Goal: Transaction & Acquisition: Purchase product/service

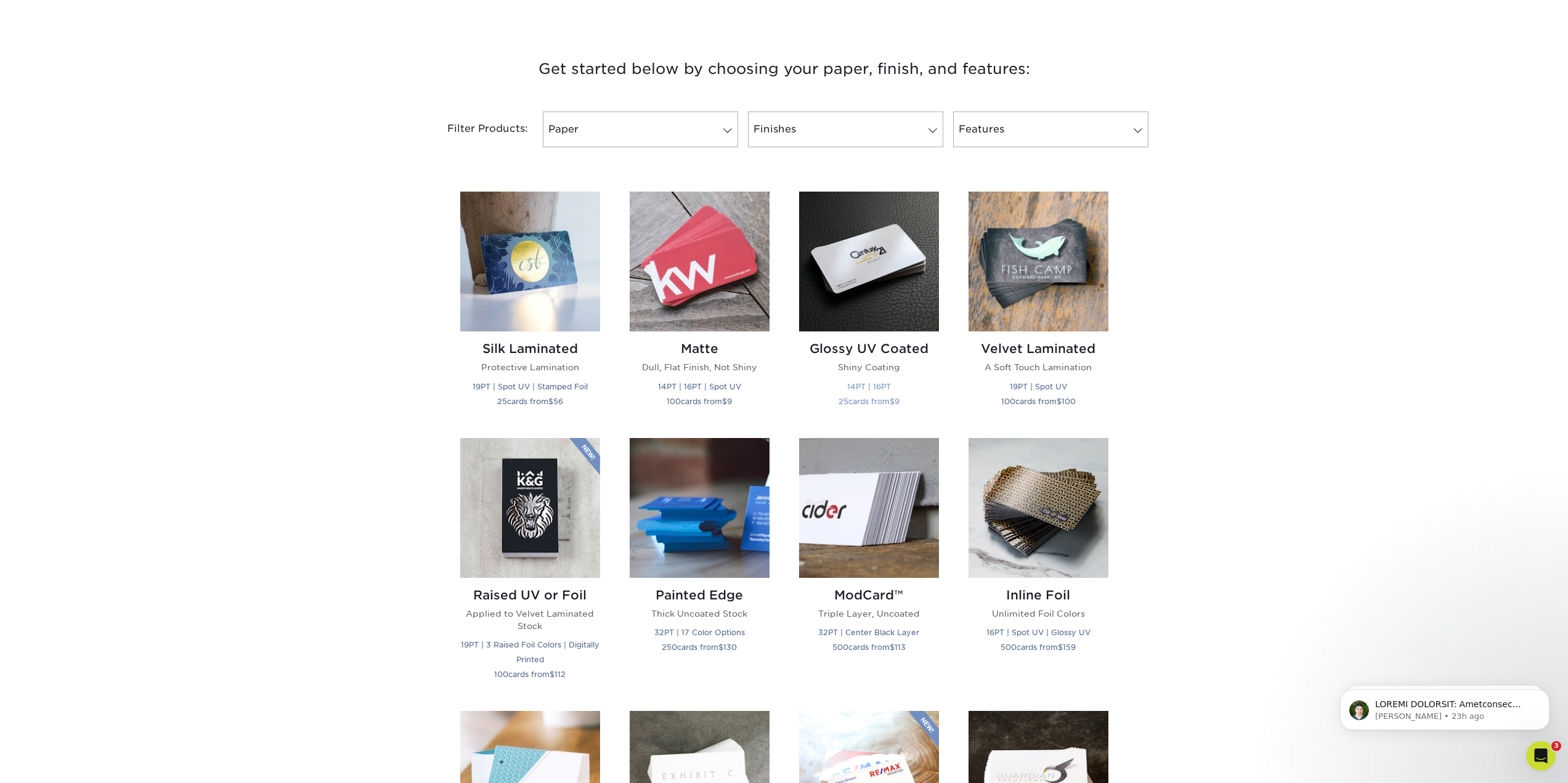
click at [844, 262] on img at bounding box center [869, 261] width 140 height 139
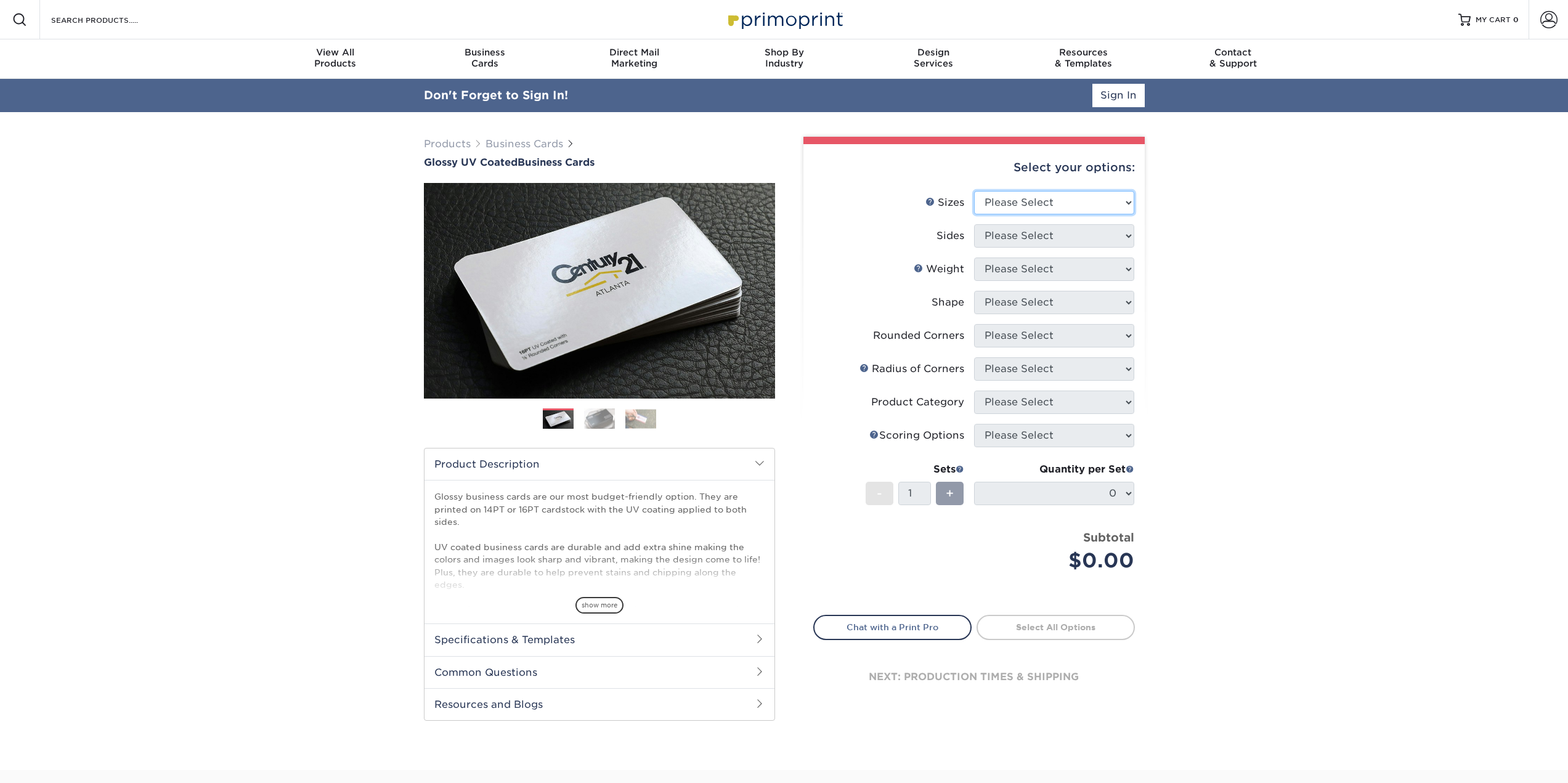
click at [1034, 206] on select "Please Select 1.5" x 3.5" - Mini 1.75" x 3.5" - Mini 2" x 2" - Square 2" x 3" -…" at bounding box center [1054, 202] width 160 height 23
select select "2.00x3.50"
click at [974, 191] on select "Please Select 1.5" x 3.5" - Mini 1.75" x 3.5" - Mini 2" x 2" - Square 2" x 3" -…" at bounding box center [1054, 202] width 160 height 23
click at [1031, 241] on select "Please Select Print Both Sides Print Front Only" at bounding box center [1054, 236] width 160 height 23
select select "13abbda7-1d64-4f25-8bb2-c179b224825d"
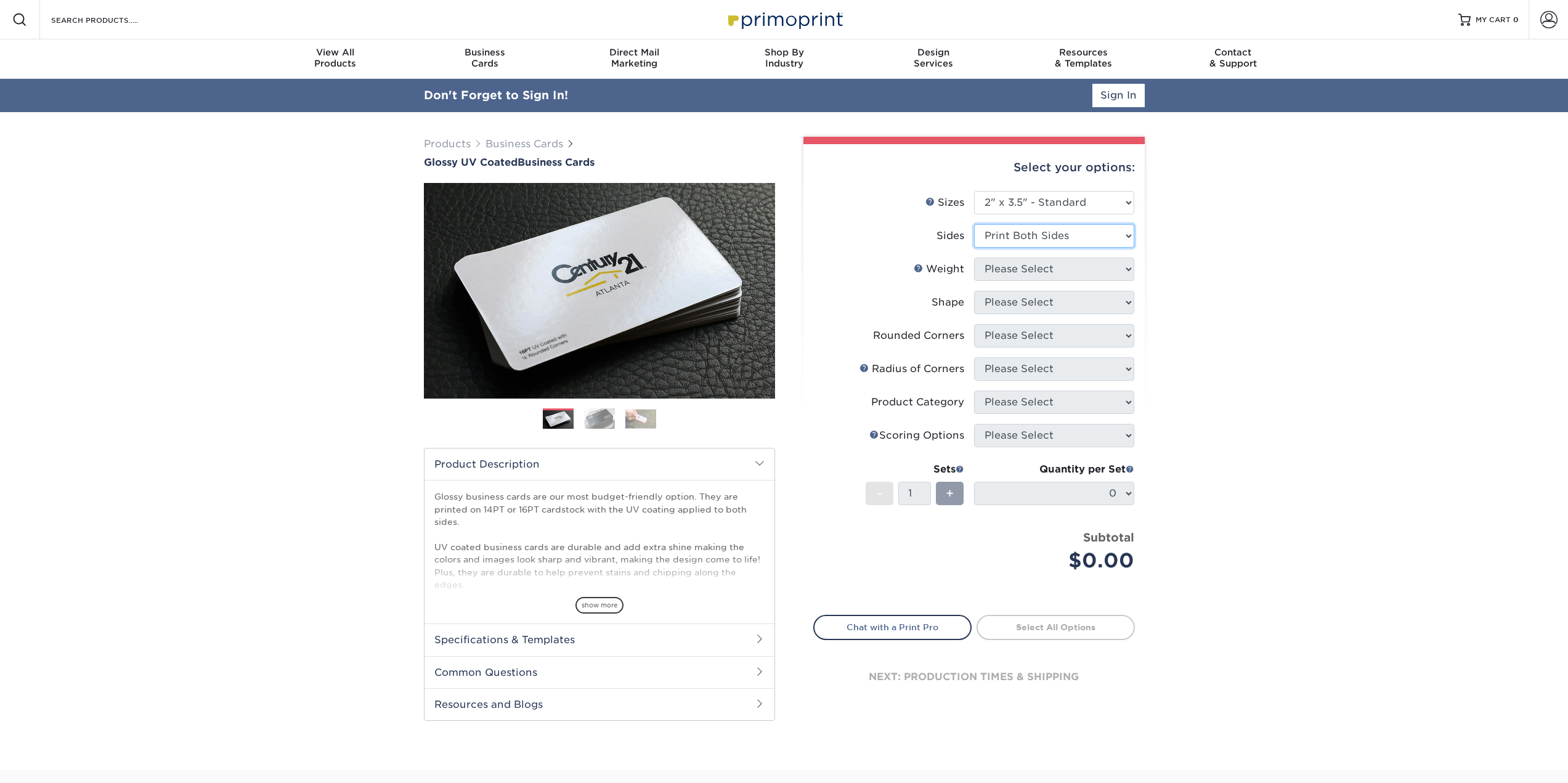
click at [974, 224] on select "Please Select Print Both Sides Print Front Only" at bounding box center [1054, 236] width 160 height 23
click at [1029, 277] on select "Please Select 16PT 14PT" at bounding box center [1054, 269] width 160 height 23
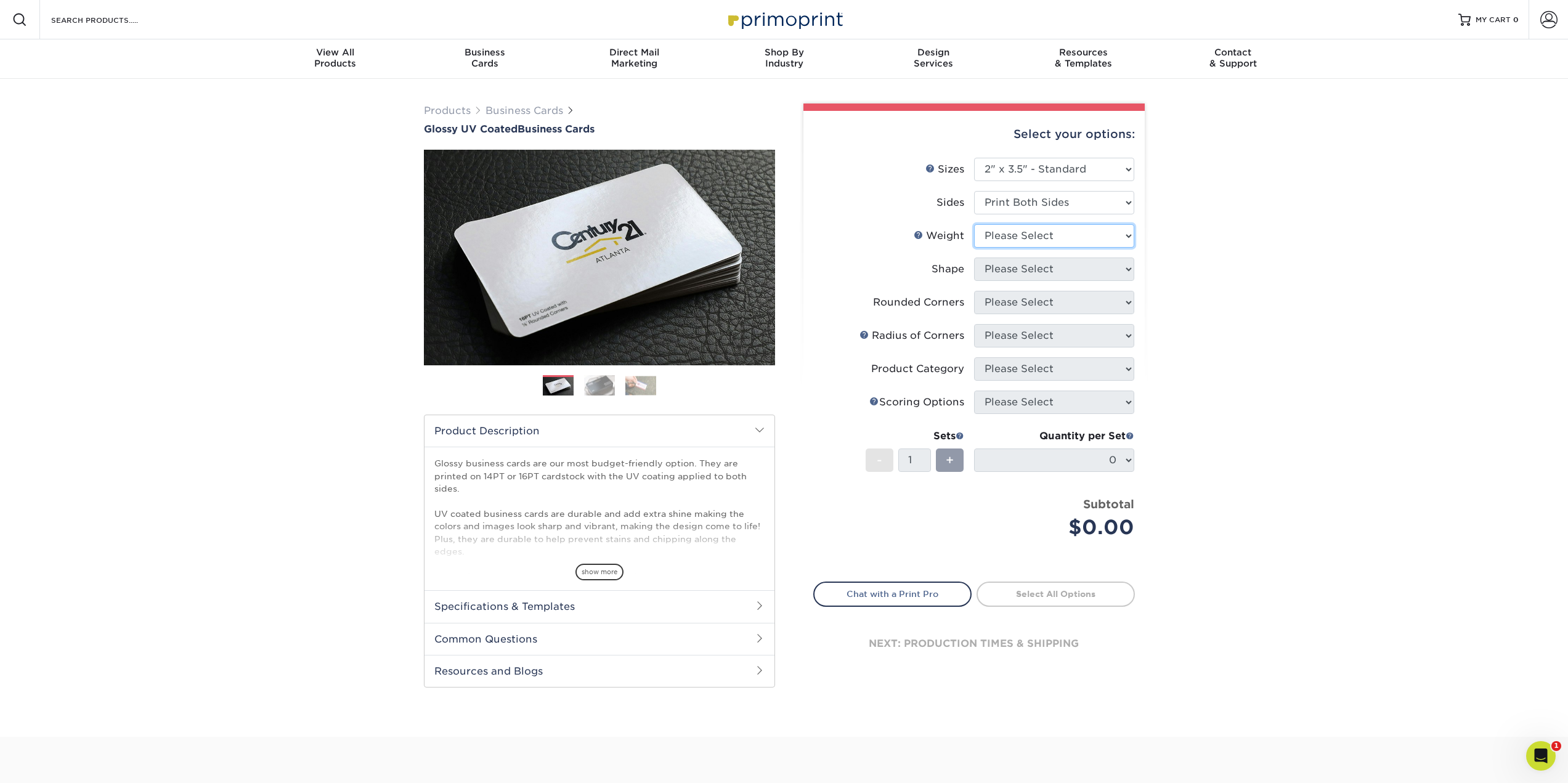
select select "16PT"
click at [974, 224] on select "Please Select 16PT 14PT" at bounding box center [1054, 236] width 160 height 23
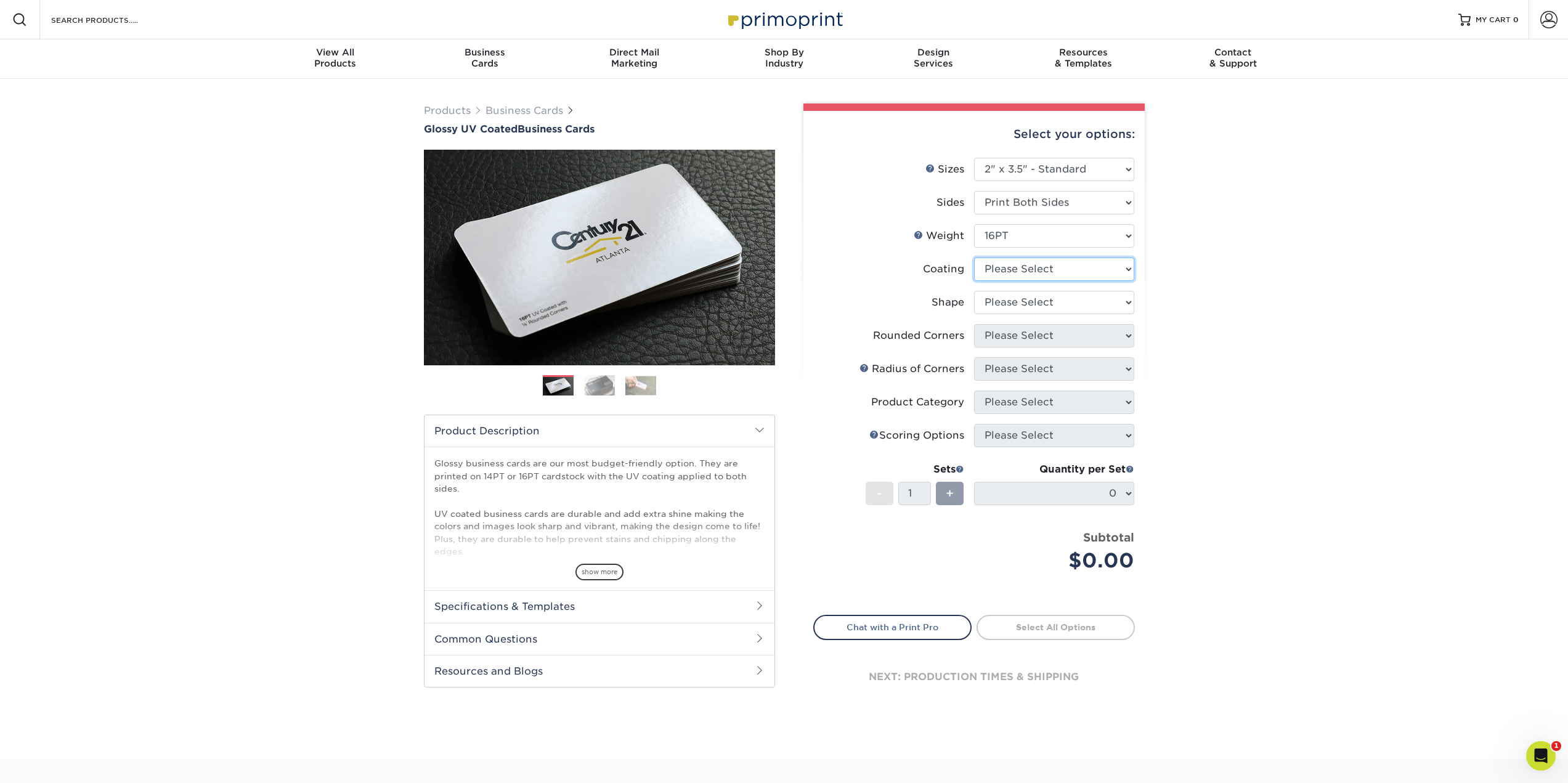
click at [1017, 278] on select at bounding box center [1054, 269] width 160 height 23
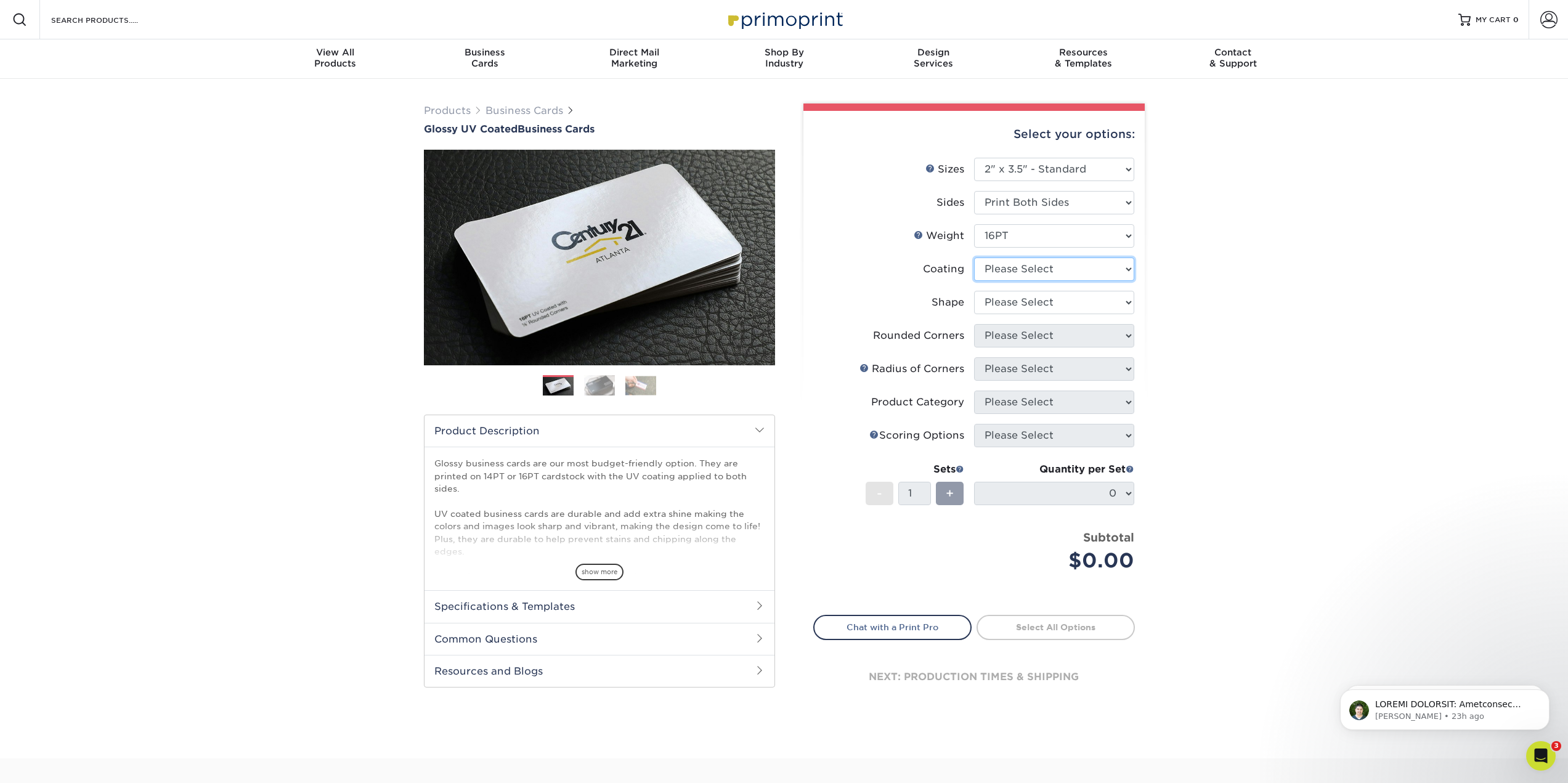
select select "ae367451-b2b8-45df-a344-0f05b6a12993"
click at [974, 258] on select at bounding box center [1054, 269] width 160 height 23
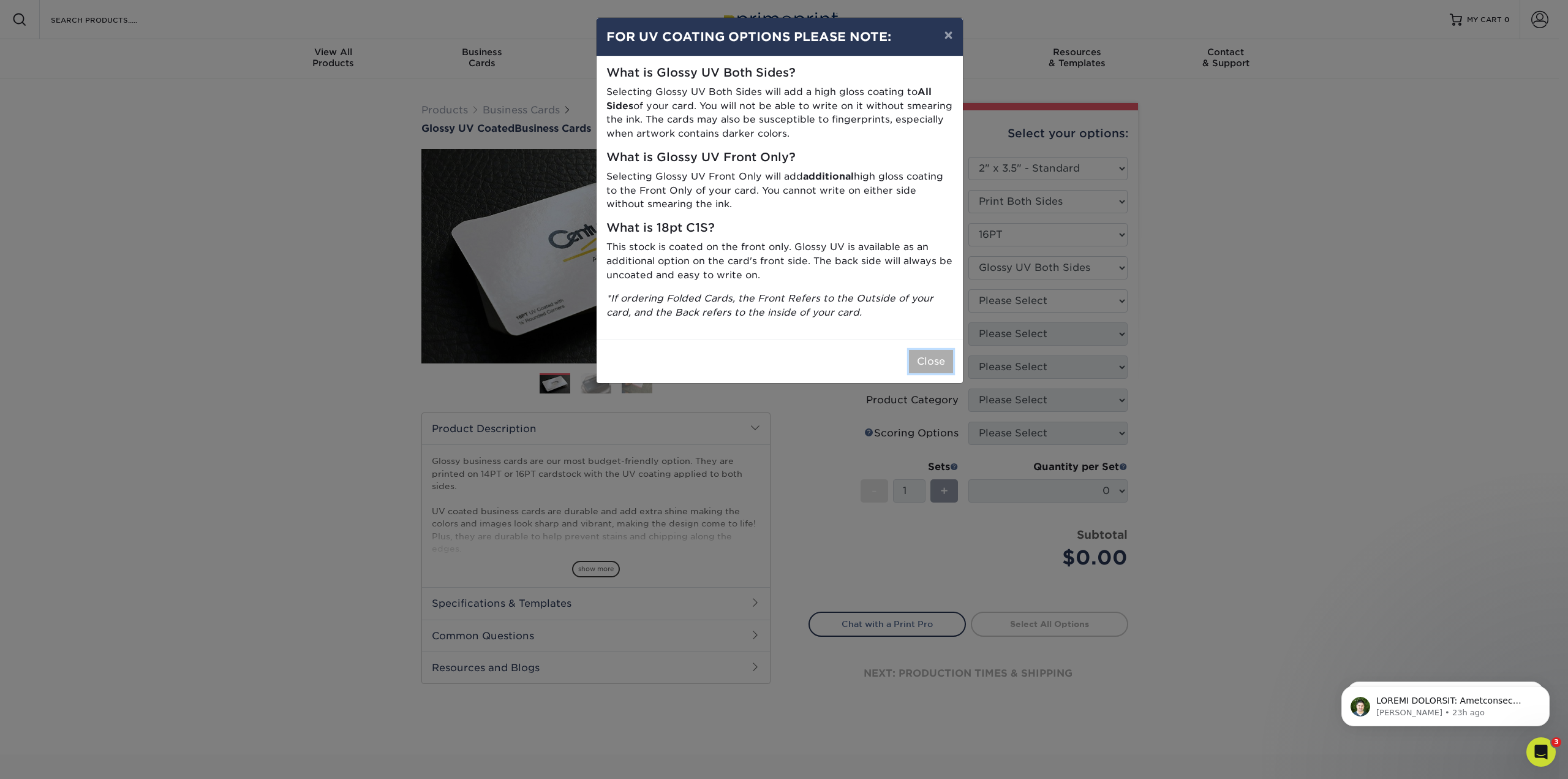
click at [935, 361] on button "Close" at bounding box center [931, 361] width 44 height 23
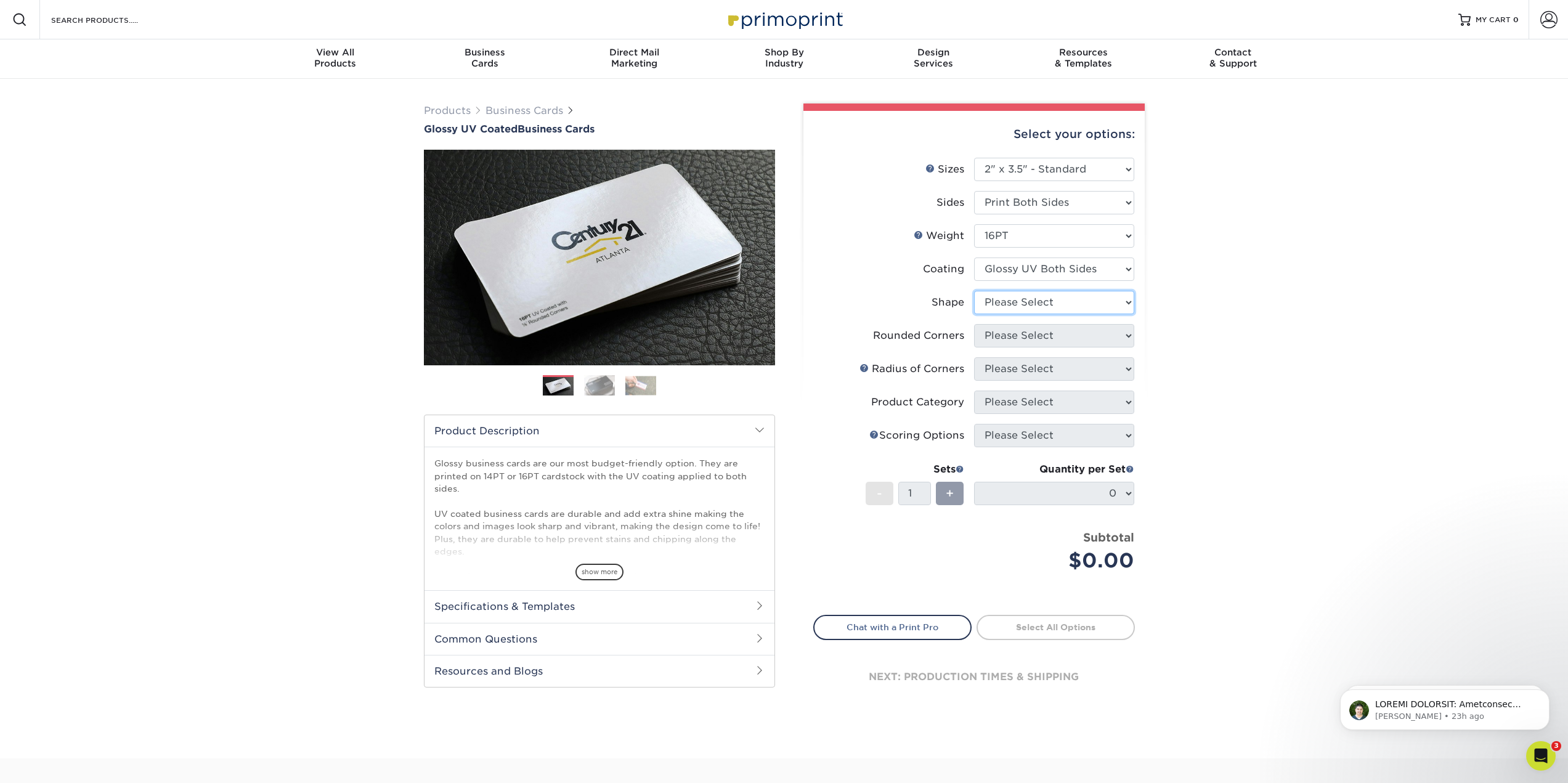
click at [1013, 300] on select "Please Select Standard Oval" at bounding box center [1054, 302] width 160 height 23
click at [1045, 275] on select at bounding box center [1054, 269] width 160 height 23
click at [1224, 293] on div "Products Business Cards Glossy UV Coated Business Cards Previous Next" at bounding box center [784, 418] width 1568 height 679
click at [1086, 304] on select "Please Select Standard Oval" at bounding box center [1054, 302] width 160 height 23
select select "standard"
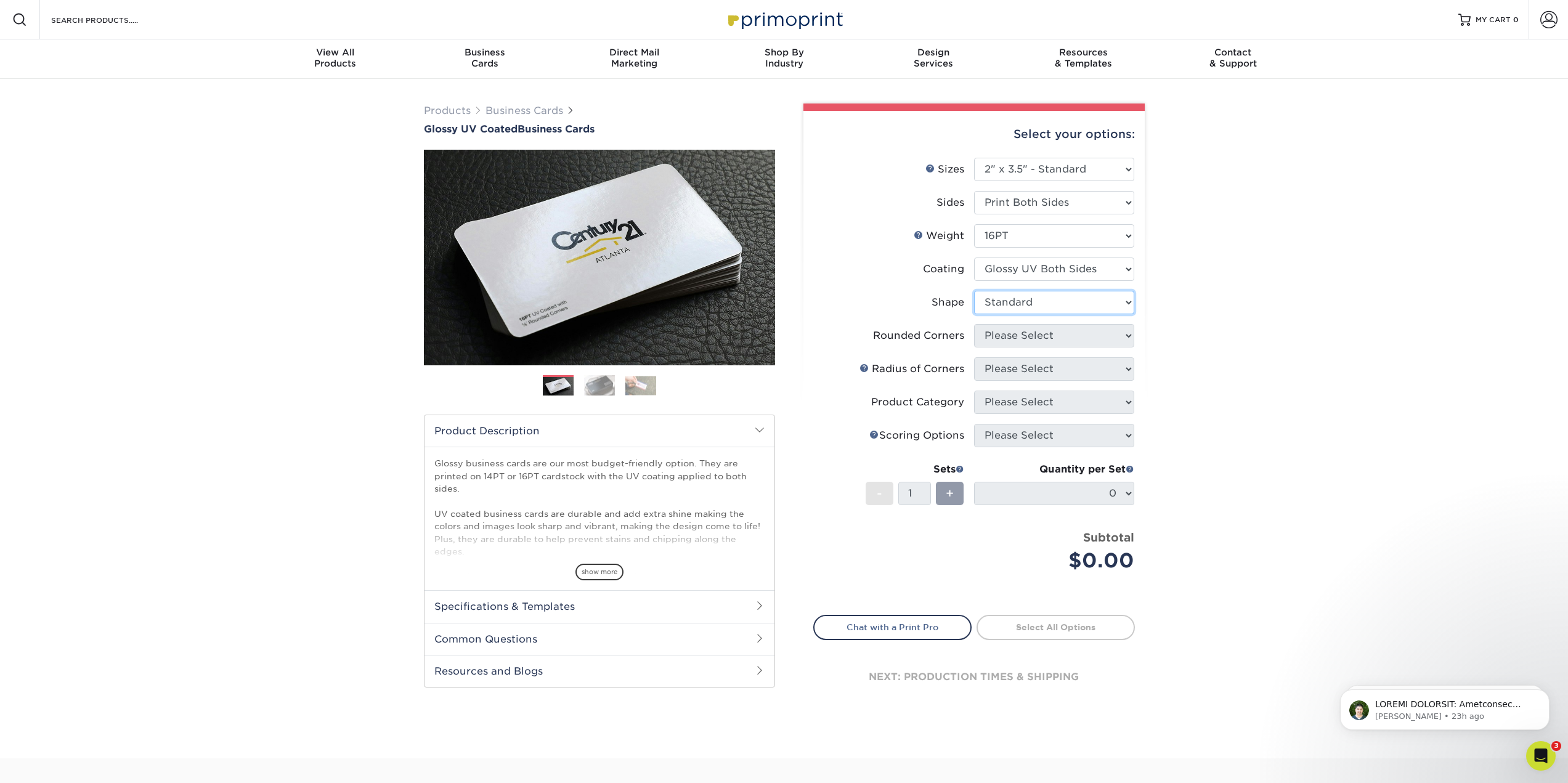
click at [974, 291] on select "Please Select Standard Oval" at bounding box center [1054, 302] width 160 height 23
click at [1045, 331] on select "Please Select Yes - Round 2 Corners Yes - Round 4 Corners No" at bounding box center [1054, 336] width 160 height 23
select select "7672df9e-0e0a-464d-8e1f-920c575e4da3"
click at [974, 324] on select "Please Select Yes - Round 2 Corners Yes - Round 4 Corners No" at bounding box center [1054, 336] width 160 height 23
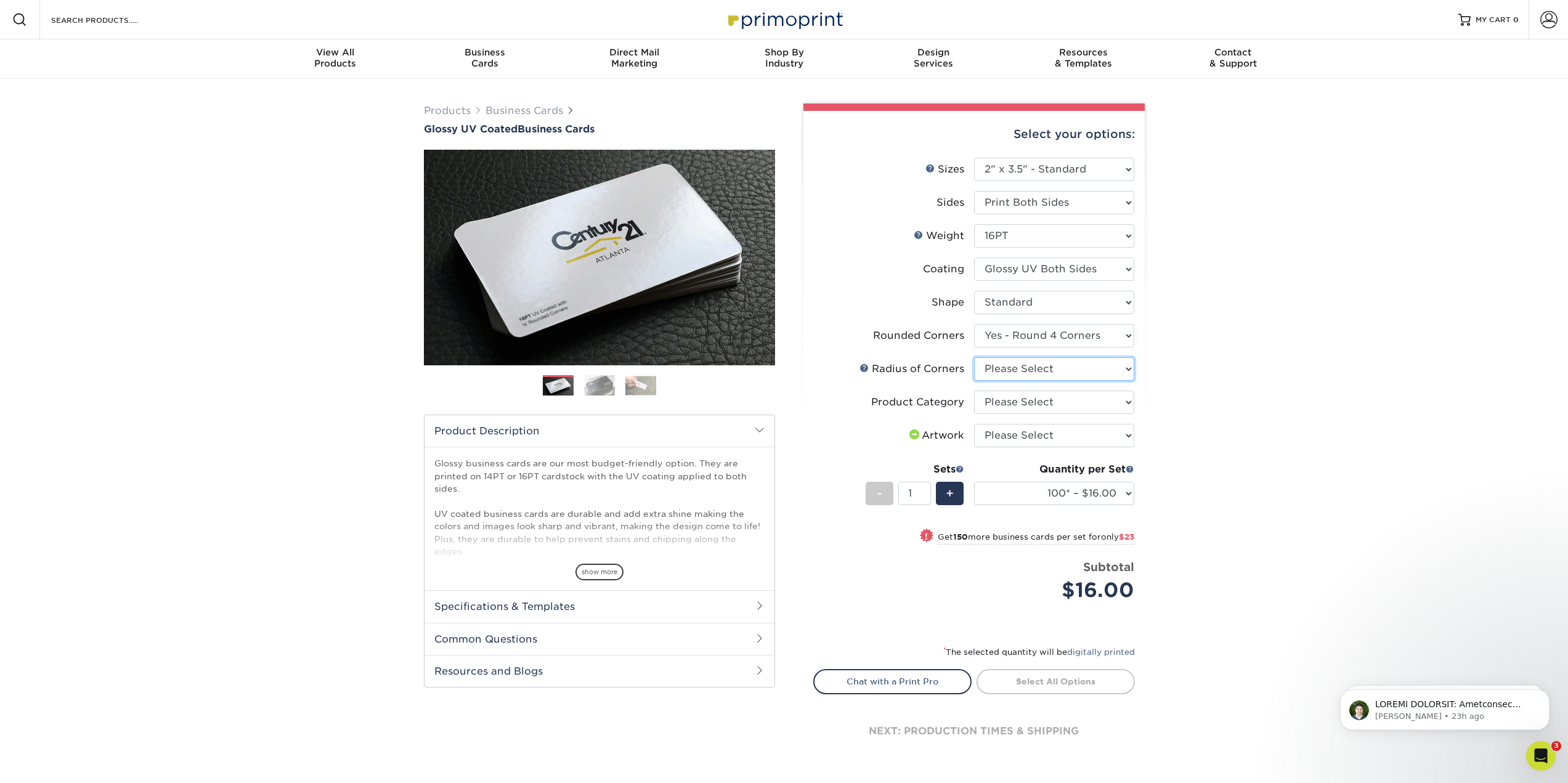
click at [1021, 368] on select "Please Select Rounded 1/8" Rounded 1/4"" at bounding box center [1054, 369] width 160 height 23
select select "479fbfe7-6a0c-4895-8c9a-81739b7486c9"
click at [974, 357] on select "Please Select Rounded 1/8" Rounded 1/4"" at bounding box center [1054, 369] width 160 height 23
click at [1024, 405] on select "Please Select Business Cards" at bounding box center [1054, 402] width 160 height 23
select select "3b5148f1-0588-4f88-a218-97bcfdce65c1"
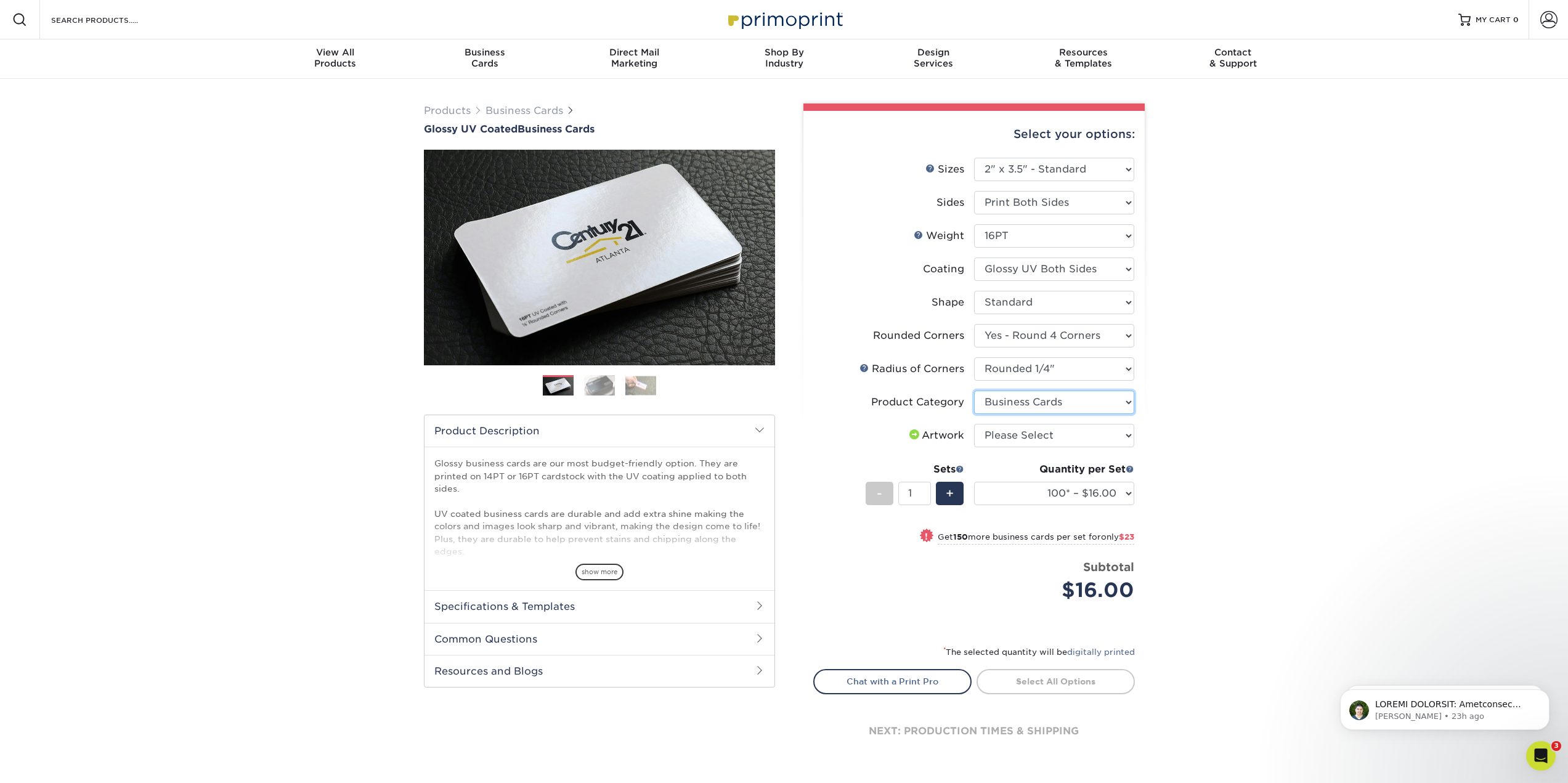
click at [974, 390] on select "Please Select Business Cards" at bounding box center [1054, 402] width 160 height 23
click at [1040, 428] on select "Please Select I will upload files I need a design - $100" at bounding box center [1054, 436] width 160 height 23
select select "upload"
click at [974, 424] on select "Please Select I will upload files I need a design - $100" at bounding box center [1054, 436] width 160 height 23
click at [1075, 487] on select "100* – $16.00 250* – $39.00 500 – $77.00 1000 – $94.00 2500 – $173.00 5000 – $2…" at bounding box center [1054, 493] width 160 height 23
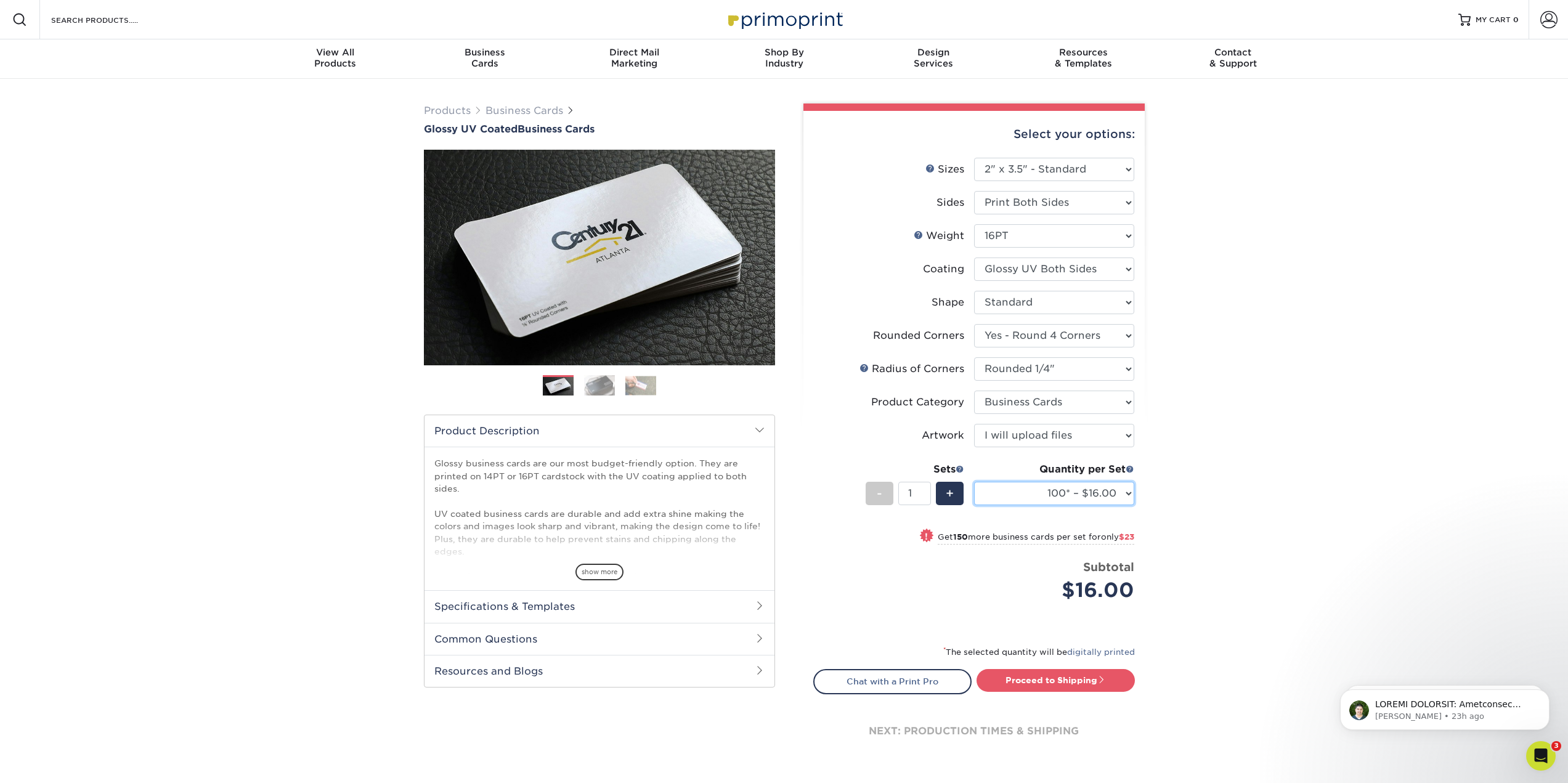
select select "1000 – $94.00"
click at [974, 481] on select "100* – $16.00 250* – $39.00 500 – $77.00 1000 – $94.00 2500 – $173.00 5000 – $2…" at bounding box center [1054, 493] width 160 height 23
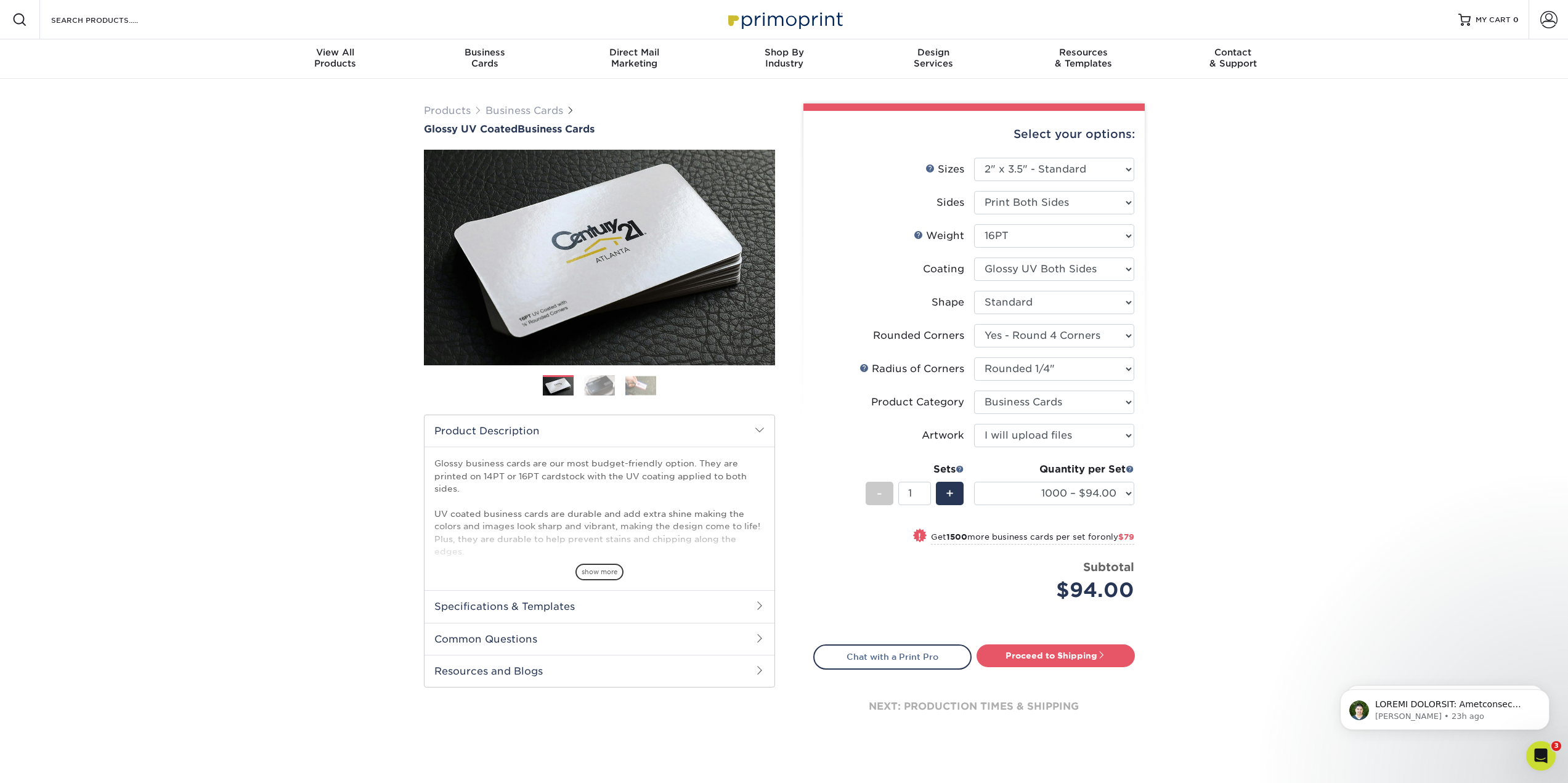
click at [1262, 552] on div "Products Business Cards Glossy UV Coated Business Cards Previous Next" at bounding box center [784, 433] width 1568 height 709
click at [1076, 656] on link "Proceed to Shipping" at bounding box center [1055, 655] width 158 height 22
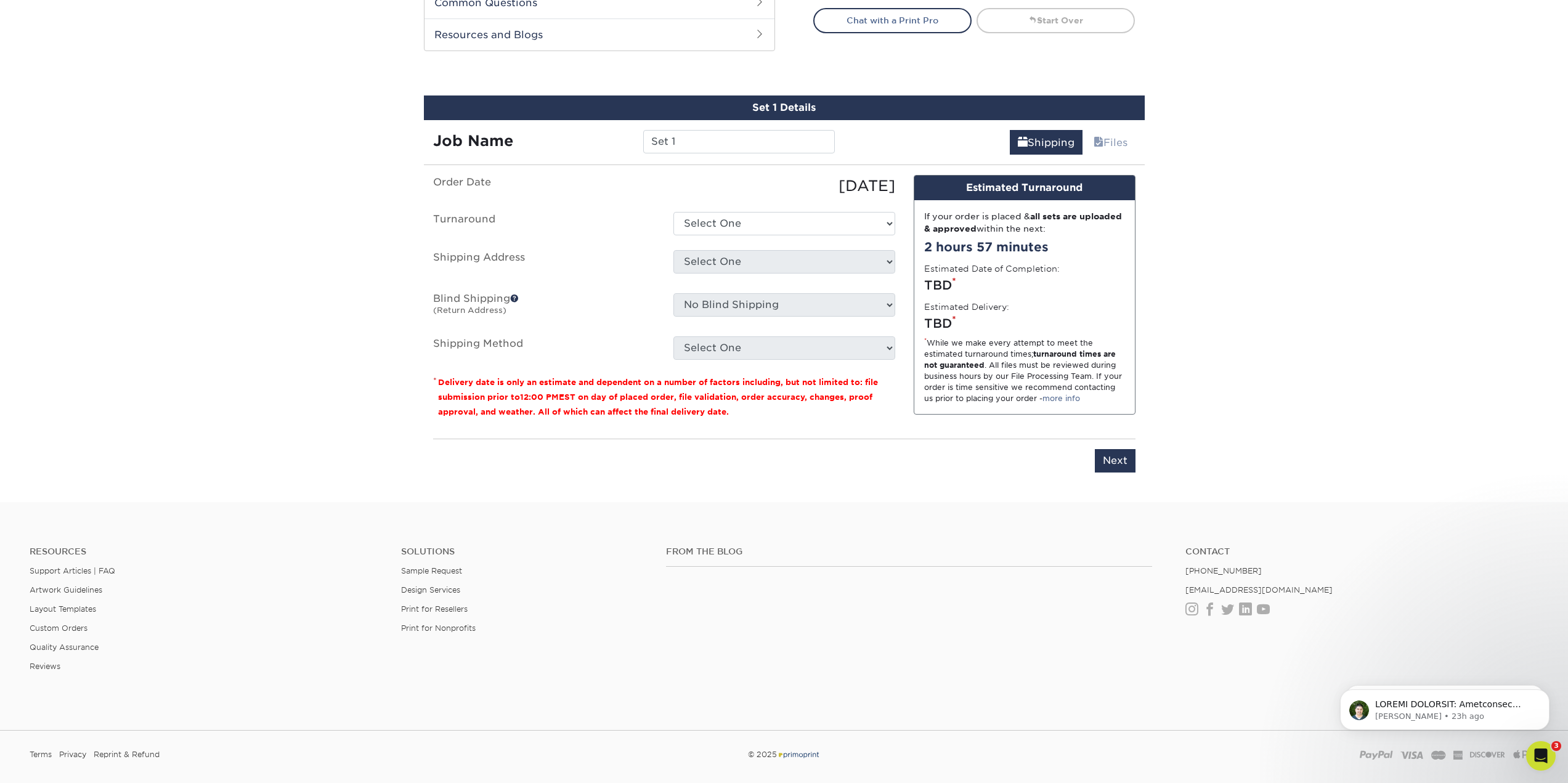
scroll to position [678, 0]
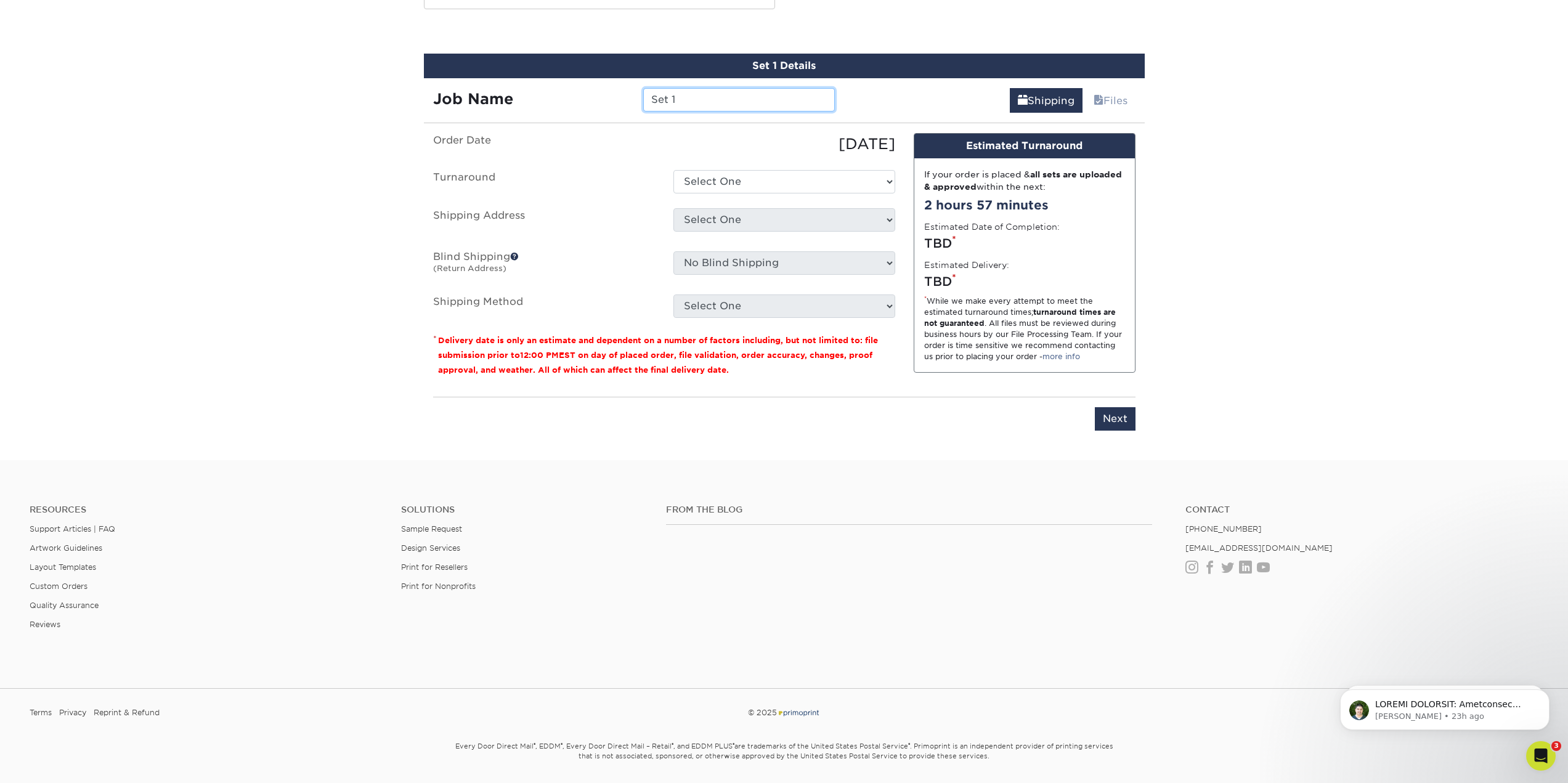
drag, startPoint x: 715, startPoint y: 101, endPoint x: 485, endPoint y: 92, distance: 230.2
click at [499, 91] on div "Job Name Set 1" at bounding box center [634, 100] width 421 height 23
type input "ADRIAN"
click at [780, 182] on select "Select One 2-4 Business Days 2 Day Next Business Day" at bounding box center [784, 182] width 222 height 23
select select "1b2a7d37-33a8-4094-bd0c-bff7485e1fe1"
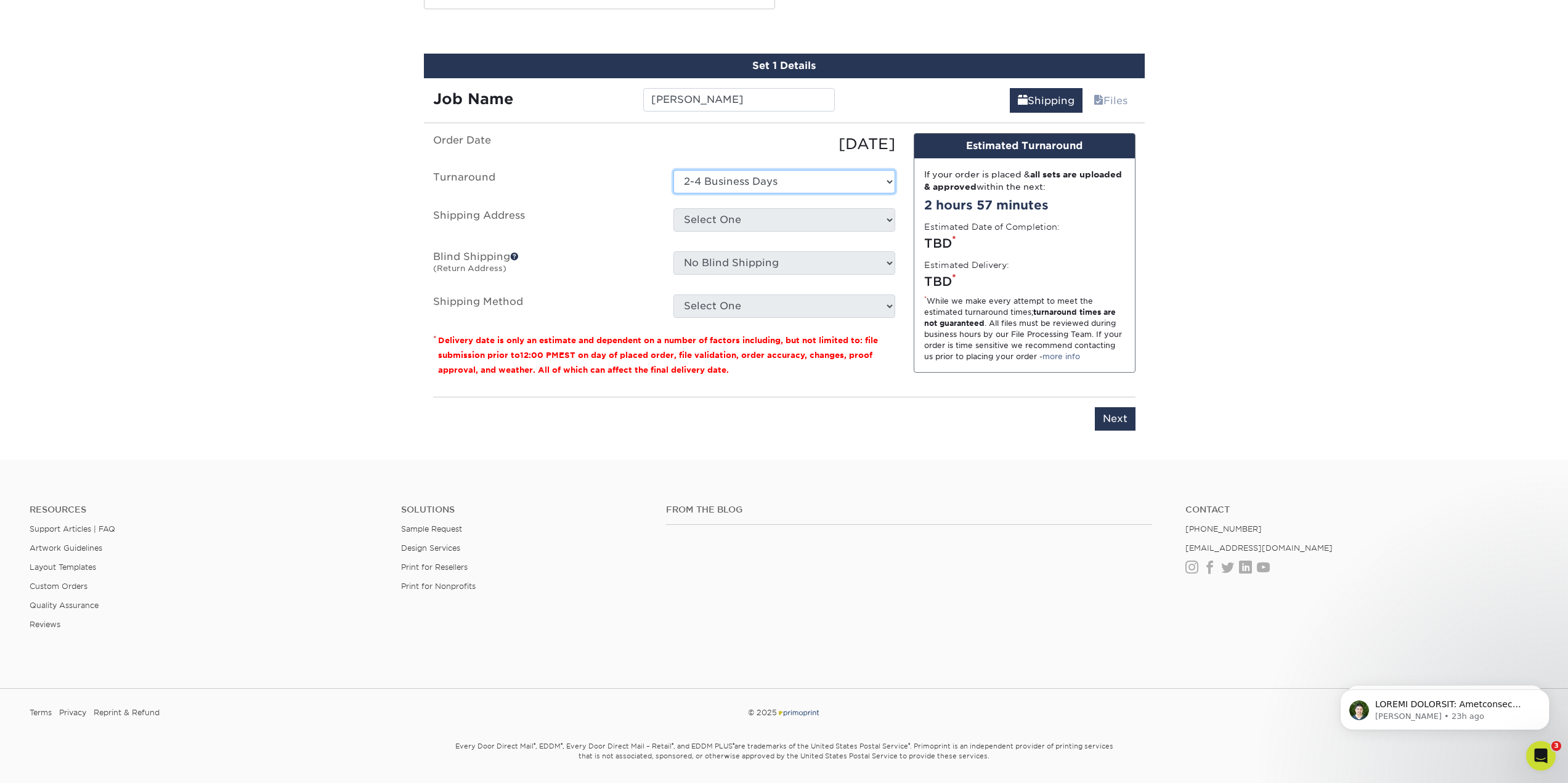
click at [673, 170] on select "Select One 2-4 Business Days 2 Day Next Business Day" at bounding box center [784, 182] width 222 height 23
click at [736, 231] on select "Select One + Add New Address - Login" at bounding box center [784, 220] width 222 height 23
select select "newaddress"
click at [673, 208] on select "Select One + Add New Address - Login" at bounding box center [784, 220] width 222 height 23
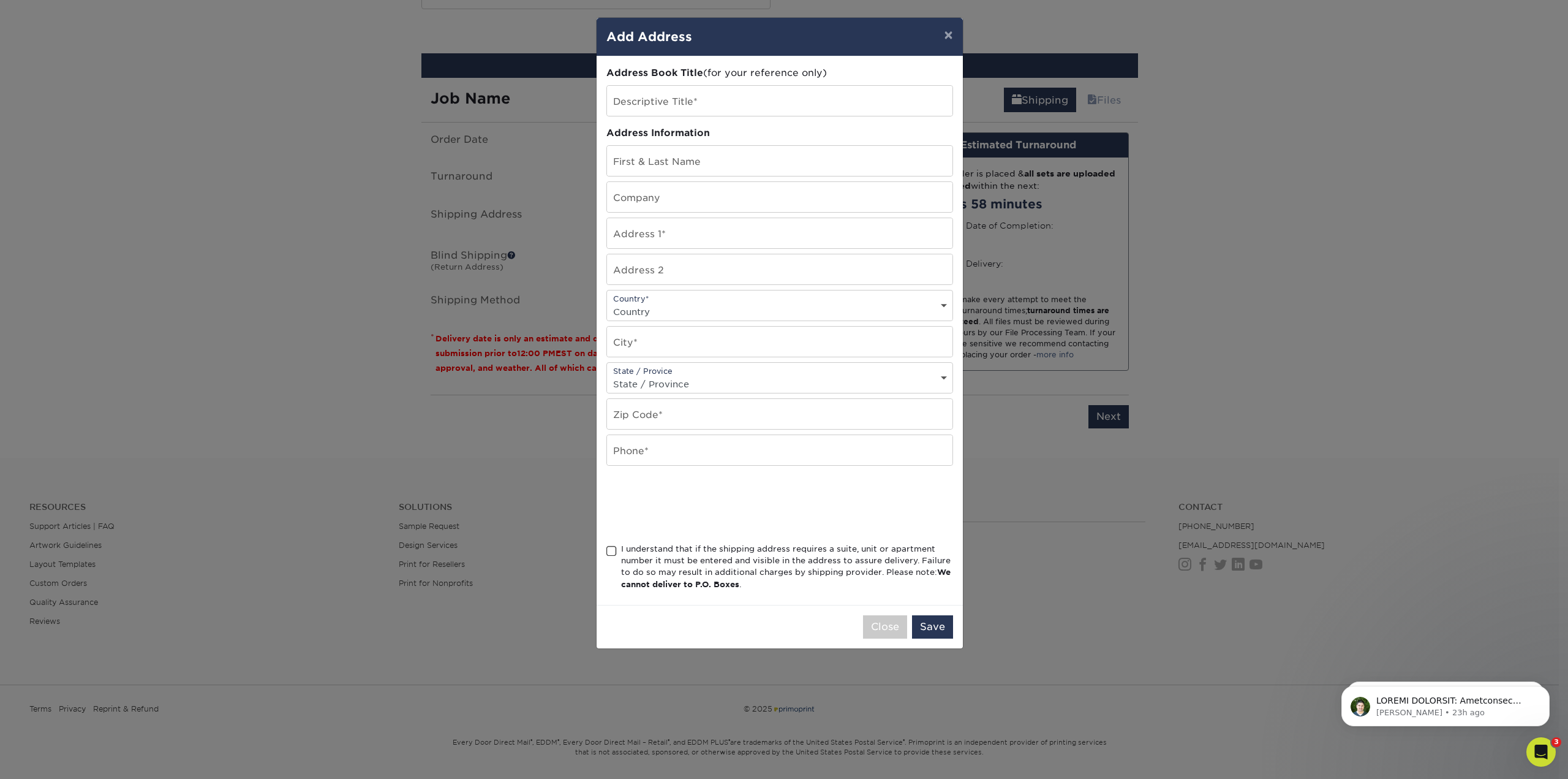
click at [1207, 227] on div "× Add Address Address Book Title (for your reference only) Descriptive Title* A…" at bounding box center [784, 390] width 1568 height 779
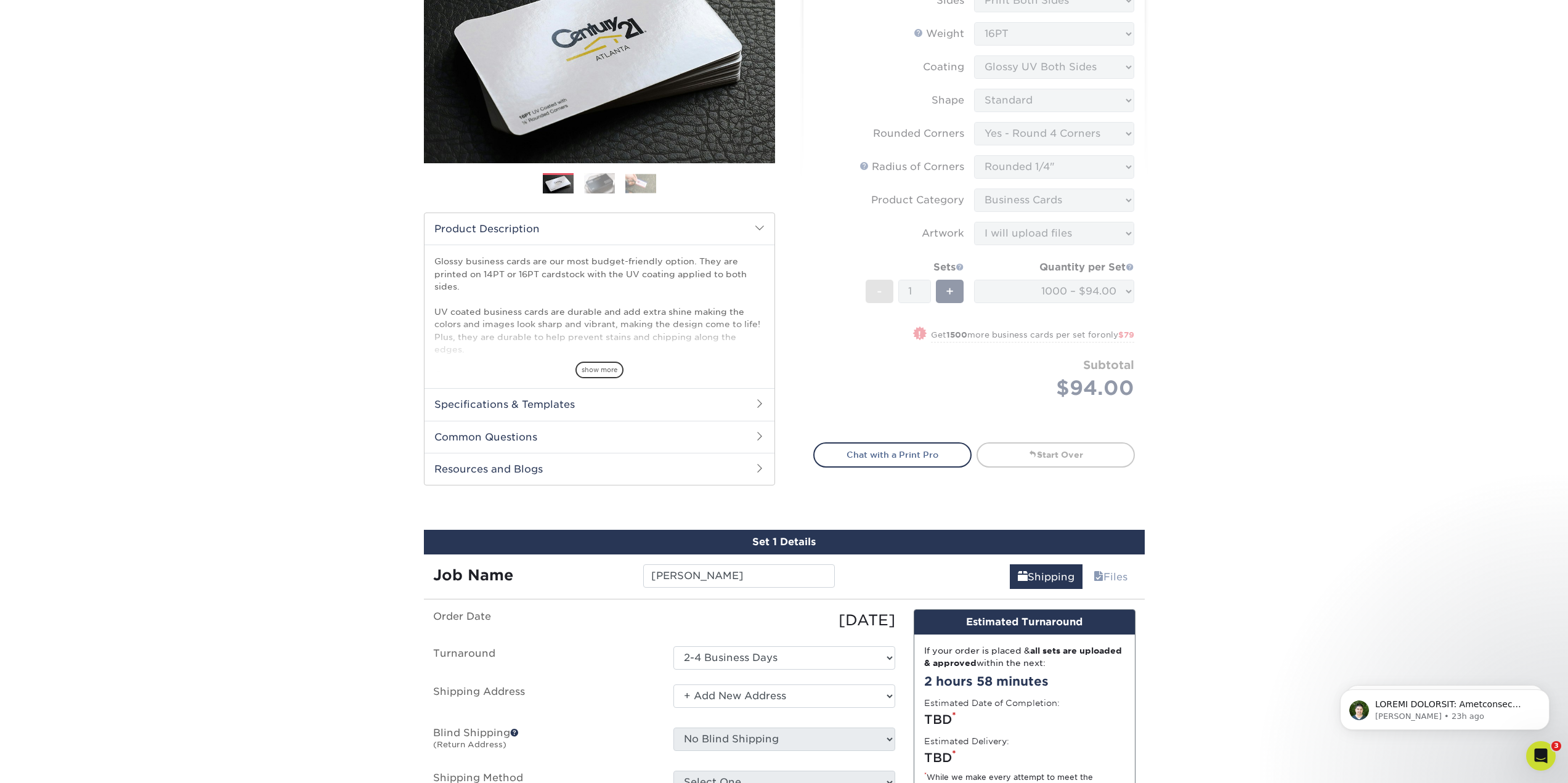
scroll to position [0, 0]
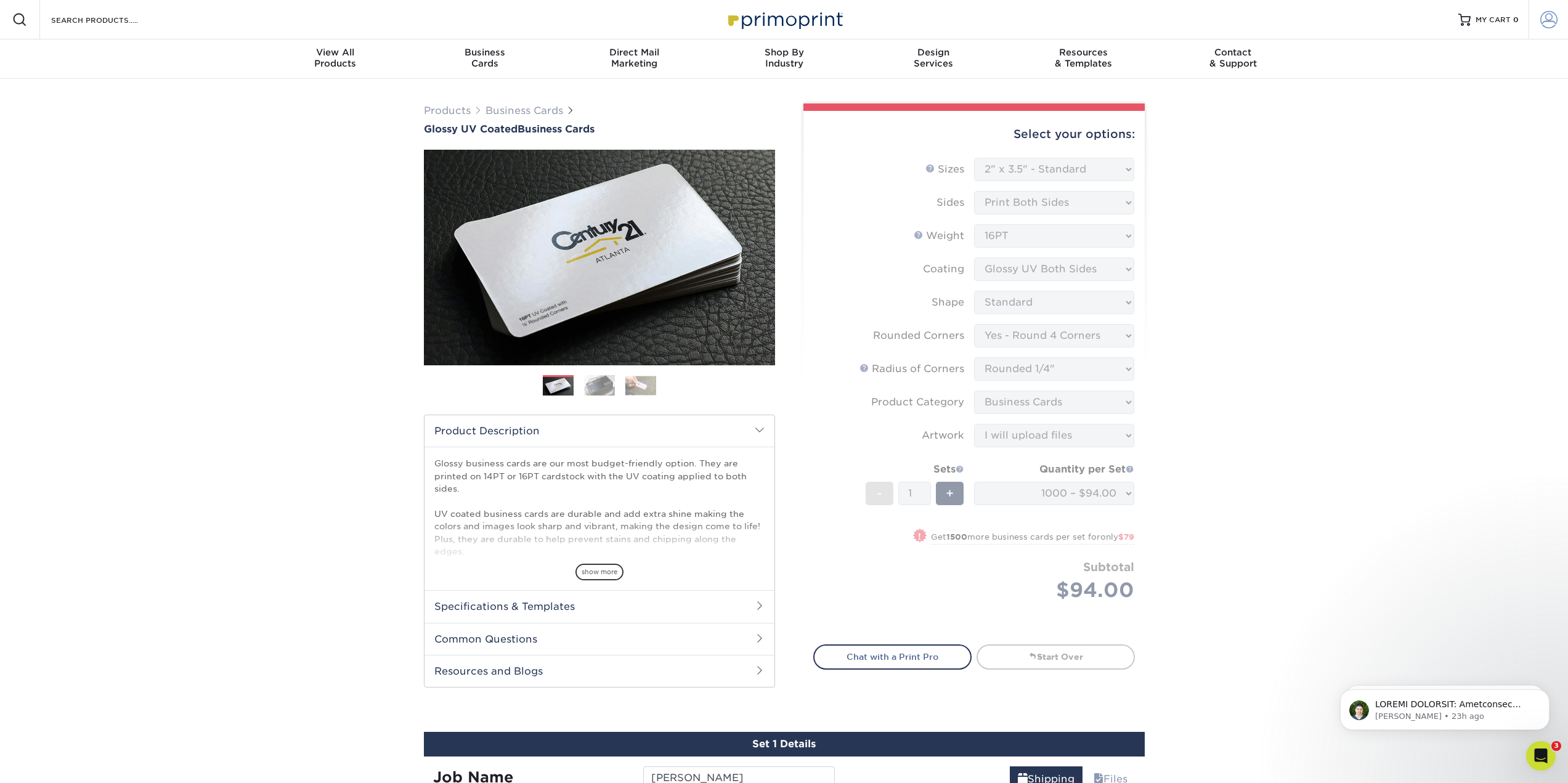
click at [1552, 20] on span at bounding box center [1549, 19] width 17 height 17
click at [1486, 225] on span at bounding box center [1477, 224] width 157 height 32
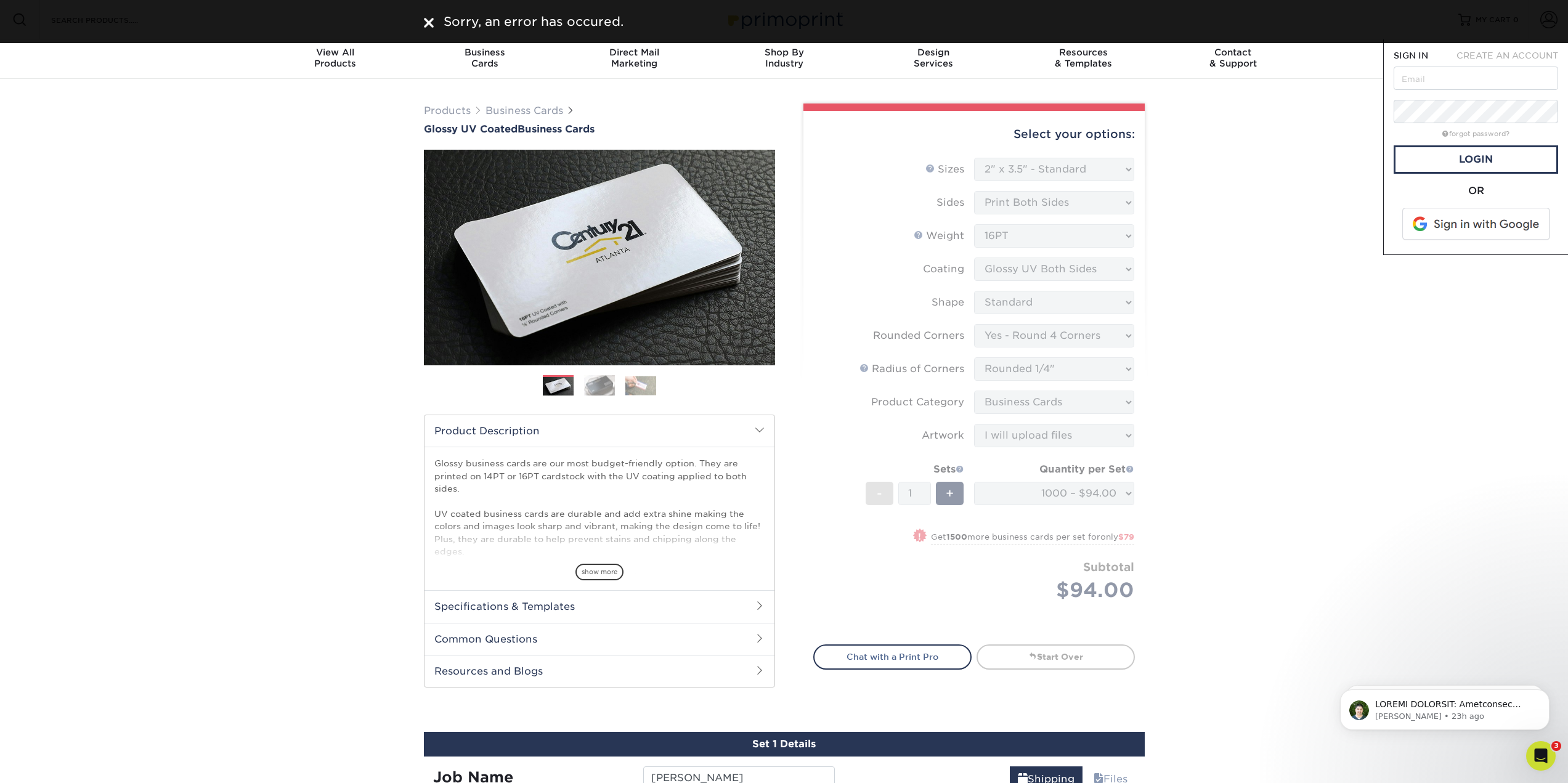
click at [435, 25] on div "Sorry, an error has occured." at bounding box center [784, 21] width 720 height 19
click at [1444, 117] on div "Products Business Cards Glossy UV Coated Business Cards Previous Next" at bounding box center [784, 608] width 1568 height 1059
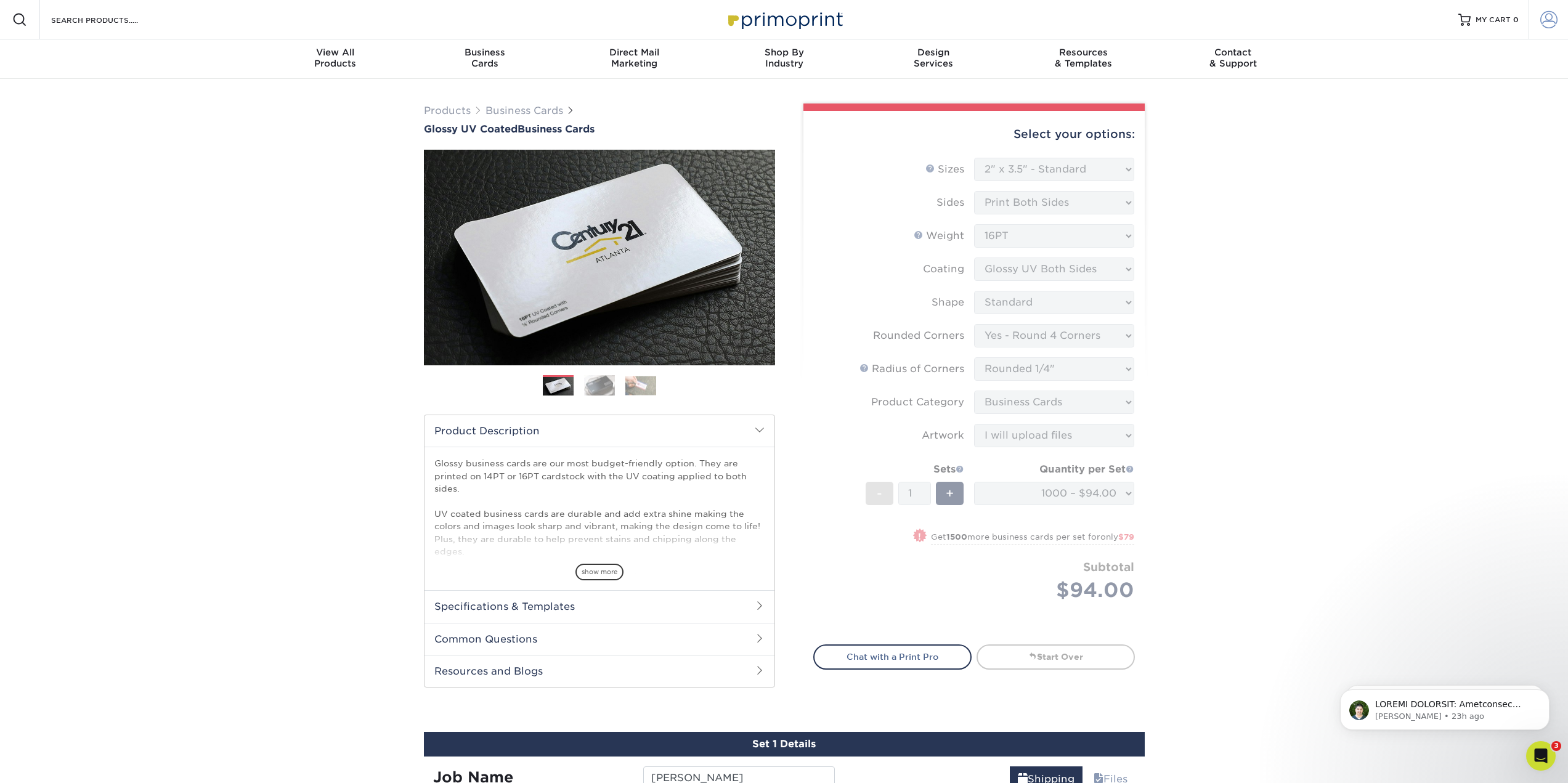
click at [1546, 21] on span at bounding box center [1549, 19] width 17 height 17
click at [1460, 224] on span at bounding box center [1477, 224] width 157 height 32
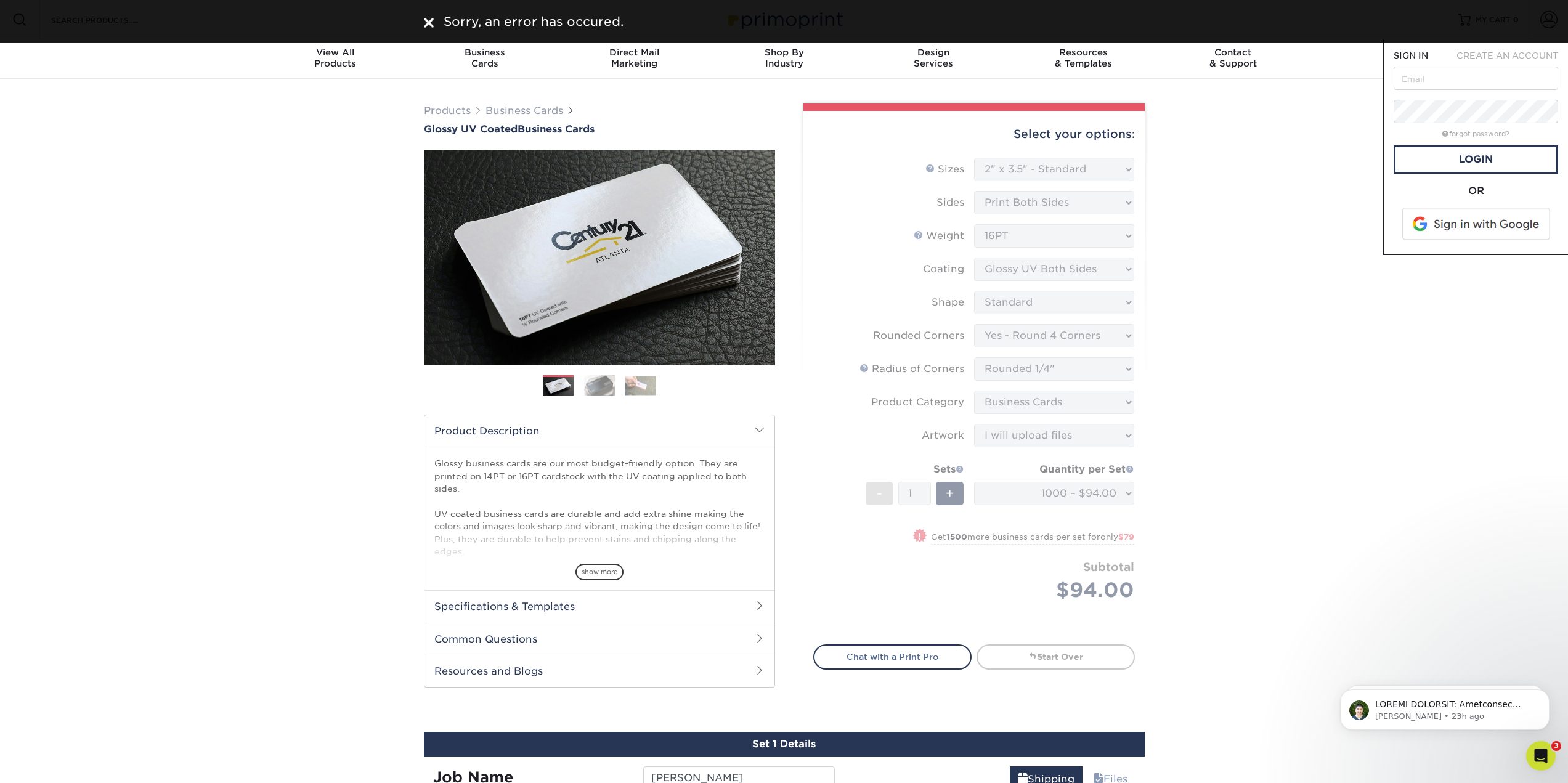
click at [432, 23] on img at bounding box center [429, 23] width 10 height 10
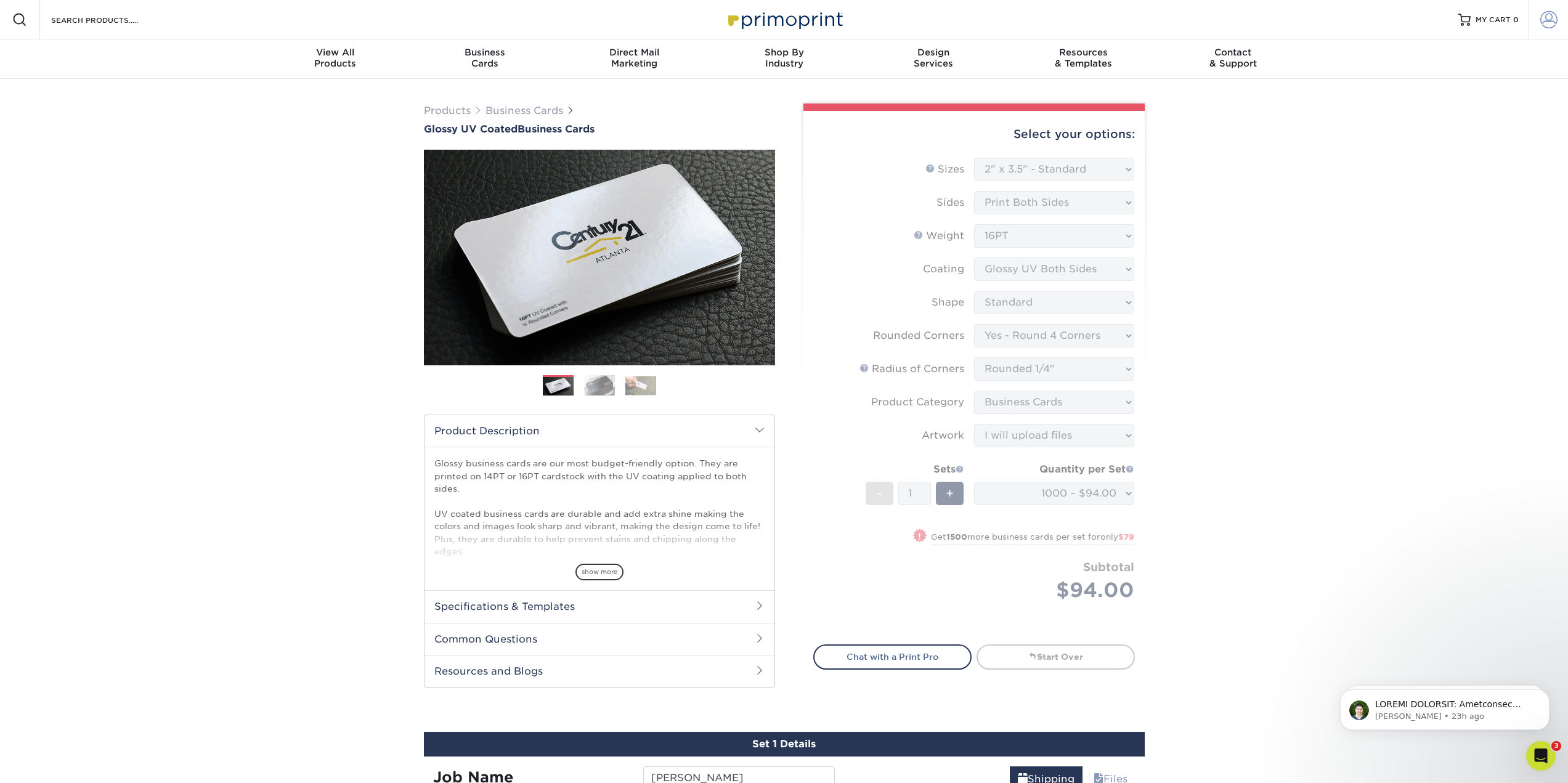
click at [1549, 14] on span at bounding box center [1549, 19] width 17 height 17
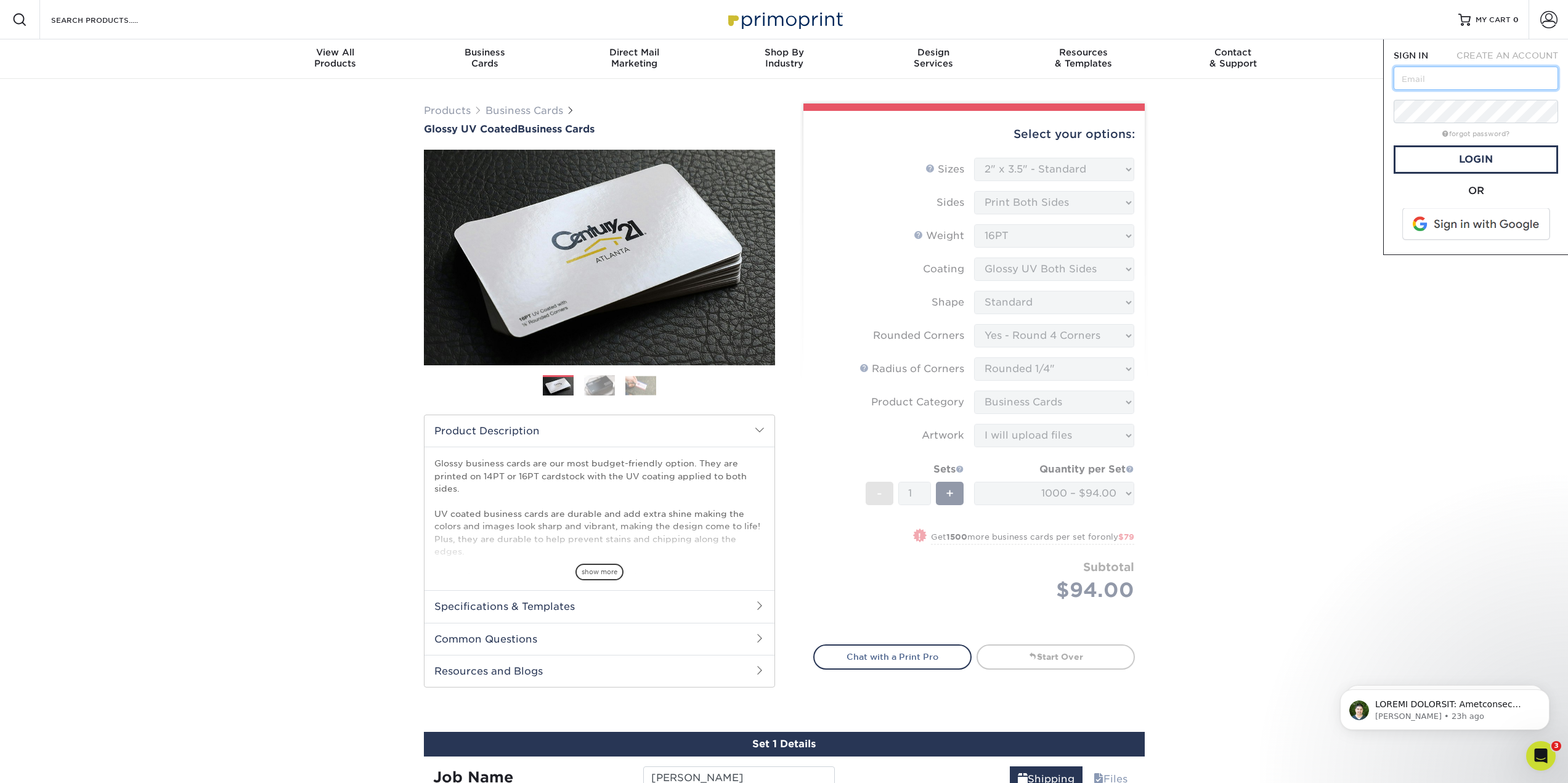
click at [1451, 80] on input "text" at bounding box center [1475, 78] width 164 height 23
type input "WADESURF25@GMAIL.COM"
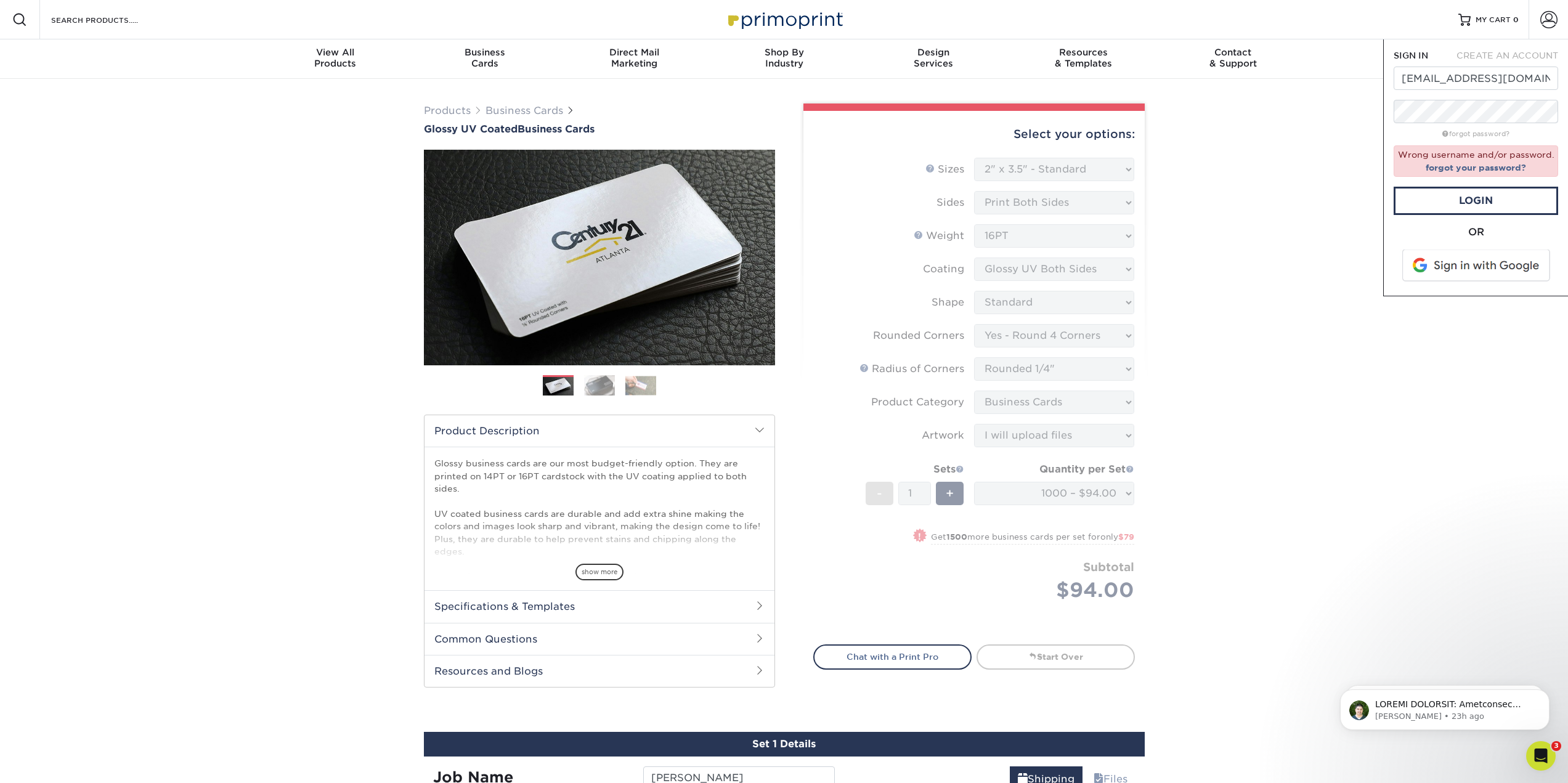
click at [1478, 271] on span at bounding box center [1477, 265] width 157 height 32
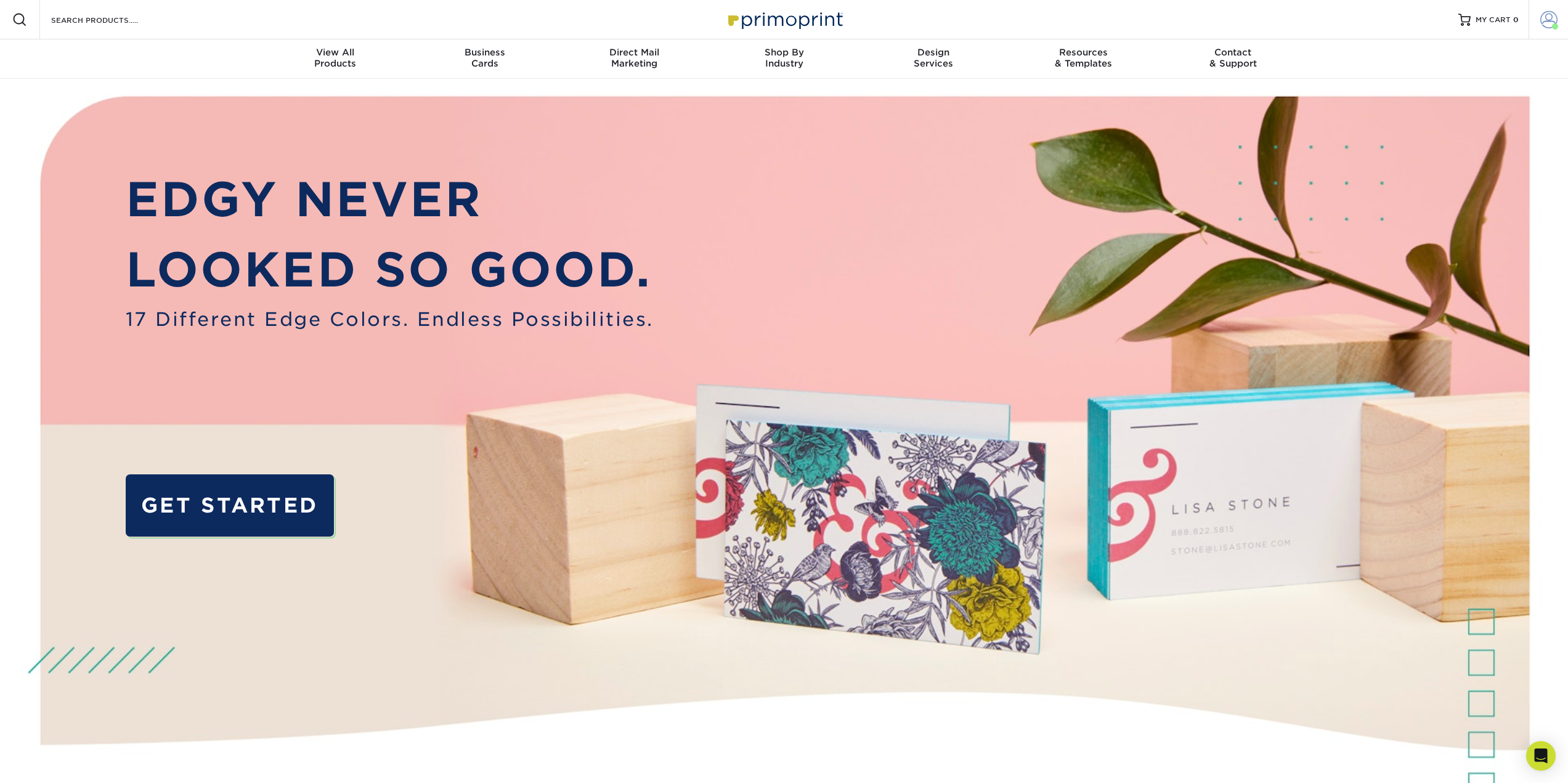
click at [1544, 26] on span at bounding box center [1549, 19] width 17 height 17
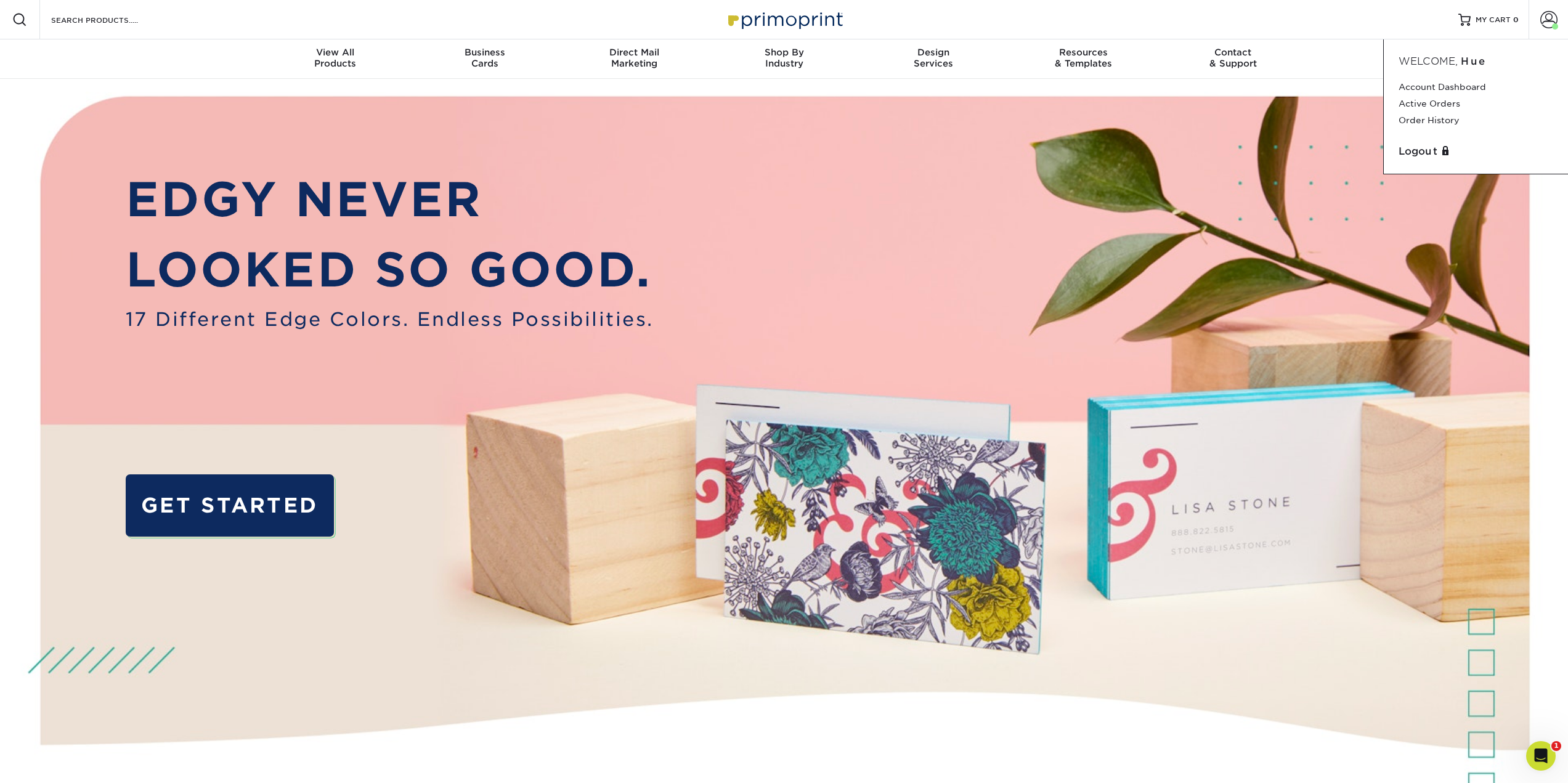
click at [1154, 107] on img at bounding box center [784, 467] width 1552 height 776
click at [474, 66] on div "Business Cards" at bounding box center [484, 58] width 150 height 22
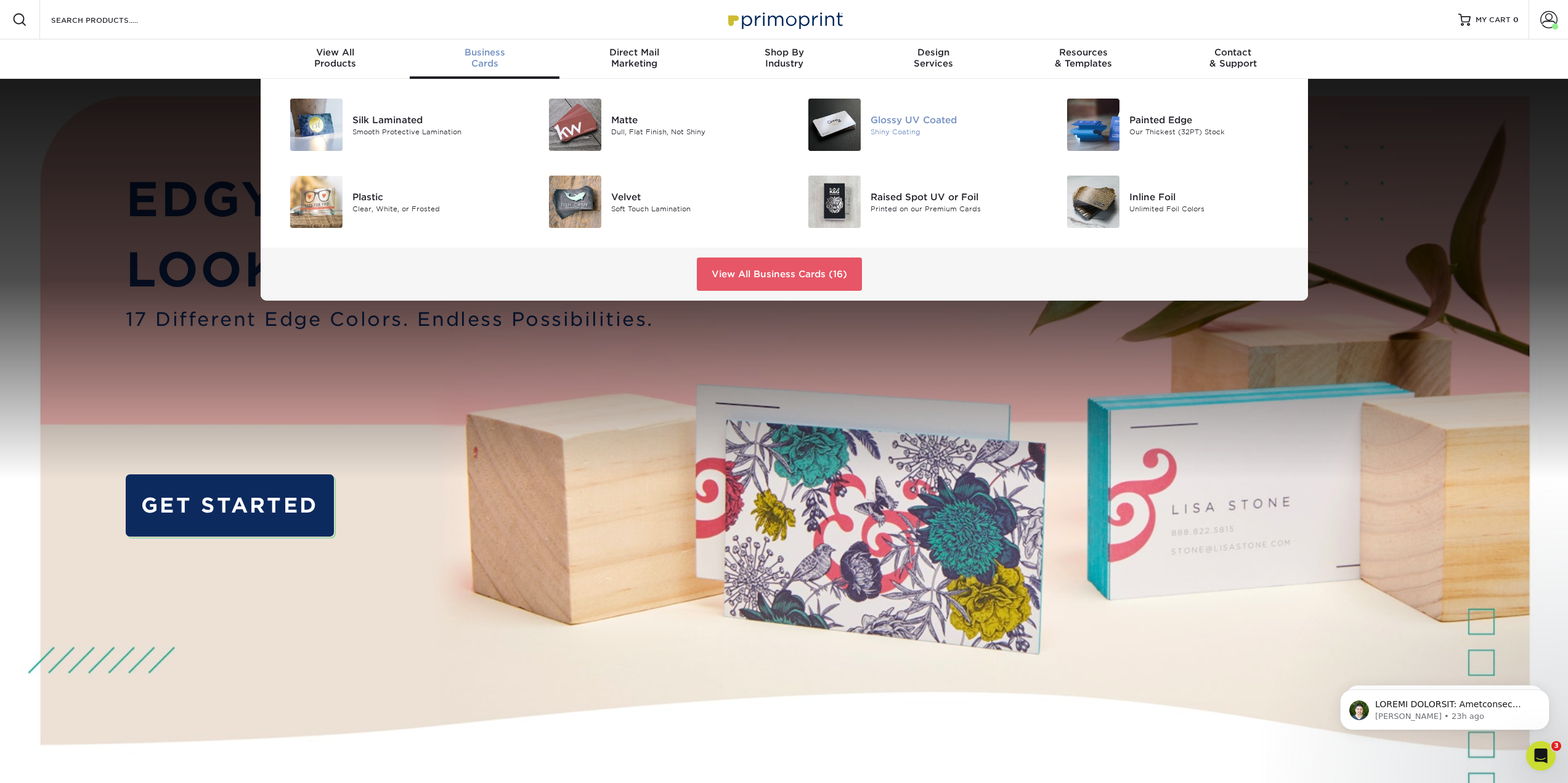
click at [830, 119] on img at bounding box center [834, 125] width 52 height 52
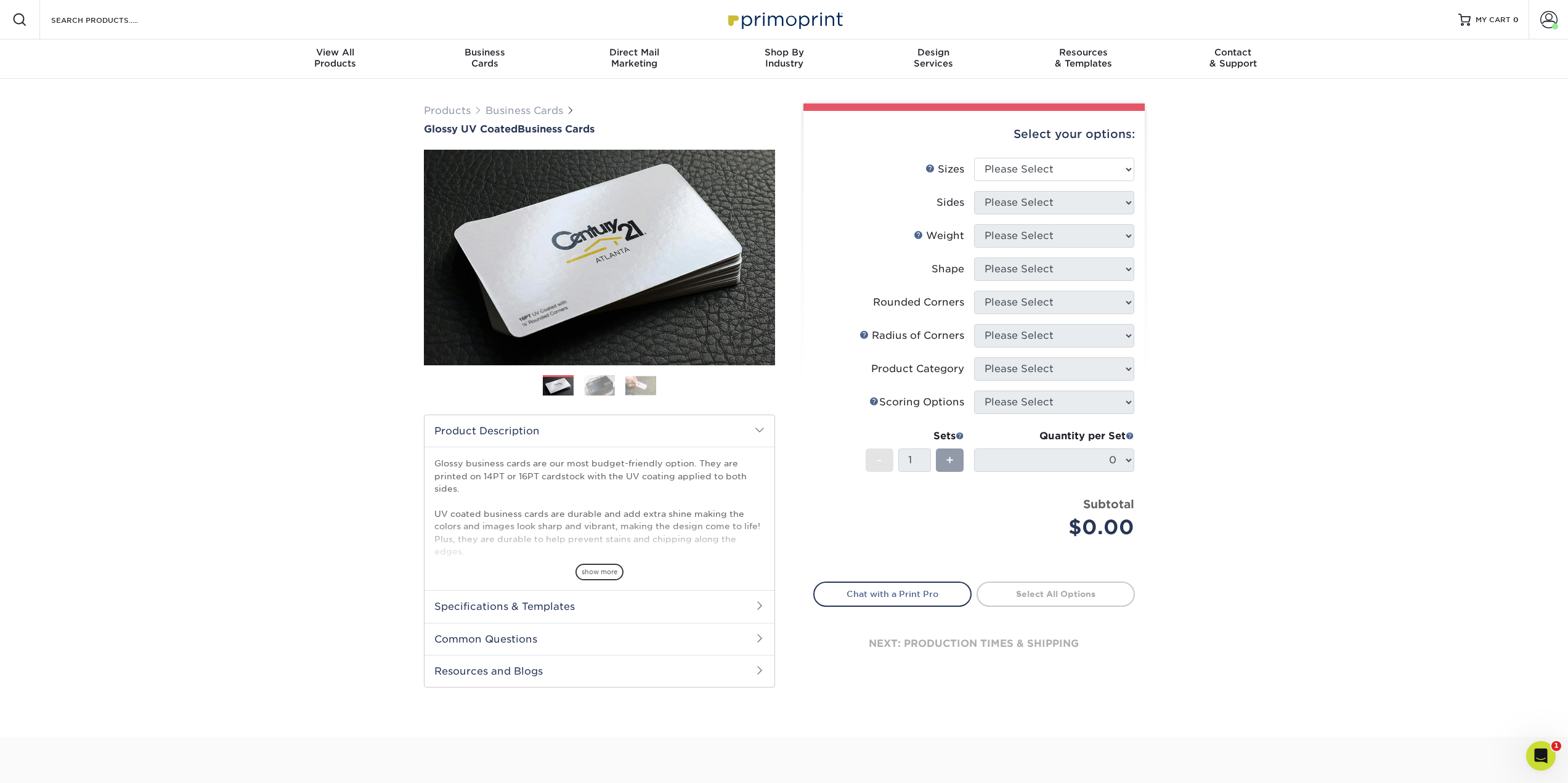
click at [1036, 147] on div "Select your options:" at bounding box center [974, 135] width 322 height 47
click at [1039, 162] on select "Please Select 1.5" x 3.5" - Mini 1.75" x 3.5" - Mini 2" x 2" - Square 2" x 3" -…" at bounding box center [1054, 169] width 160 height 23
select select "2.00x3.50"
click at [974, 157] on select "Please Select 1.5" x 3.5" - Mini 1.75" x 3.5" - Mini 2" x 2" - Square 2" x 3" -…" at bounding box center [1054, 169] width 160 height 23
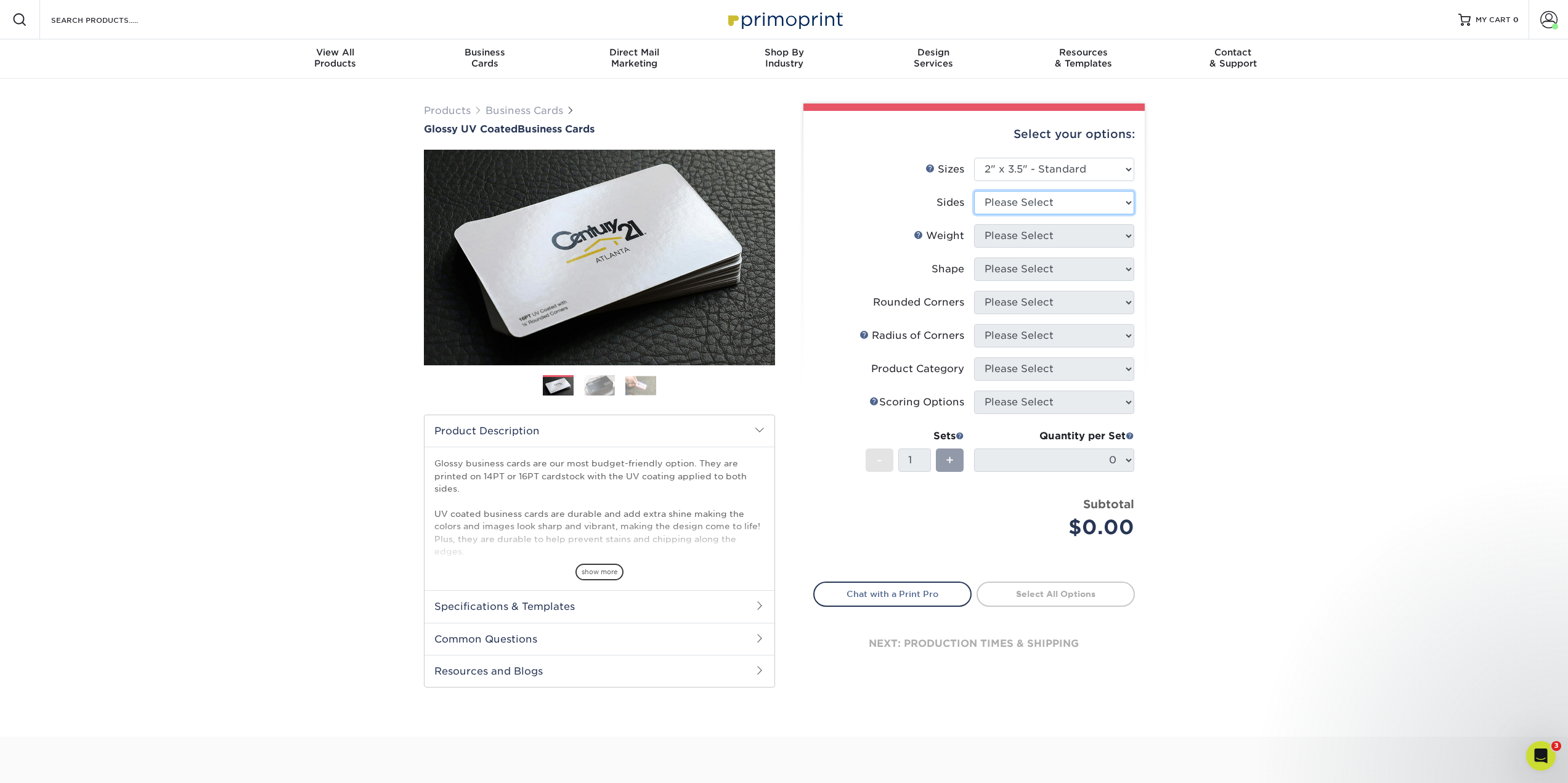
click at [1022, 203] on select "Please Select Print Both Sides Print Front Only" at bounding box center [1054, 202] width 160 height 23
select select "13abbda7-1d64-4f25-8bb2-c179b224825d"
click at [974, 191] on select "Please Select Print Both Sides Print Front Only" at bounding box center [1054, 202] width 160 height 23
click at [1007, 241] on select "Please Select 16PT 14PT" at bounding box center [1054, 236] width 160 height 23
select select "16PT"
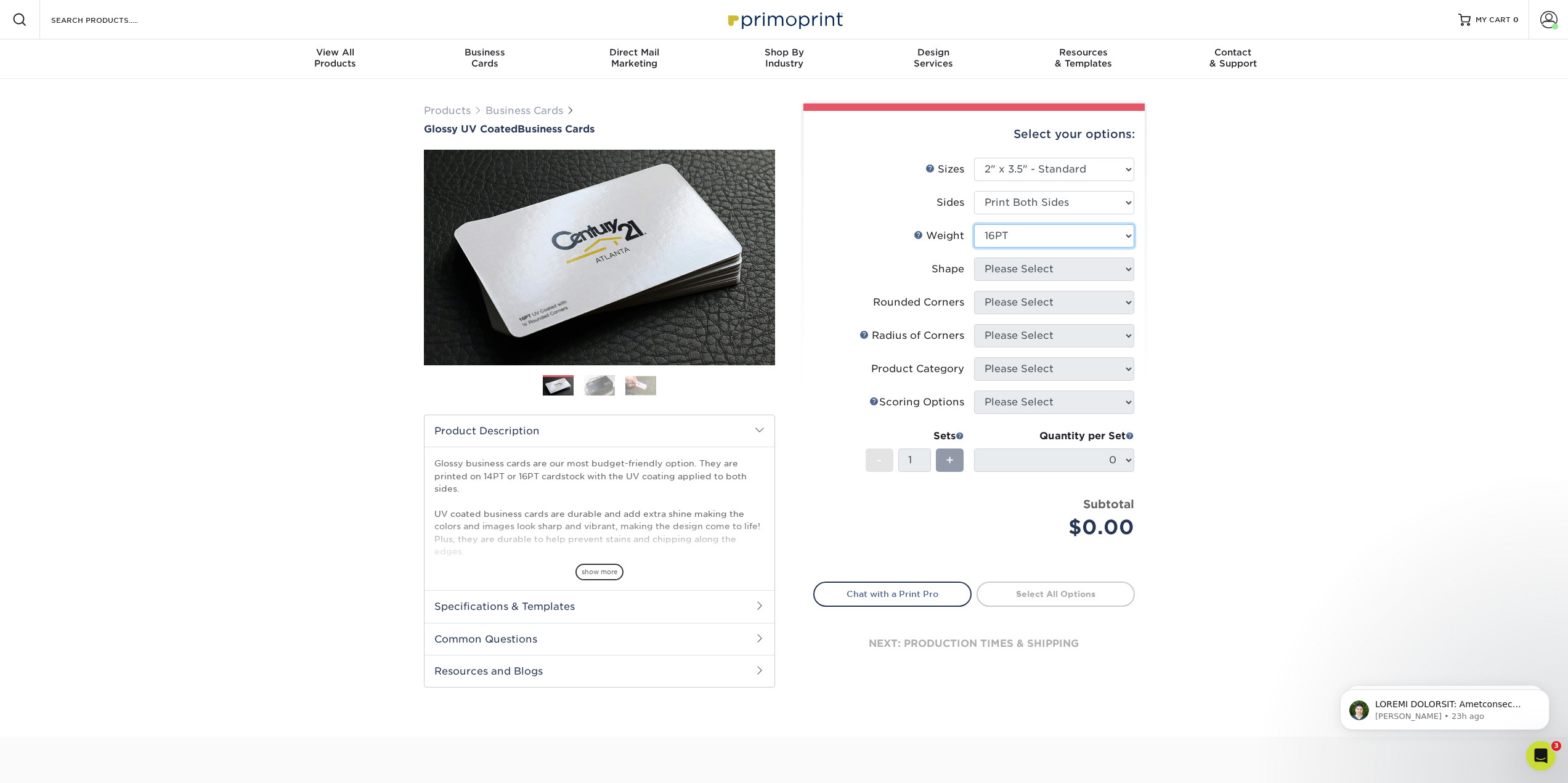
click at [974, 224] on select "Please Select 16PT 14PT" at bounding box center [1054, 236] width 160 height 23
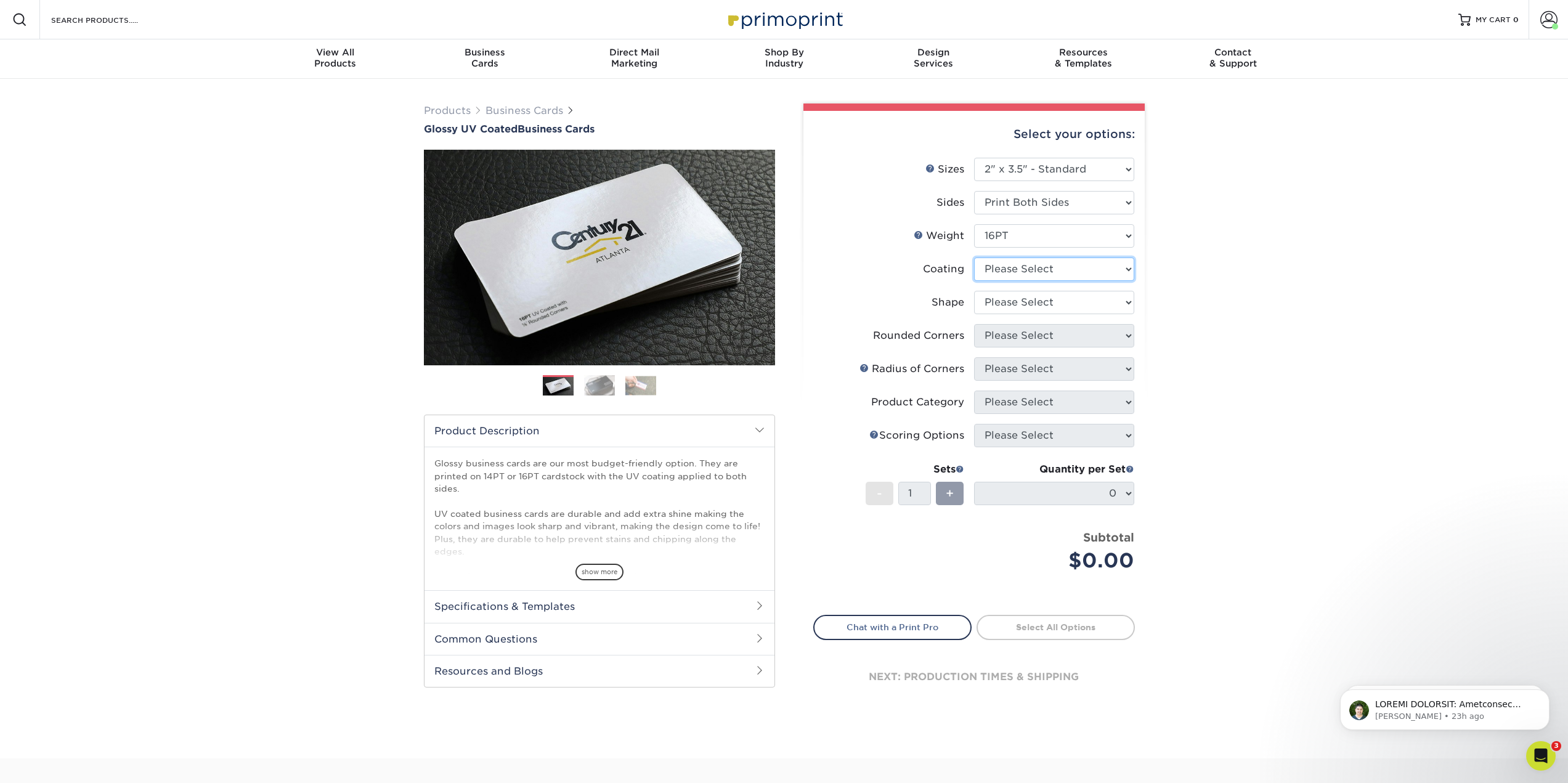
click at [1007, 270] on select at bounding box center [1054, 269] width 160 height 23
select select "1e8116af-acfc-44b1-83dc-8181aa338834"
click at [974, 258] on select at bounding box center [1054, 269] width 160 height 23
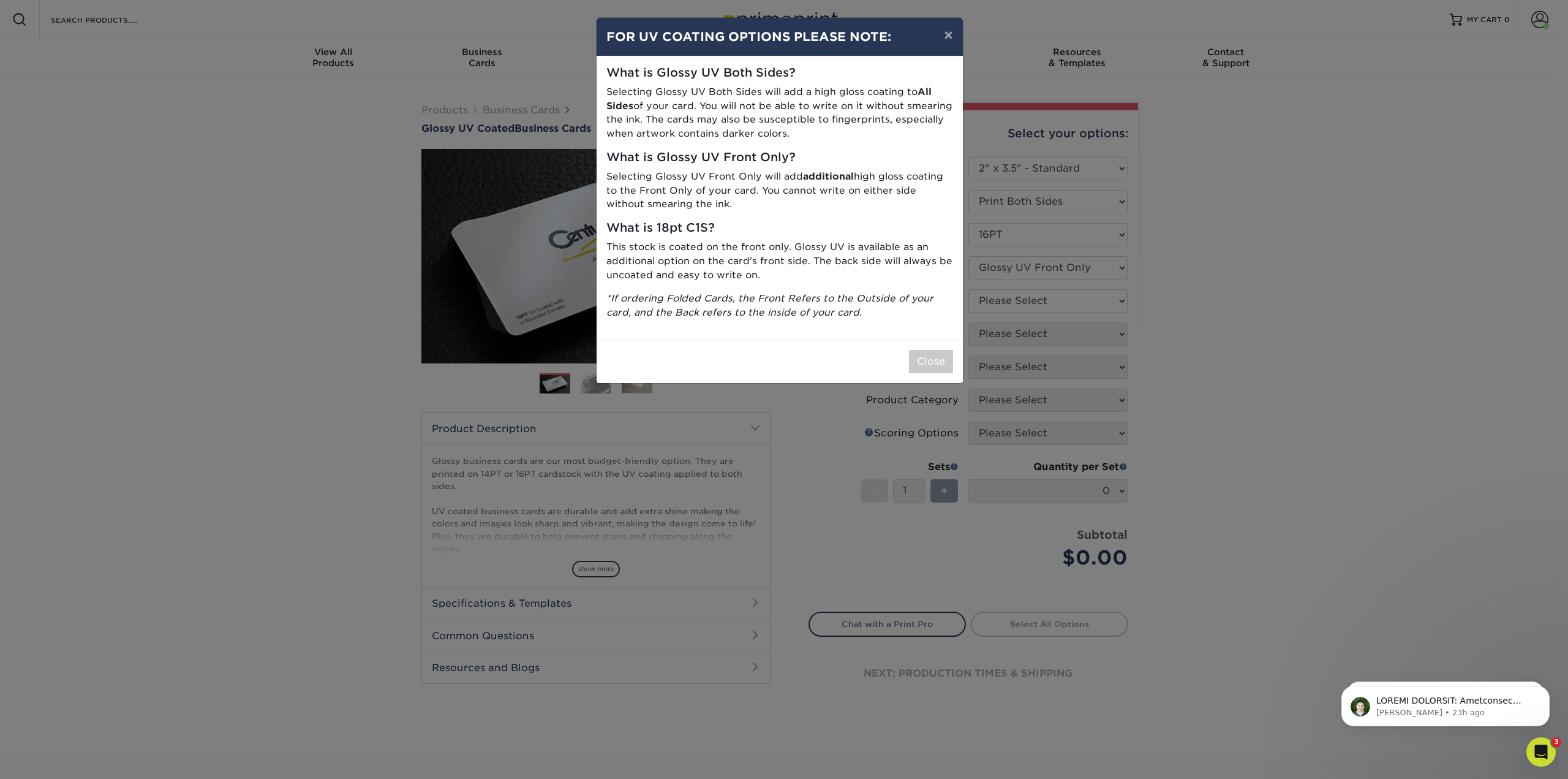
click at [992, 300] on div "× FOR UV COATING OPTIONS PLEASE NOTE: What is Glossy UV Both Sides? Selecting G…" at bounding box center [784, 390] width 1568 height 779
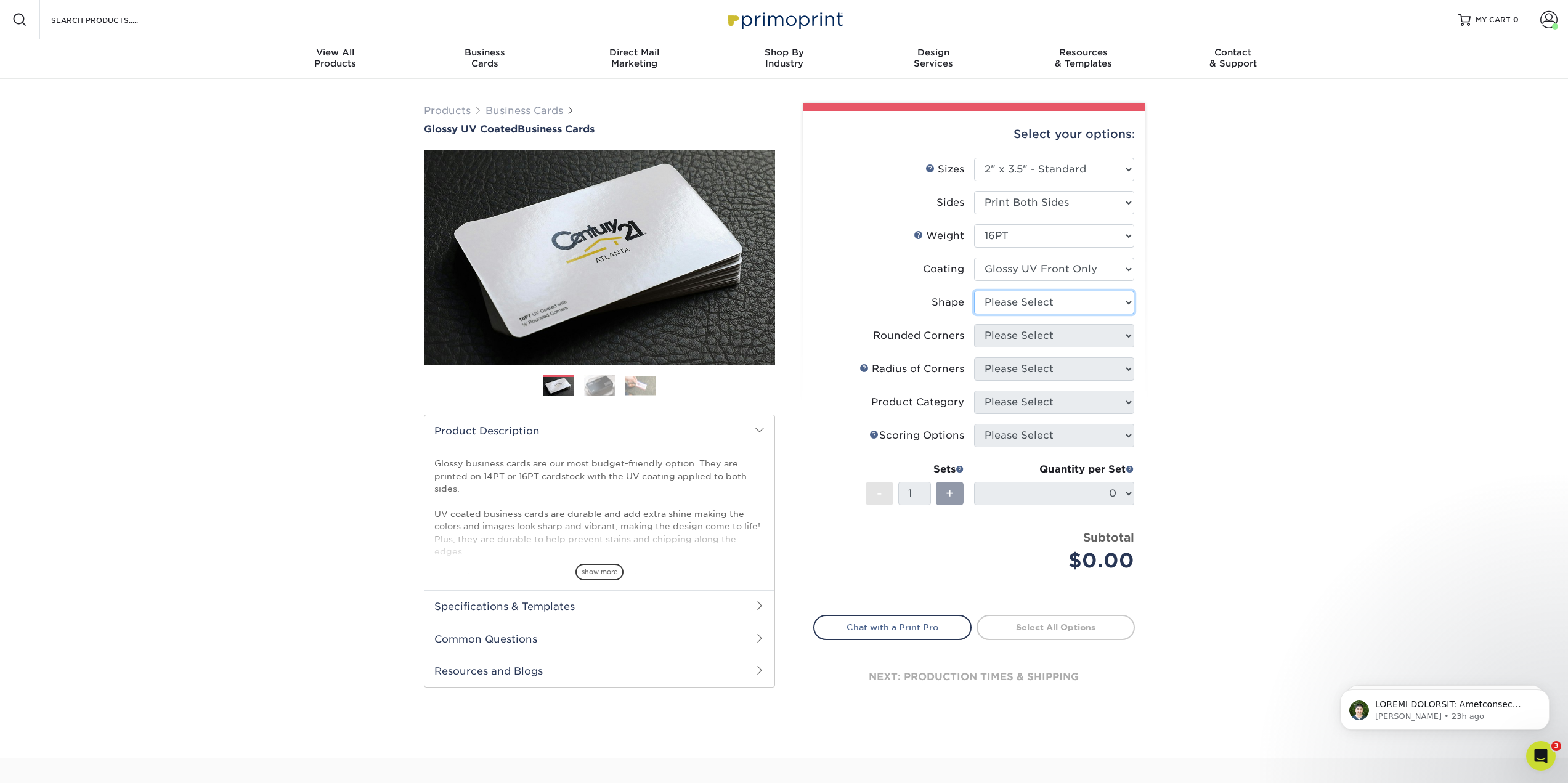
click at [977, 304] on select "Please Select Standard" at bounding box center [1054, 302] width 160 height 23
select select "standard"
click at [974, 291] on select "Please Select Standard" at bounding box center [1054, 302] width 160 height 23
click at [1015, 278] on select at bounding box center [1054, 269] width 160 height 23
select select "ae367451-b2b8-45df-a344-0f05b6a12993"
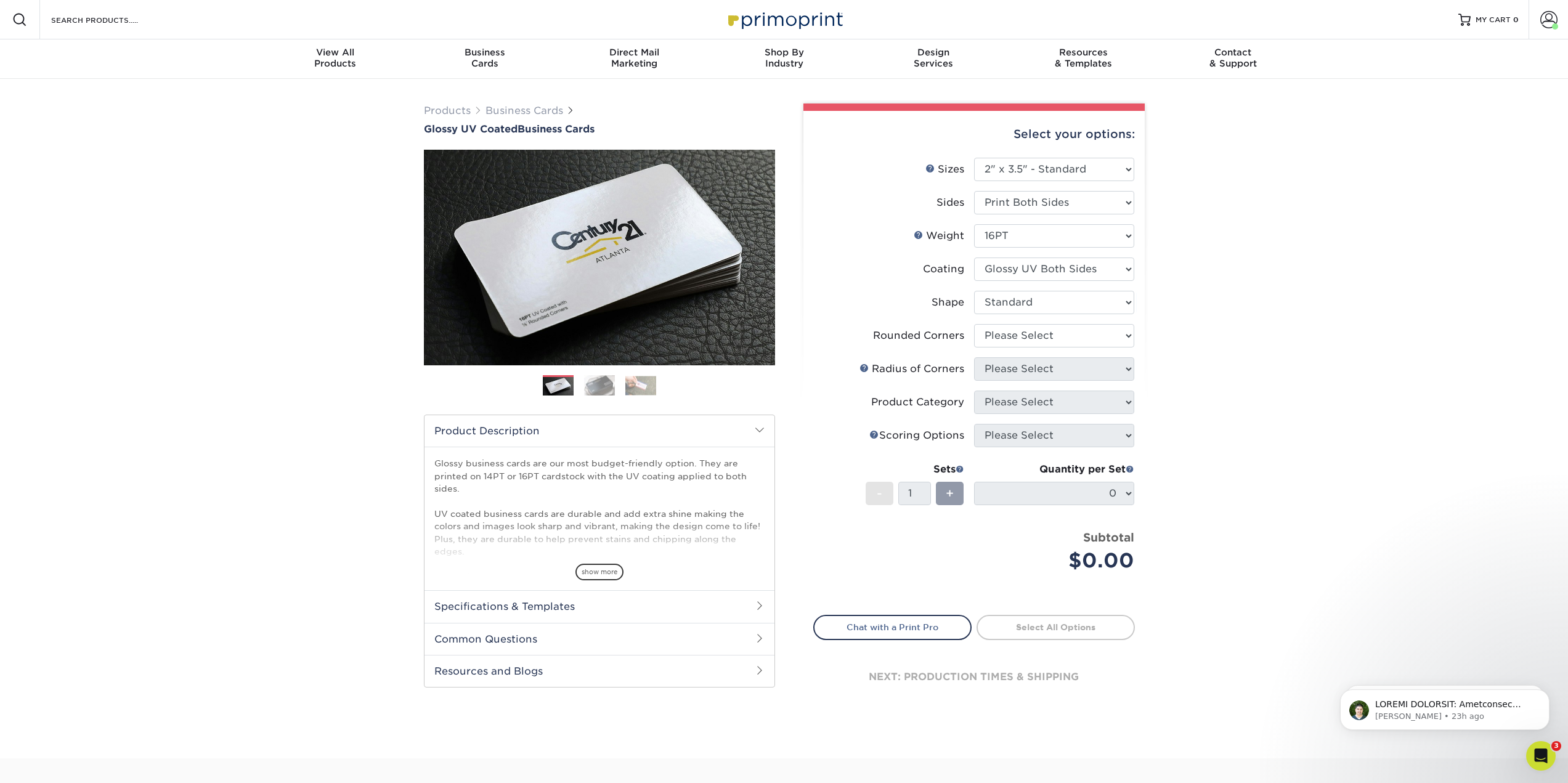
click at [974, 258] on select at bounding box center [1054, 269] width 160 height 23
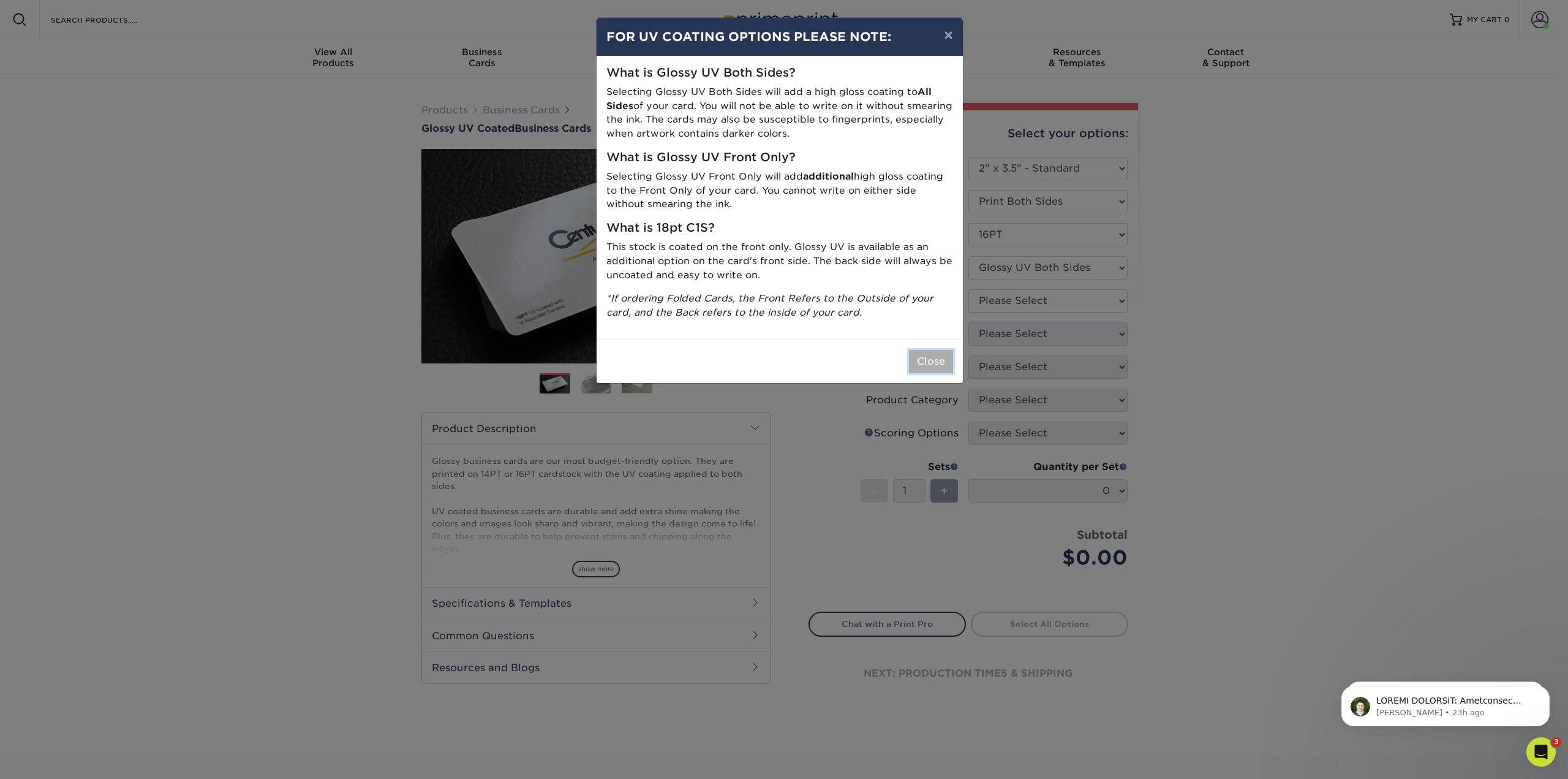
click at [934, 361] on button "Close" at bounding box center [931, 361] width 44 height 23
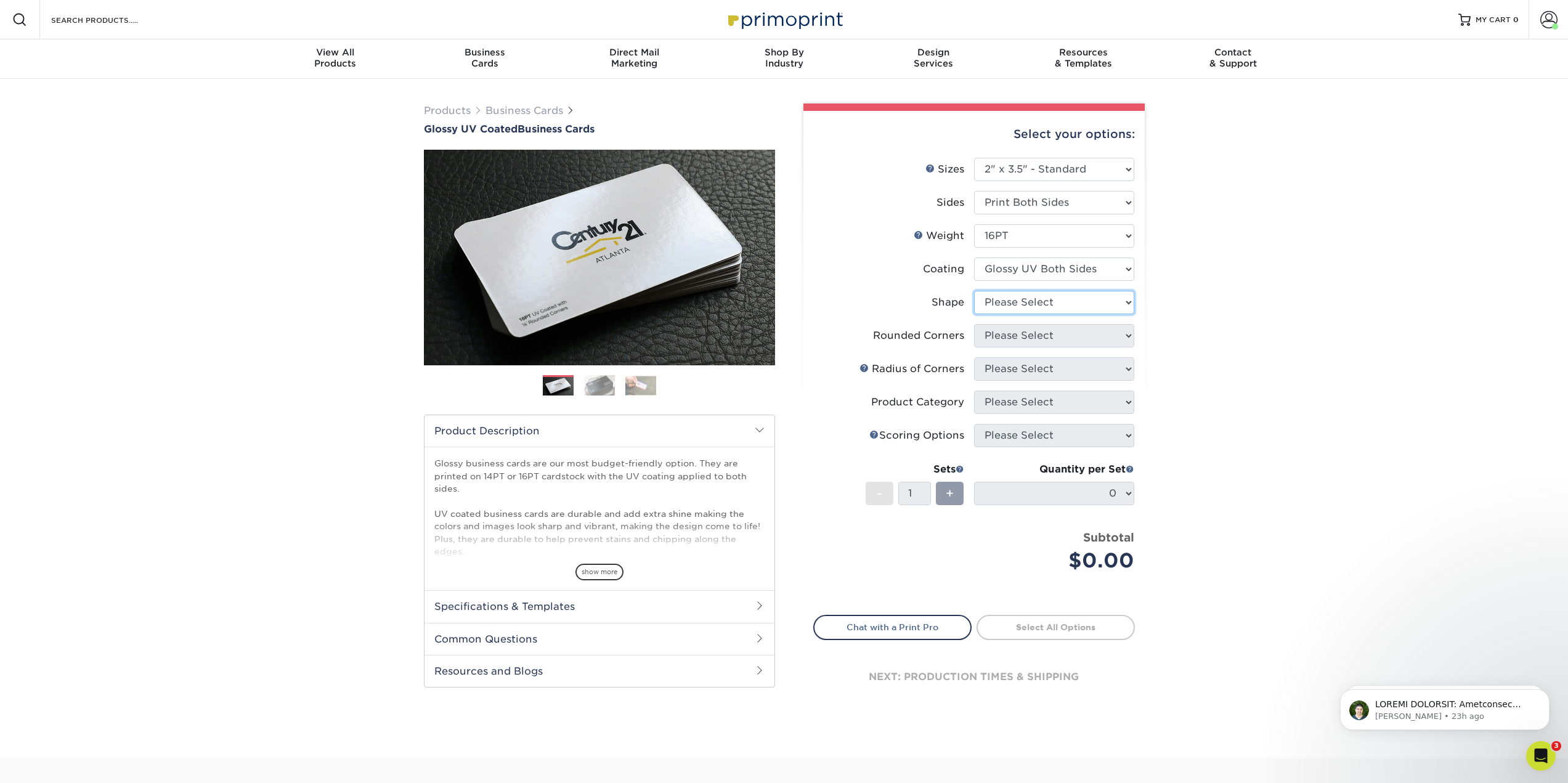
click at [1035, 313] on select "Please Select Standard Oval" at bounding box center [1054, 302] width 160 height 23
select select "standard"
click at [974, 291] on select "Please Select Standard Oval" at bounding box center [1054, 302] width 160 height 23
click at [1031, 327] on select "Please Select Yes - Round 2 Corners Yes - Round 4 Corners No" at bounding box center [1054, 336] width 160 height 23
select select "7672df9e-0e0a-464d-8e1f-920c575e4da3"
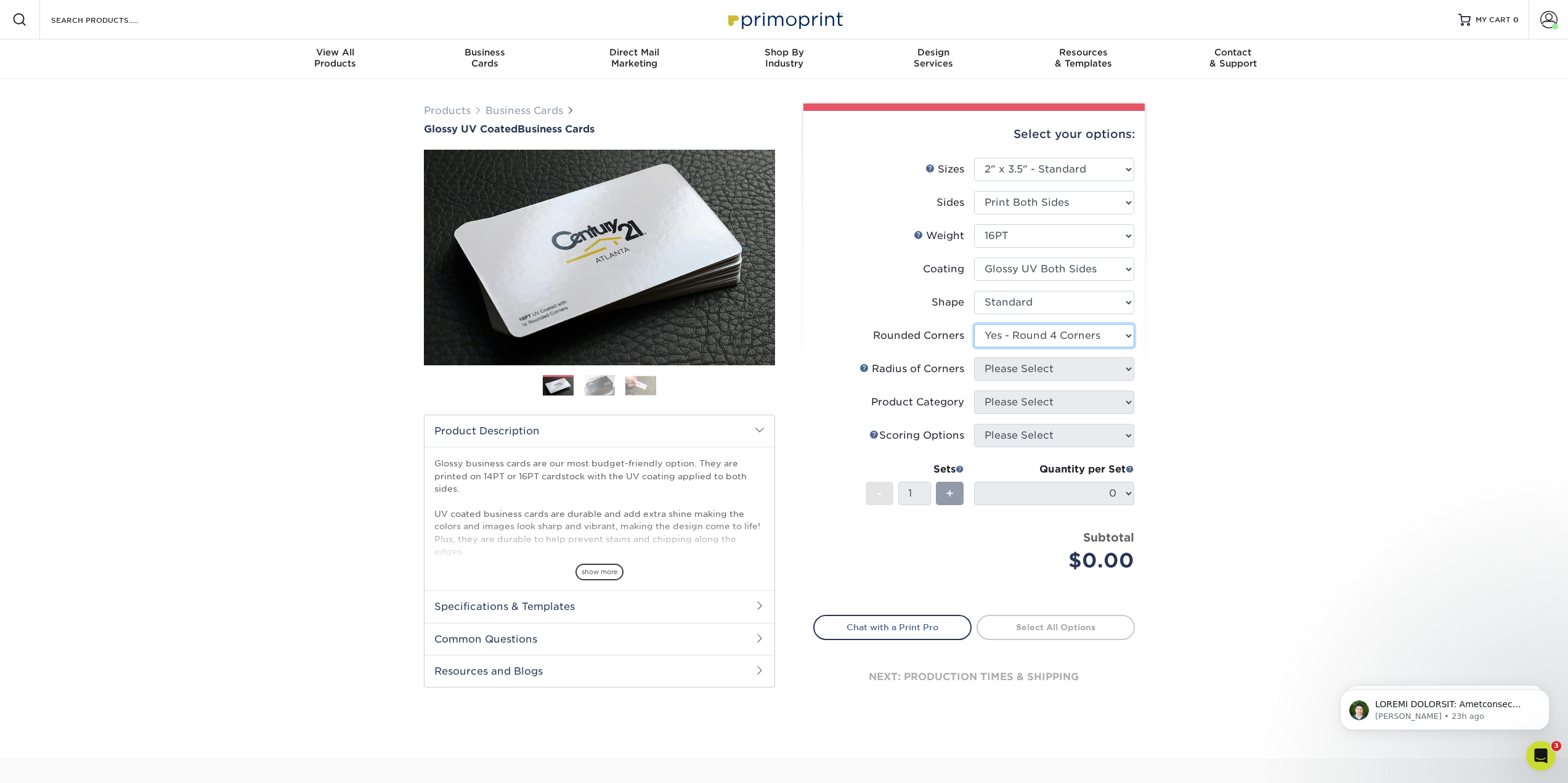
click at [974, 324] on select "Please Select Yes - Round 2 Corners Yes - Round 4 Corners No" at bounding box center [1054, 336] width 160 height 23
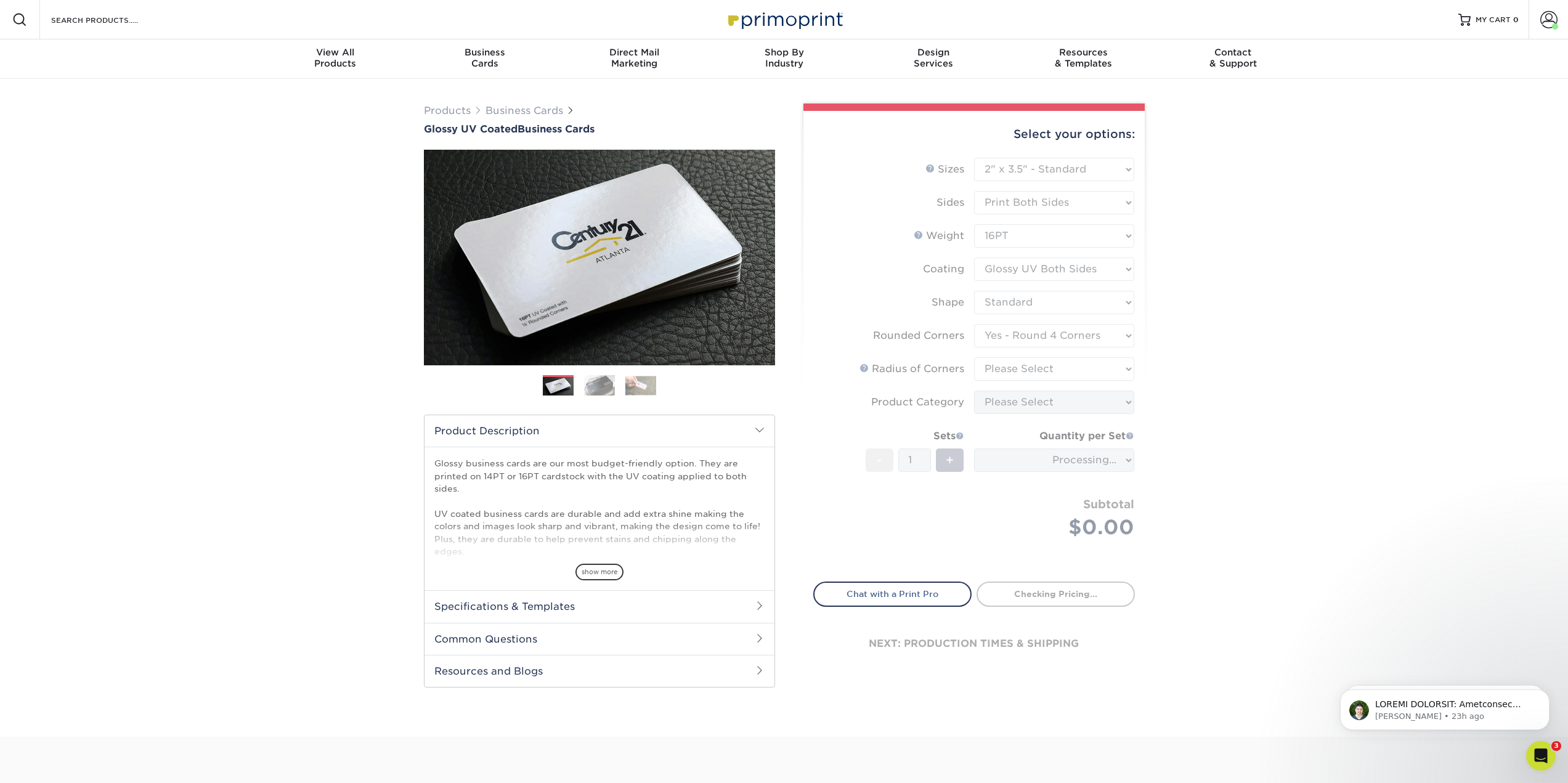
click at [1026, 367] on form "Sizes Help Sizes Please Select 1.5" x 3.5" - Mini 1.75" x 3.5" - Mini 2" x 2" -…" at bounding box center [974, 362] width 322 height 409
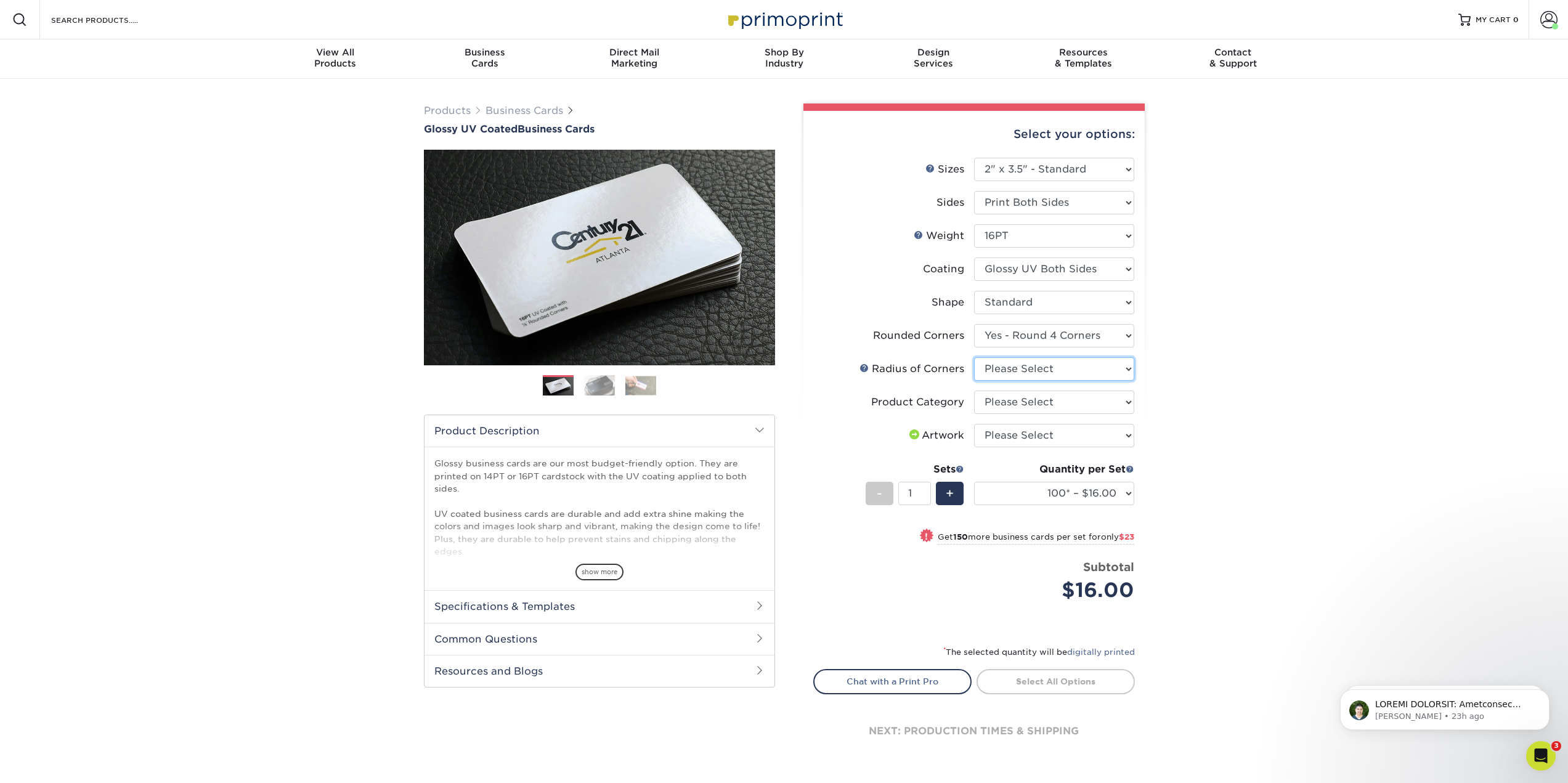
click at [1094, 371] on select "Please Select Rounded 1/8" Rounded 1/4"" at bounding box center [1054, 369] width 160 height 23
select select "479fbfe7-6a0c-4895-8c9a-81739b7486c9"
click at [974, 357] on select "Please Select Rounded 1/8" Rounded 1/4"" at bounding box center [1054, 369] width 160 height 23
click at [1066, 397] on select "Please Select Business Cards" at bounding box center [1054, 402] width 160 height 23
select select "3b5148f1-0588-4f88-a218-97bcfdce65c1"
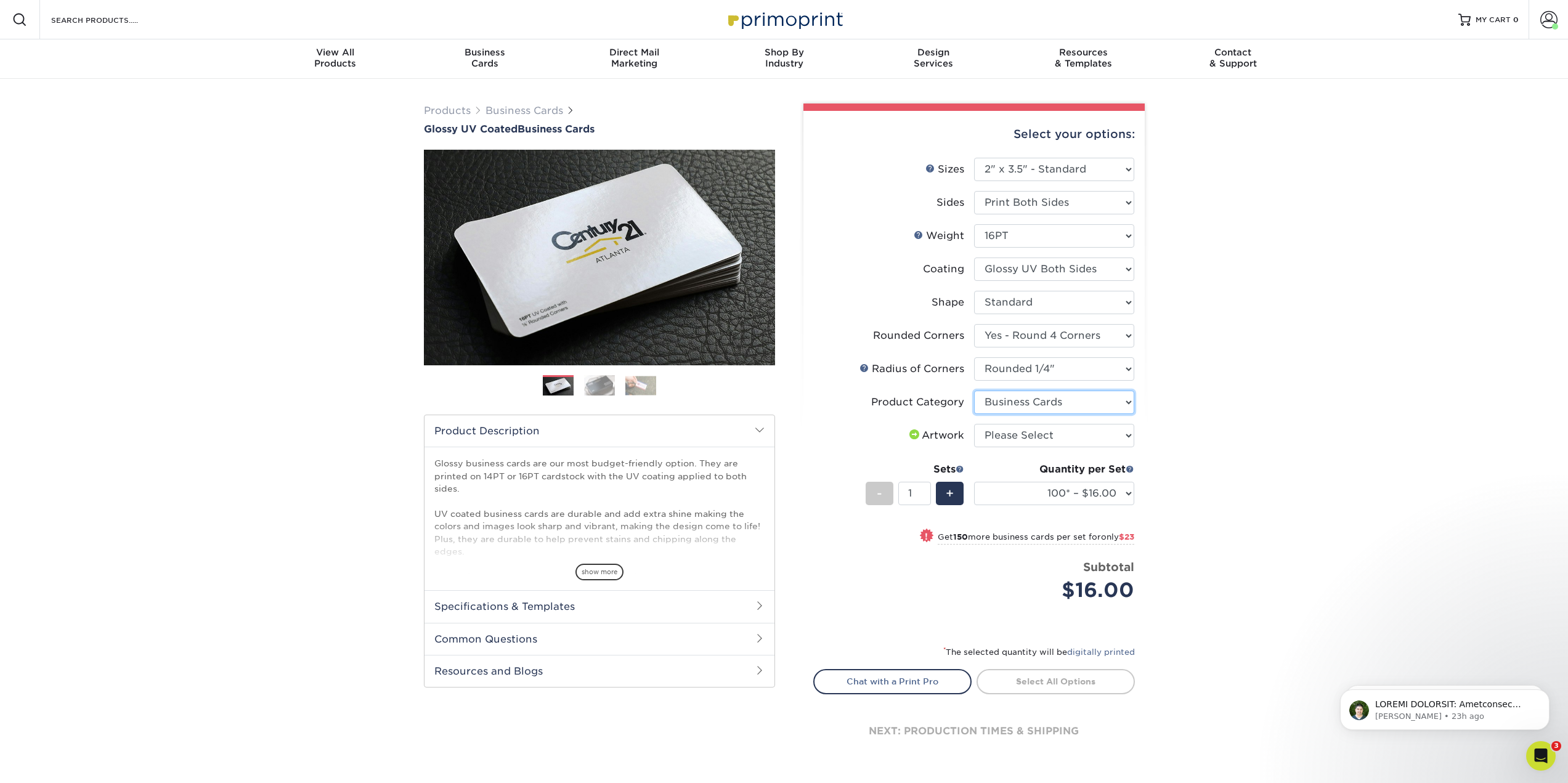
click at [974, 390] on select "Please Select Business Cards" at bounding box center [1054, 402] width 160 height 23
click at [1048, 425] on select "Please Select I will upload files I need a design - $100" at bounding box center [1054, 436] width 160 height 23
select select "upload"
click at [974, 424] on select "Please Select I will upload files I need a design - $100" at bounding box center [1054, 436] width 160 height 23
click at [1086, 499] on select "100* – $16.00 250* – $39.00 500 – $77.00 1000 – $94.00 2500 – $173.00 5000 – $2…" at bounding box center [1054, 493] width 160 height 23
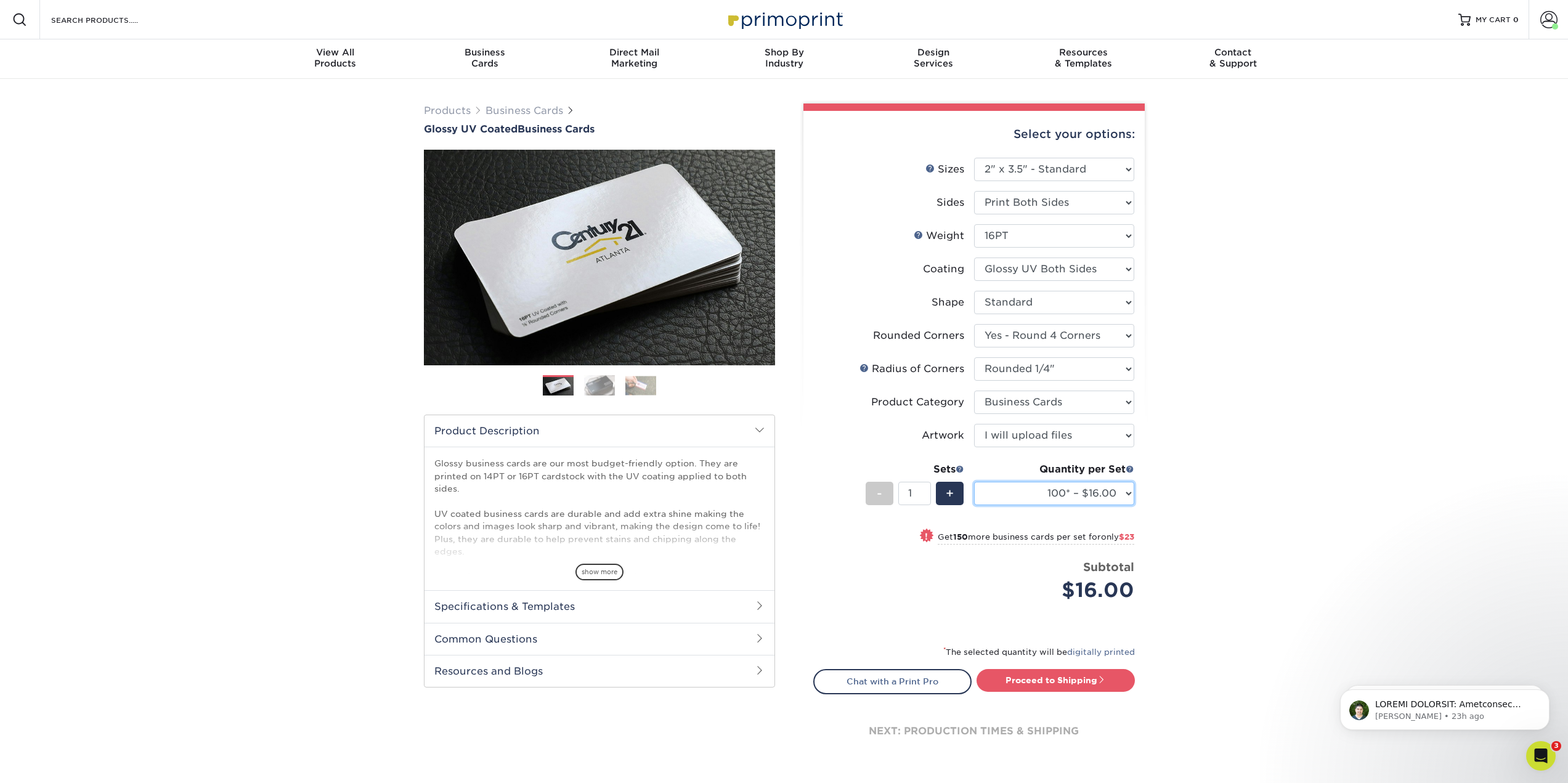
select select "1000 – $94.00"
click at [974, 481] on select "100* – $16.00 250* – $39.00 500 – $77.00 1000 – $94.00 2500 – $173.00 5000 – $2…" at bounding box center [1054, 493] width 160 height 23
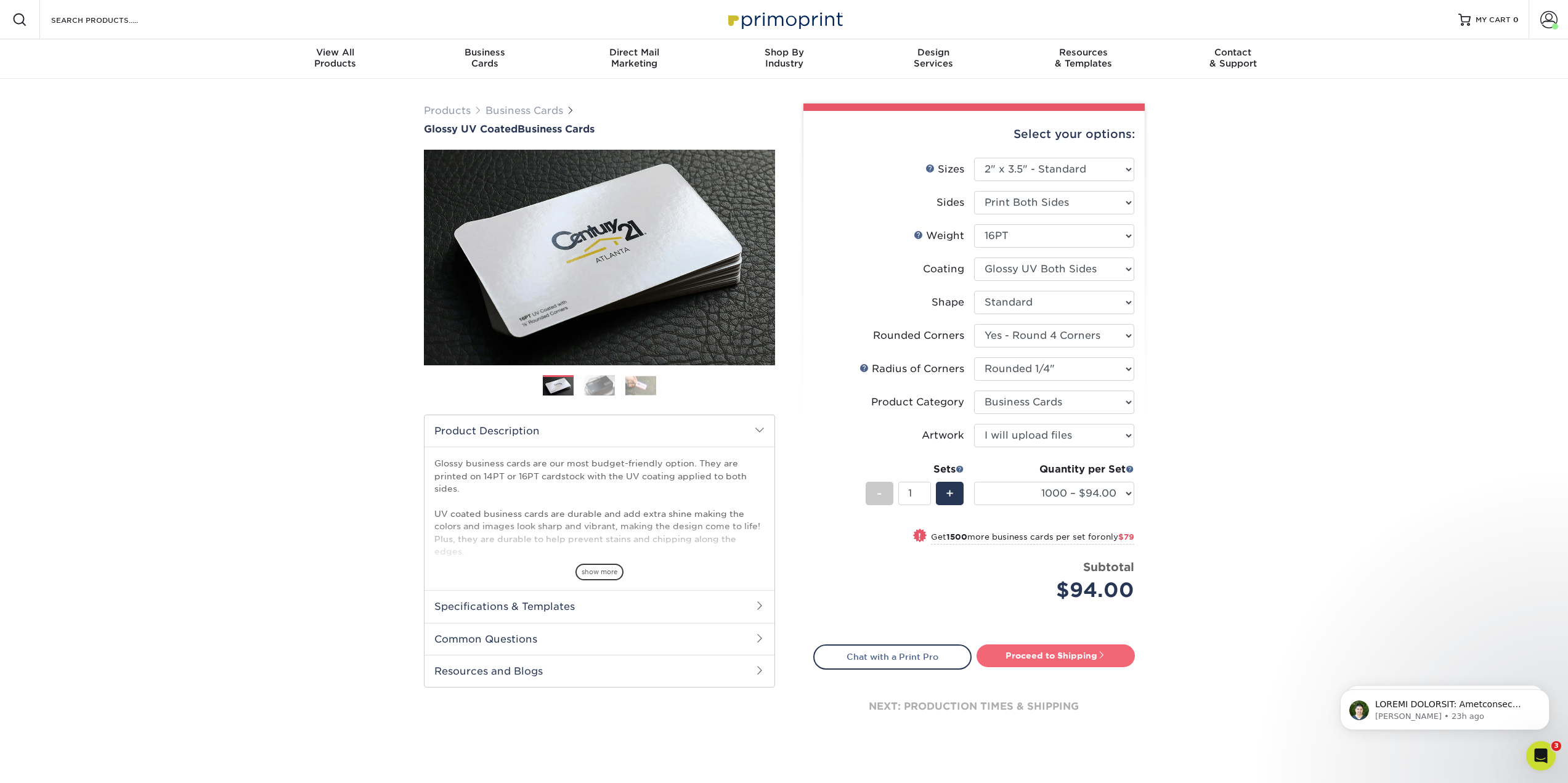
click at [1052, 652] on link "Proceed to Shipping" at bounding box center [1055, 655] width 158 height 22
type input "Set 1"
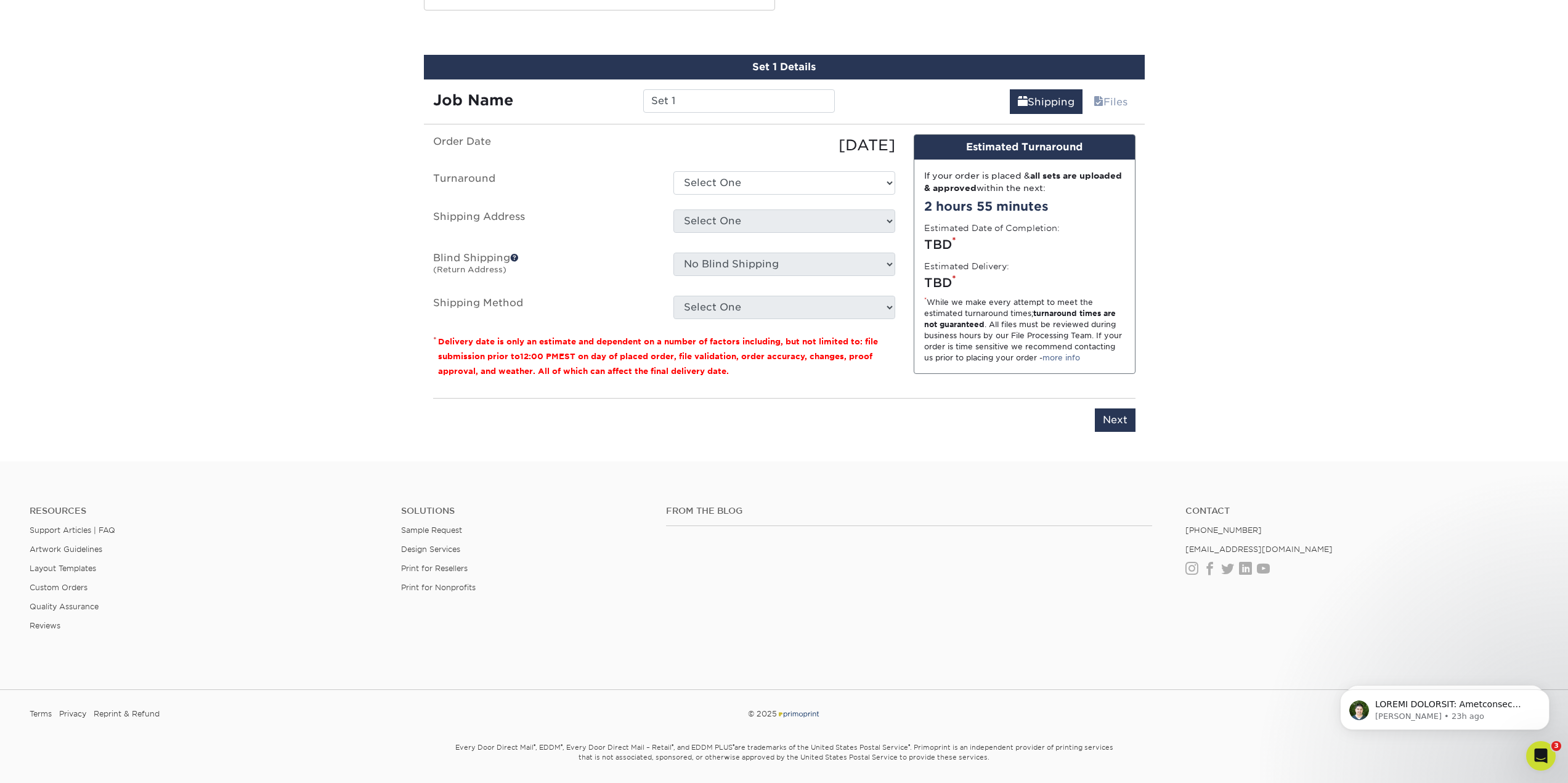
scroll to position [678, 0]
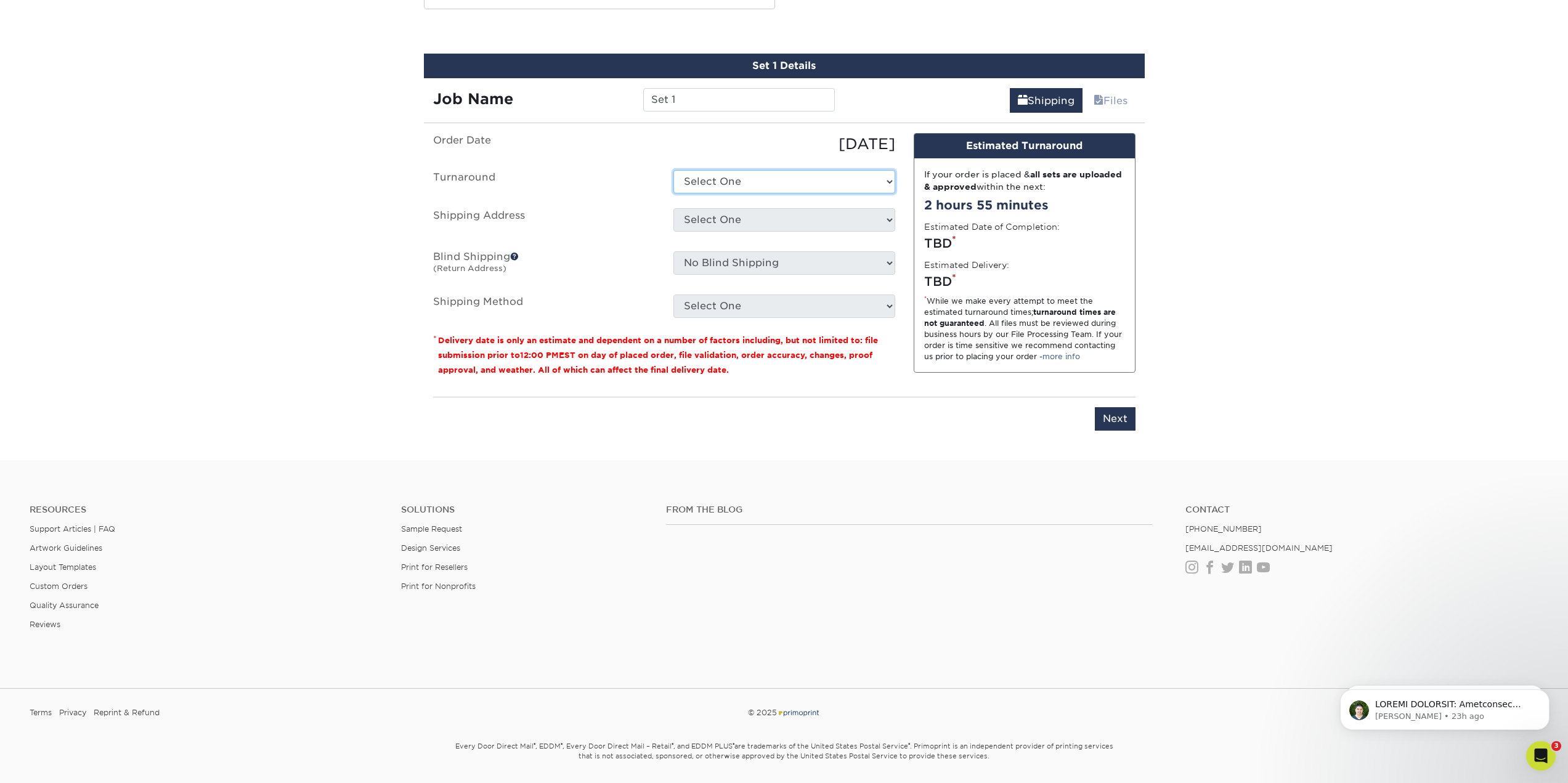
click at [778, 185] on select "Select One 2-4 Business Days 2 Day Next Business Day" at bounding box center [784, 182] width 222 height 23
select select "1b2a7d37-33a8-4094-bd0c-bff7485e1fe1"
click at [673, 170] on select "Select One 2-4 Business Days 2 Day Next Business Day" at bounding box center [784, 182] width 222 height 23
click at [755, 217] on select "Select One Abby ADRIAN Corporate Address RESTAURANT Restaurant - Jasper, Texas …" at bounding box center [784, 220] width 222 height 23
select select "286519"
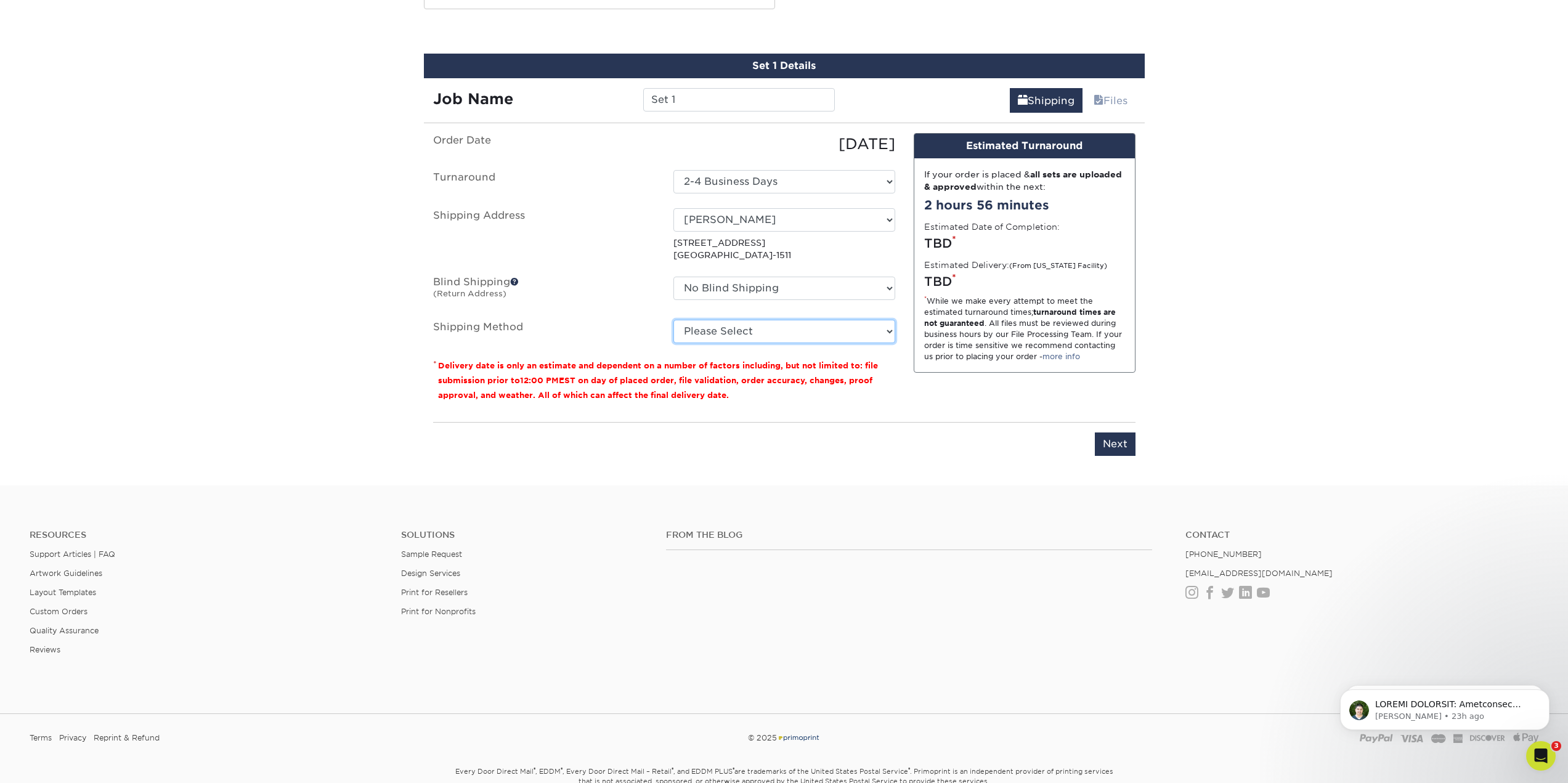
click at [737, 329] on select "Please Select Ground Shipping (+$8.96) 3 Day Shipping Service (+$15.34) 2 Day A…" at bounding box center [784, 331] width 222 height 23
select select "03"
click at [673, 320] on select "Please Select Ground Shipping (+$8.96) 3 Day Shipping Service (+$15.34) 2 Day A…" at bounding box center [784, 331] width 222 height 23
click at [1108, 445] on input "Next" at bounding box center [1115, 444] width 41 height 23
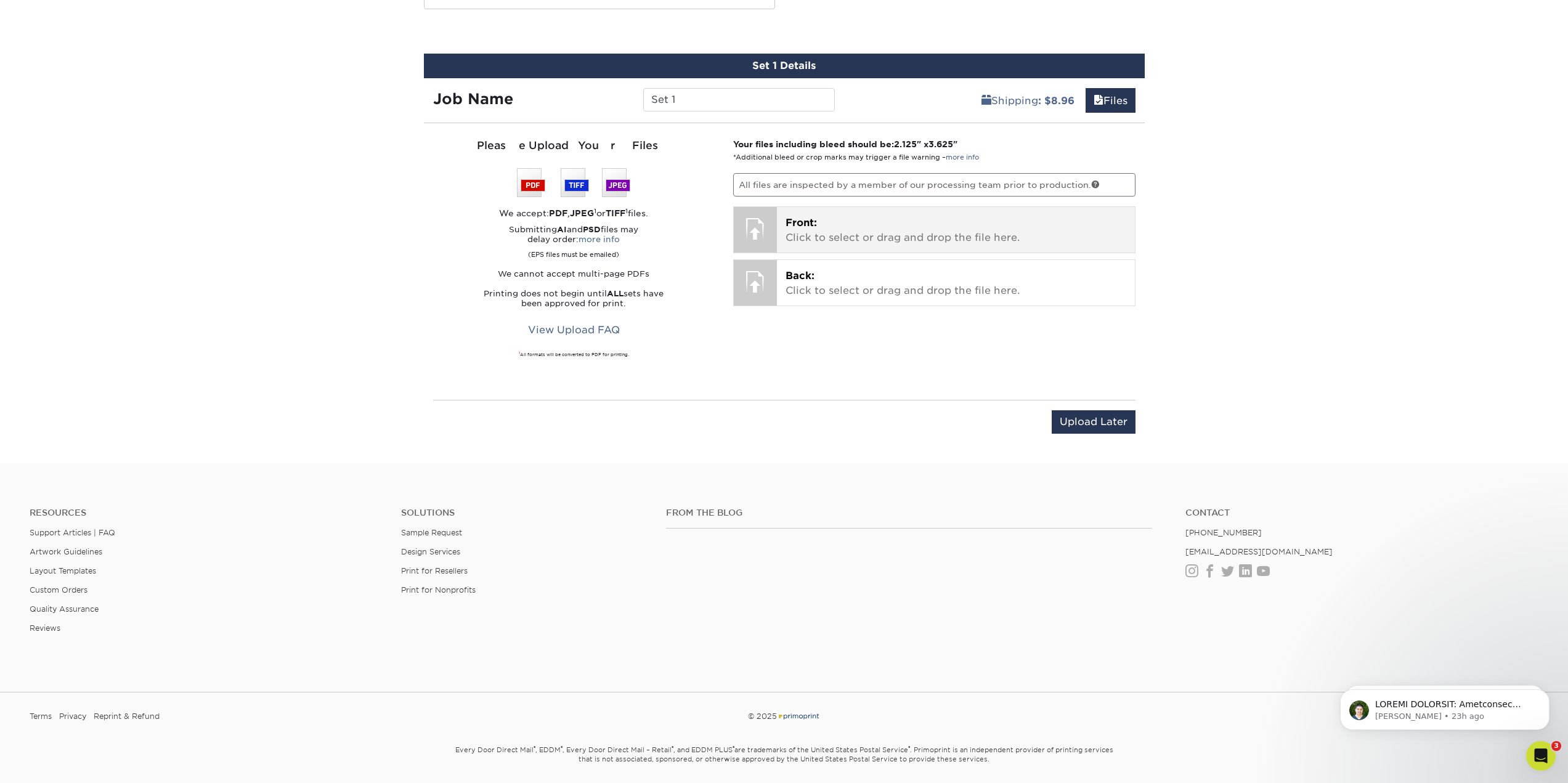
click at [806, 229] on span "Front:" at bounding box center [801, 222] width 31 height 12
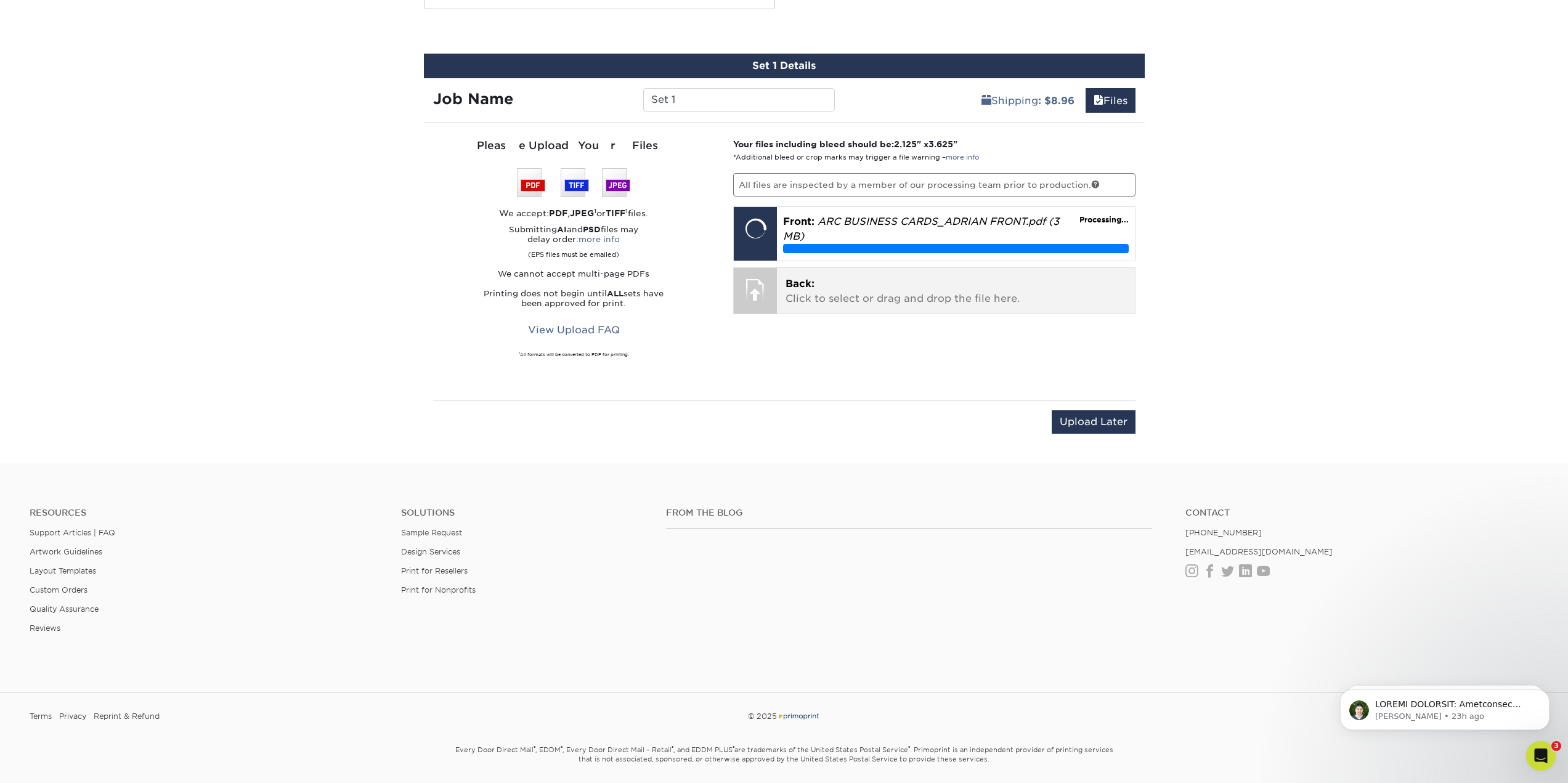
click at [854, 298] on p "Back: Click to select or drag and drop the file here." at bounding box center [955, 291] width 341 height 30
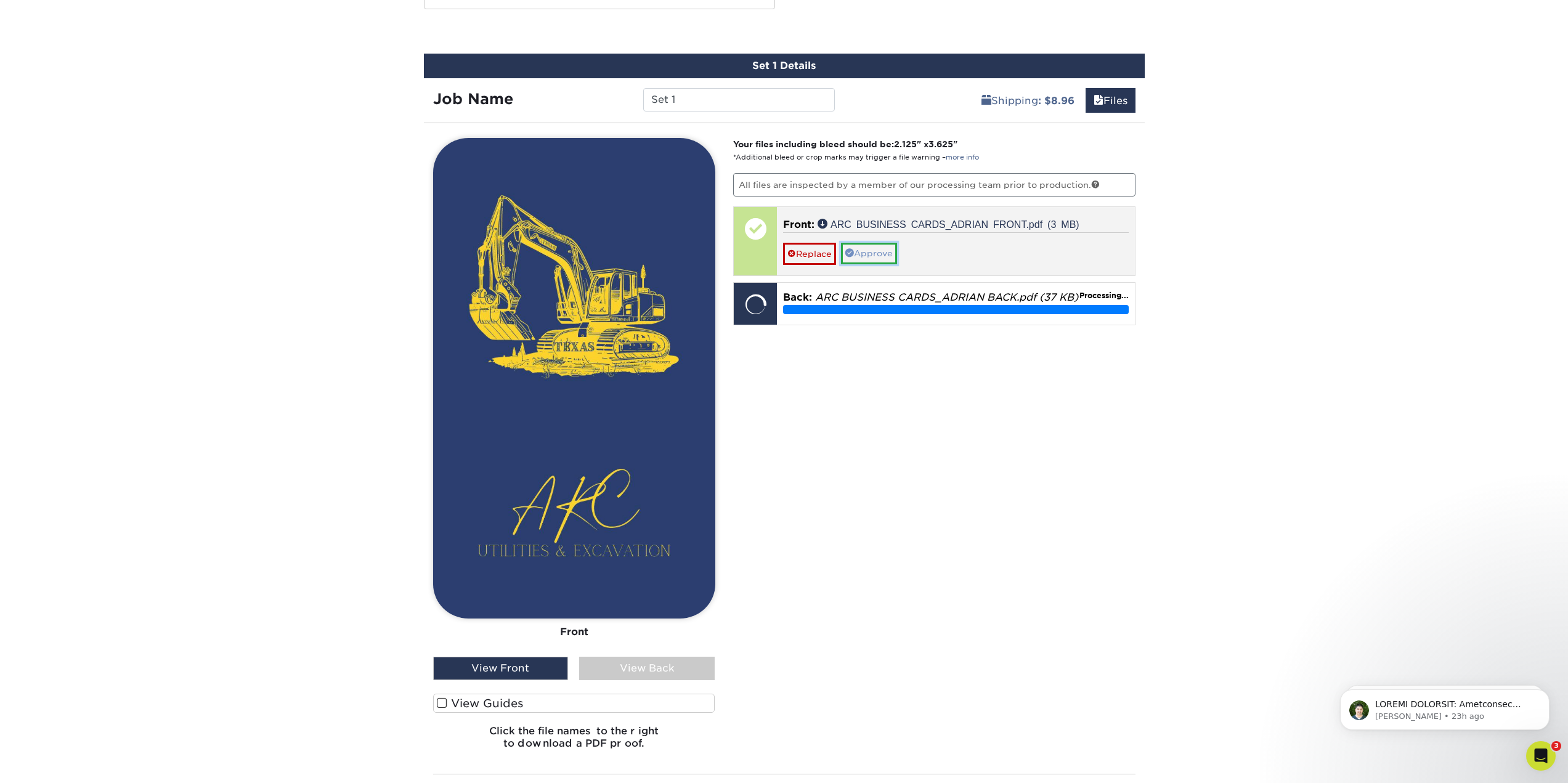
click at [890, 258] on link "Approve" at bounding box center [868, 253] width 56 height 21
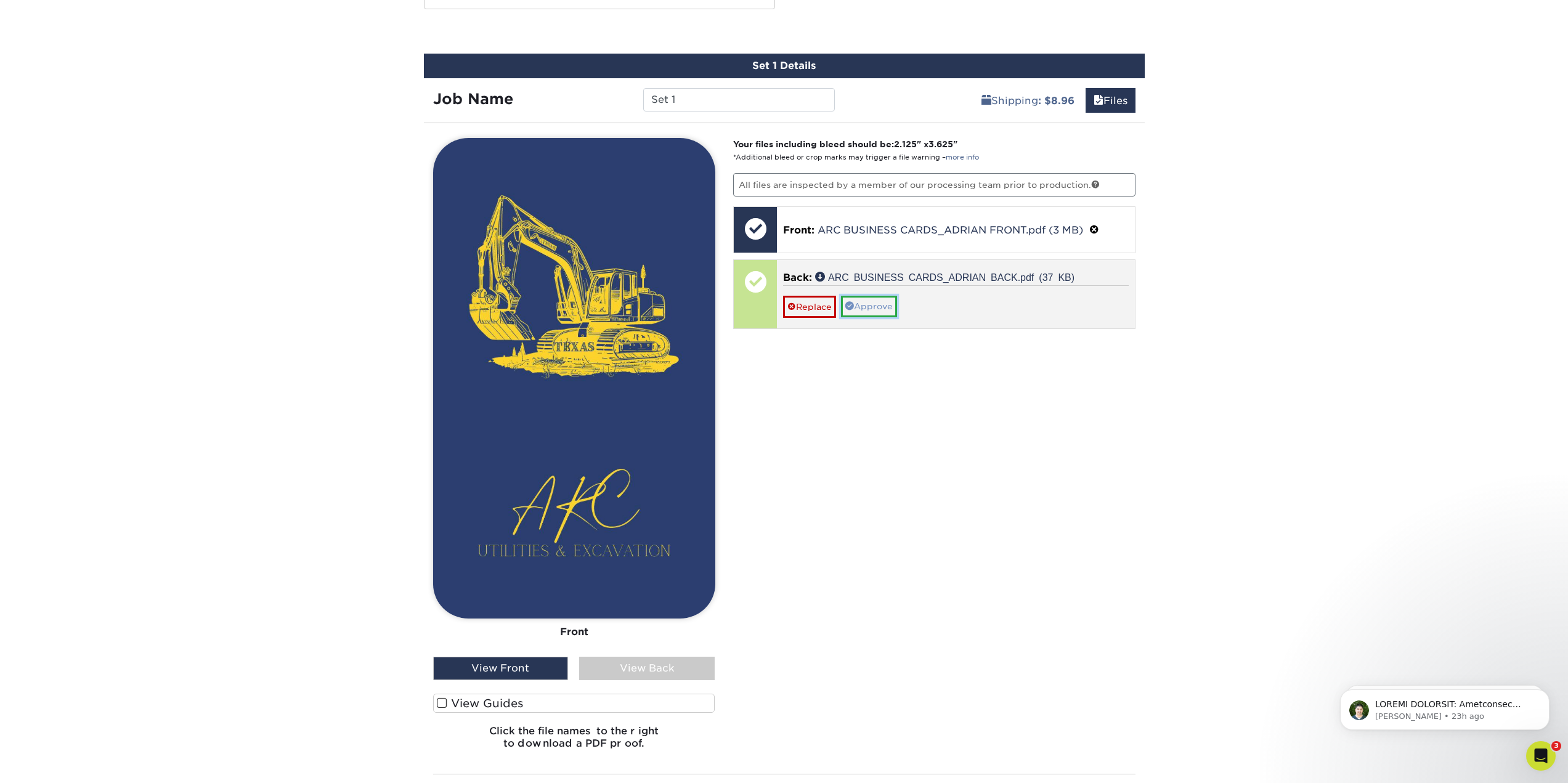
click at [888, 307] on link "Approve" at bounding box center [868, 306] width 56 height 21
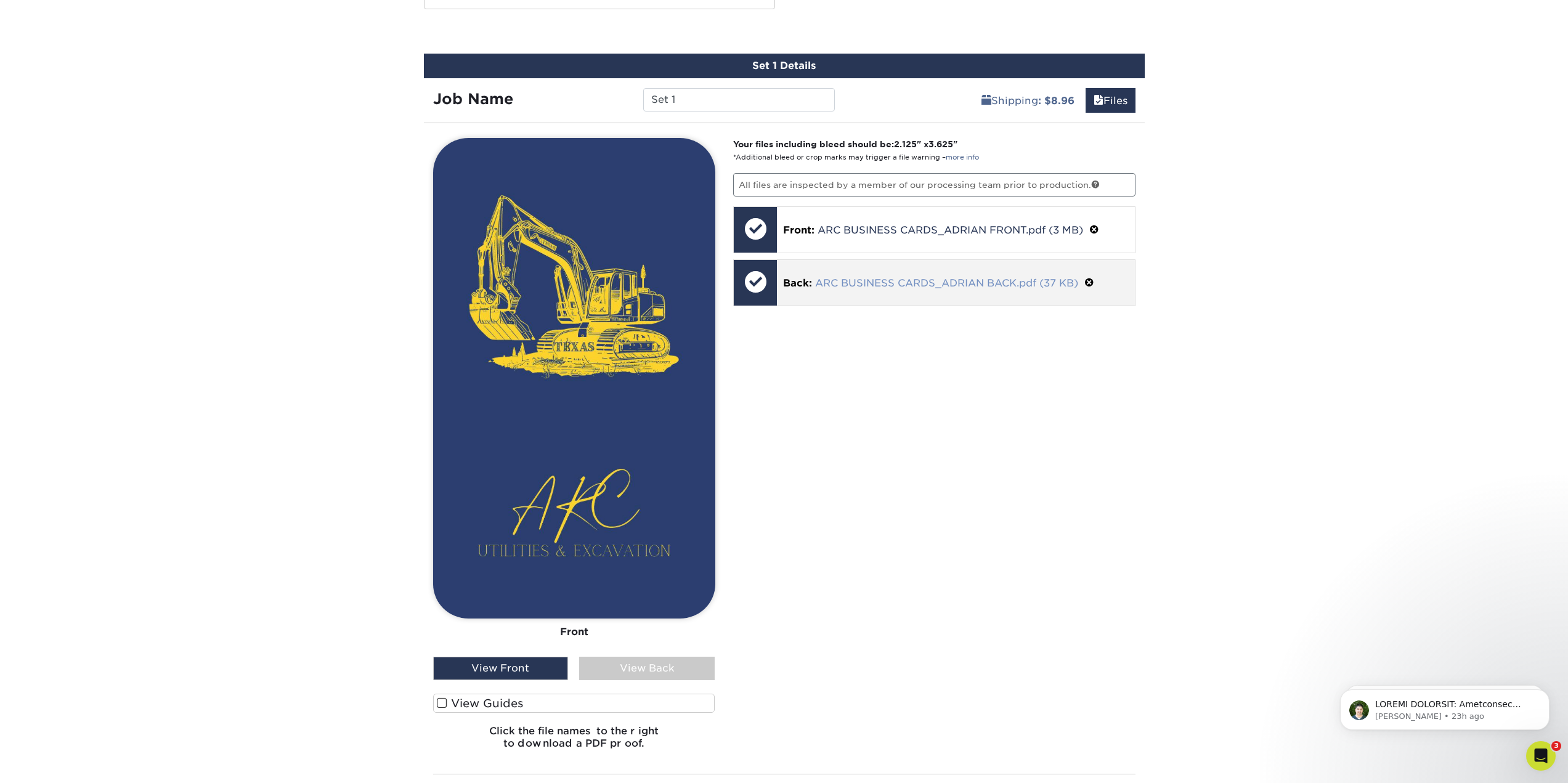
click at [843, 287] on link "ARC BUSINESS CARDS_ADRIAN BACK.pdf (37 KB)" at bounding box center [946, 282] width 263 height 12
click at [606, 667] on div "View Back" at bounding box center [647, 668] width 135 height 23
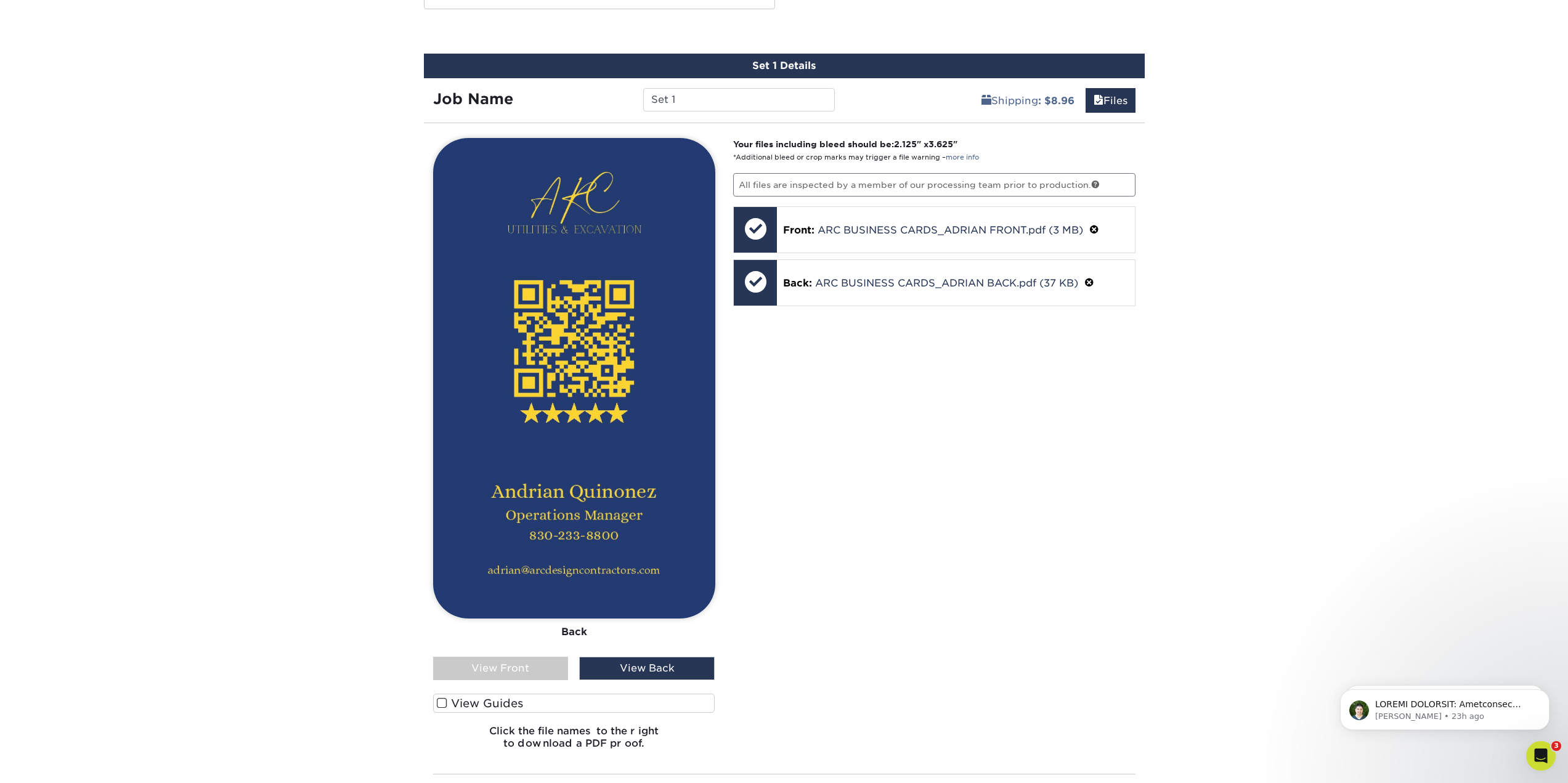
click at [486, 704] on label "View Guides" at bounding box center [574, 703] width 282 height 19
click at [0, 0] on input "View Guides" at bounding box center [0, 0] width 0 height 0
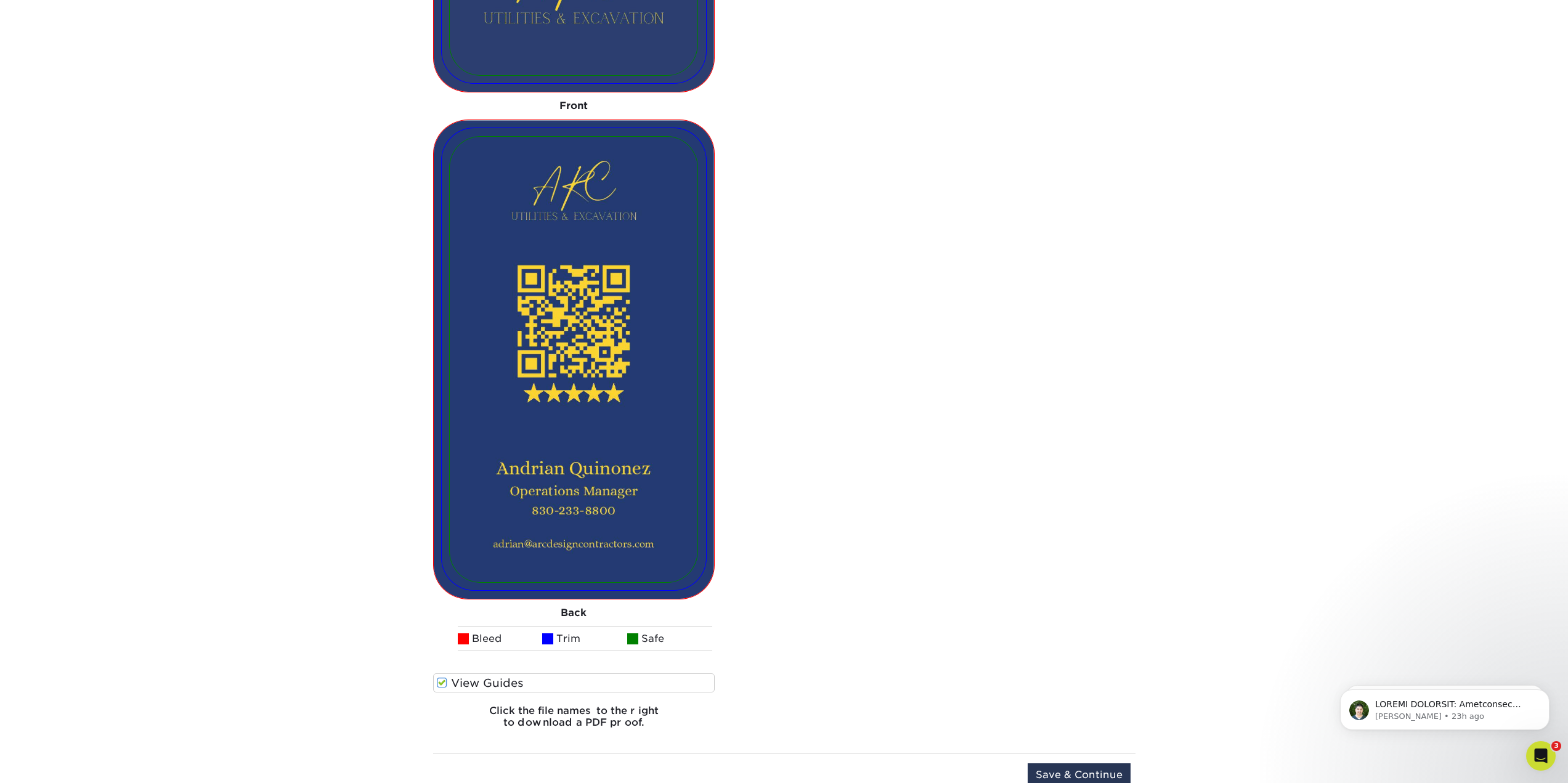
scroll to position [1294, 0]
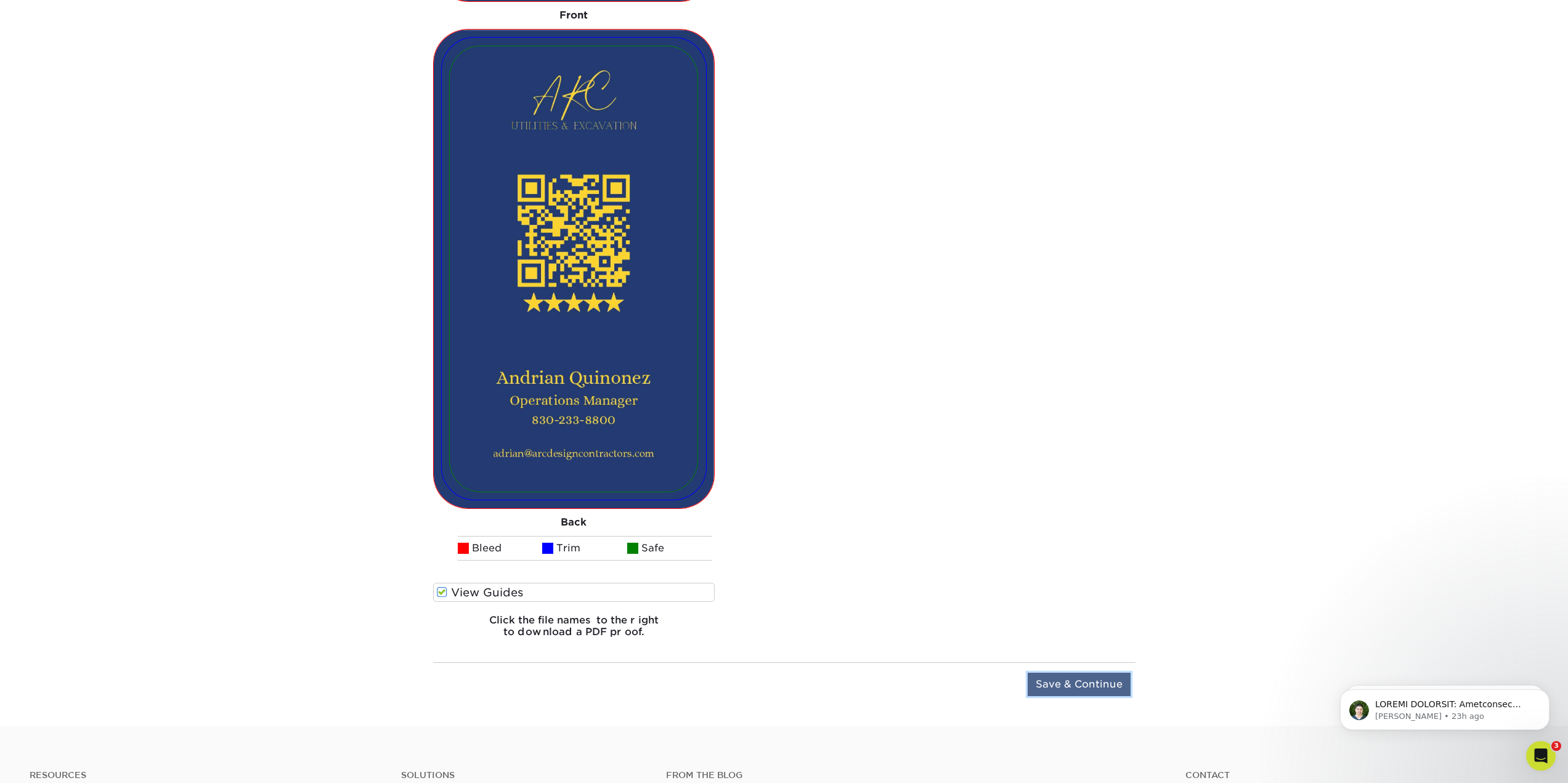
click at [1065, 684] on input "Save & Continue" at bounding box center [1079, 684] width 103 height 23
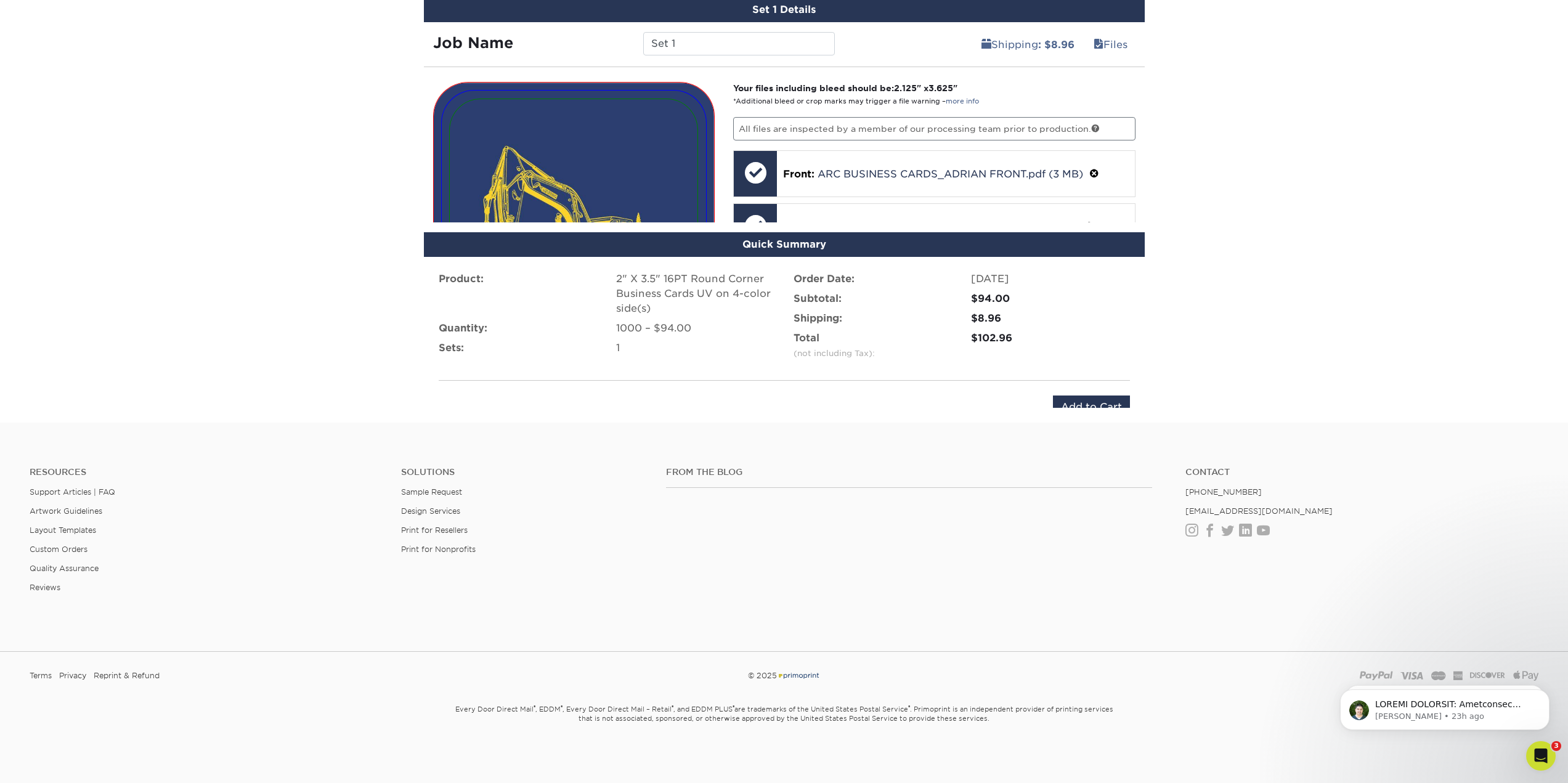
scroll to position [605, 0]
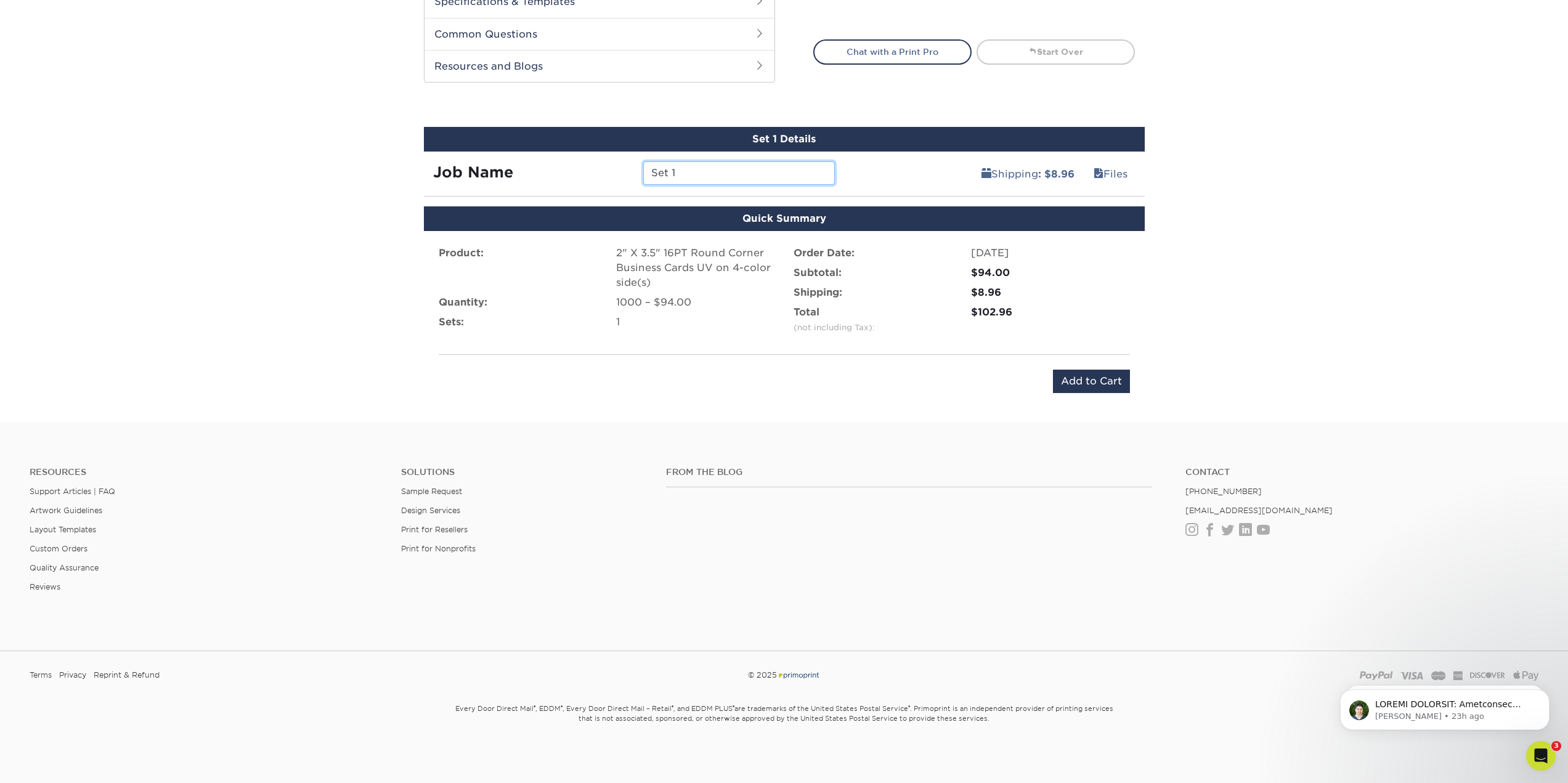
drag, startPoint x: 716, startPoint y: 169, endPoint x: 417, endPoint y: 175, distance: 299.1
click at [419, 177] on div "Set 1 Details Job Name Set 1 Shipping : $8.96 Files You've choosen mailing serv…" at bounding box center [784, 162] width 739 height 70
type input "adrian"
click at [1095, 385] on input "Add to Cart" at bounding box center [1091, 381] width 77 height 23
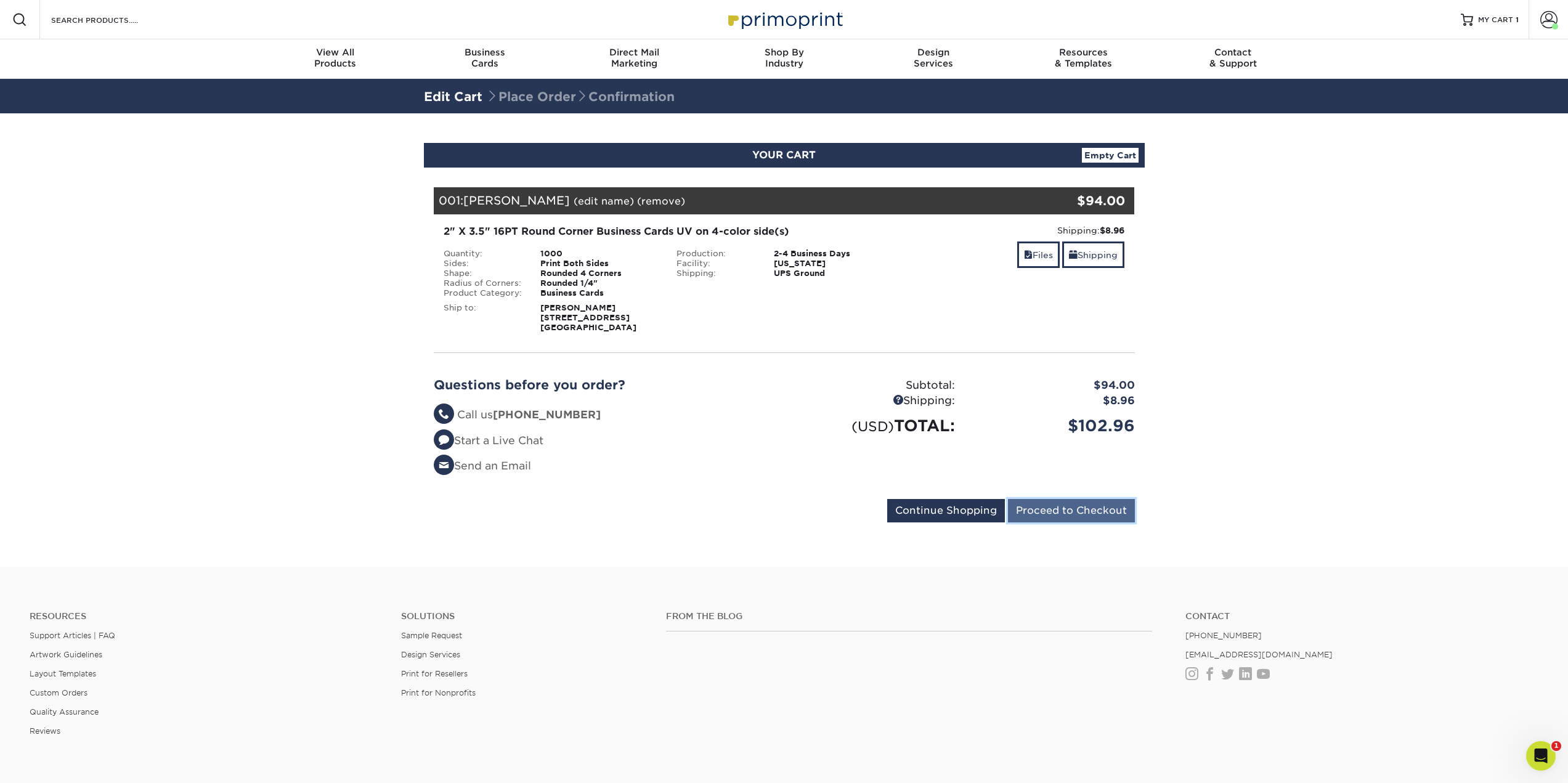
click at [1089, 504] on input "Proceed to Checkout" at bounding box center [1071, 510] width 127 height 23
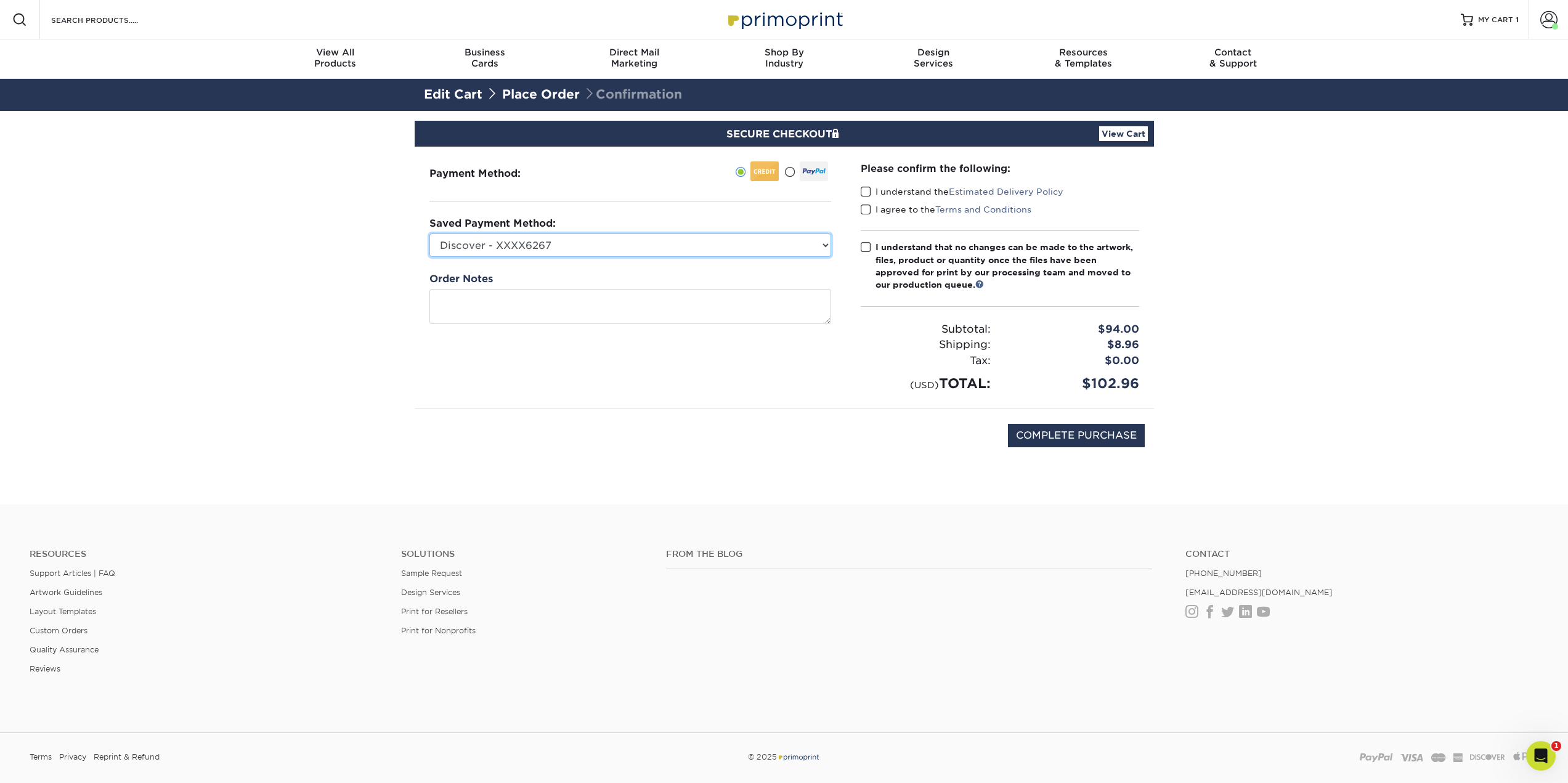
click at [602, 249] on select "Discover - XXXX6267 Visa - XXXX9135 Visa - XXXX8100 MasterCard - XXXX7009 Maste…" at bounding box center [630, 245] width 401 height 23
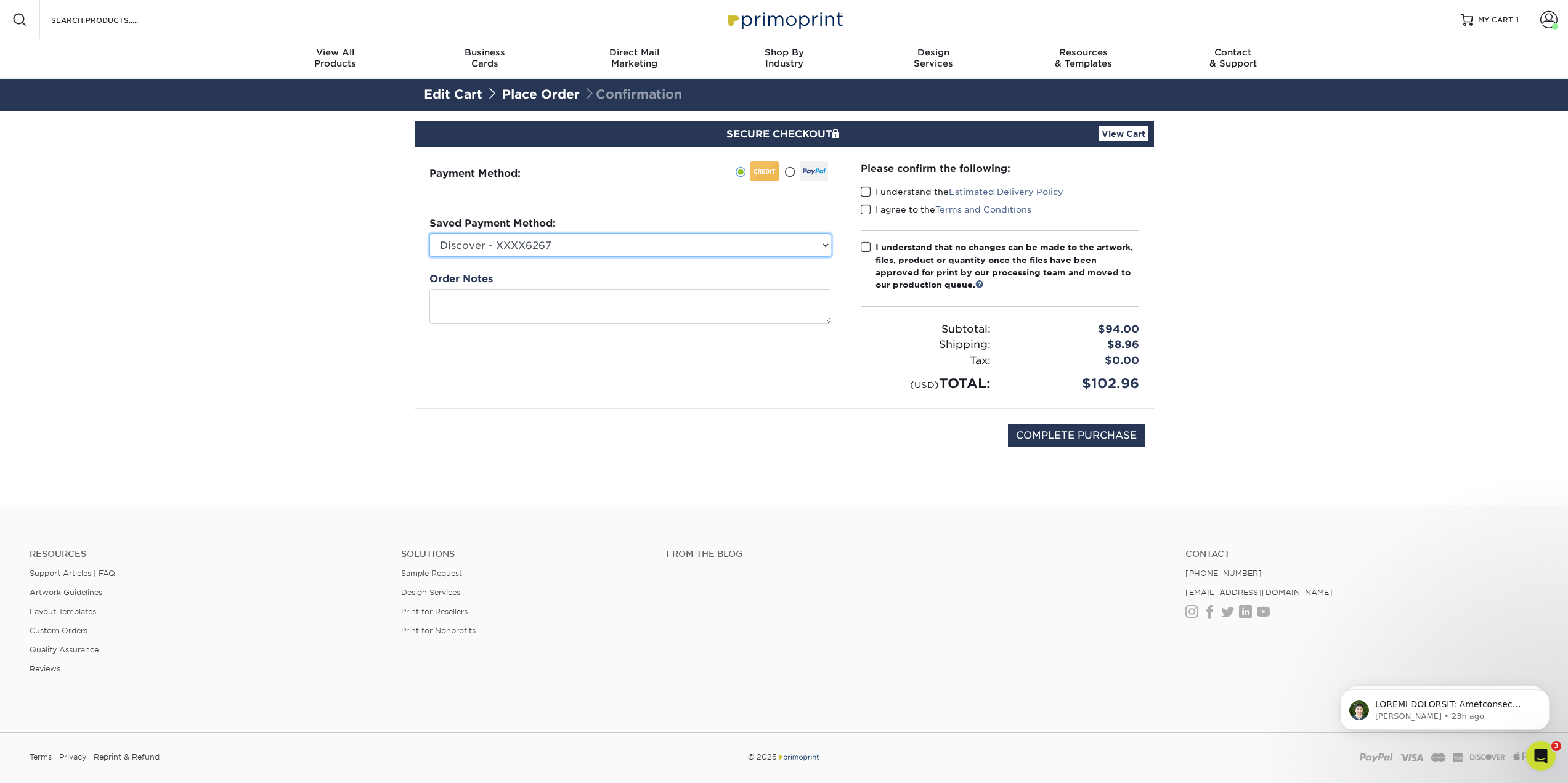
select select "75766"
click at [430, 233] on select "Discover - XXXX6267 Visa - XXXX9135 Visa - XXXX8100 MasterCard - XXXX7009 Maste…" at bounding box center [630, 245] width 401 height 23
click at [587, 311] on textarea at bounding box center [630, 306] width 401 height 35
type textarea "d"
click at [902, 192] on label "I understand the Estimated Delivery Policy" at bounding box center [962, 191] width 202 height 12
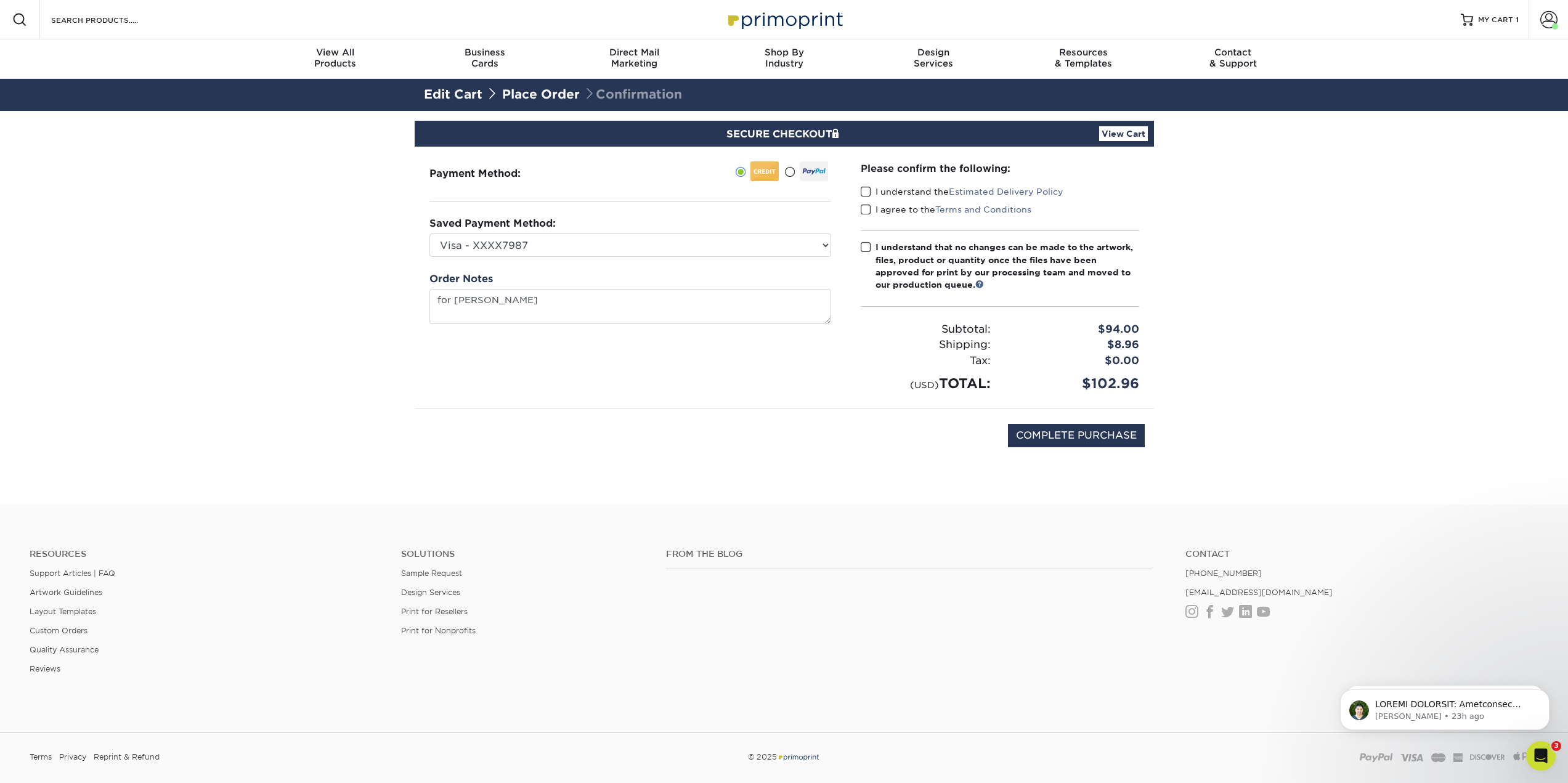
click at [0, 0] on input "I understand the Estimated Delivery Policy" at bounding box center [0, 0] width 0 height 0
click at [884, 206] on label "I agree to the Terms and Conditions" at bounding box center [946, 209] width 171 height 12
click at [0, 0] on input "I agree to the Terms and Conditions" at bounding box center [0, 0] width 0 height 0
click at [886, 255] on div "I understand that no changes can be made to the artwork, files, product or quan…" at bounding box center [1007, 266] width 264 height 50
click at [0, 0] on input "I understand that no changes can be made to the artwork, files, product or quan…" at bounding box center [0, 0] width 0 height 0
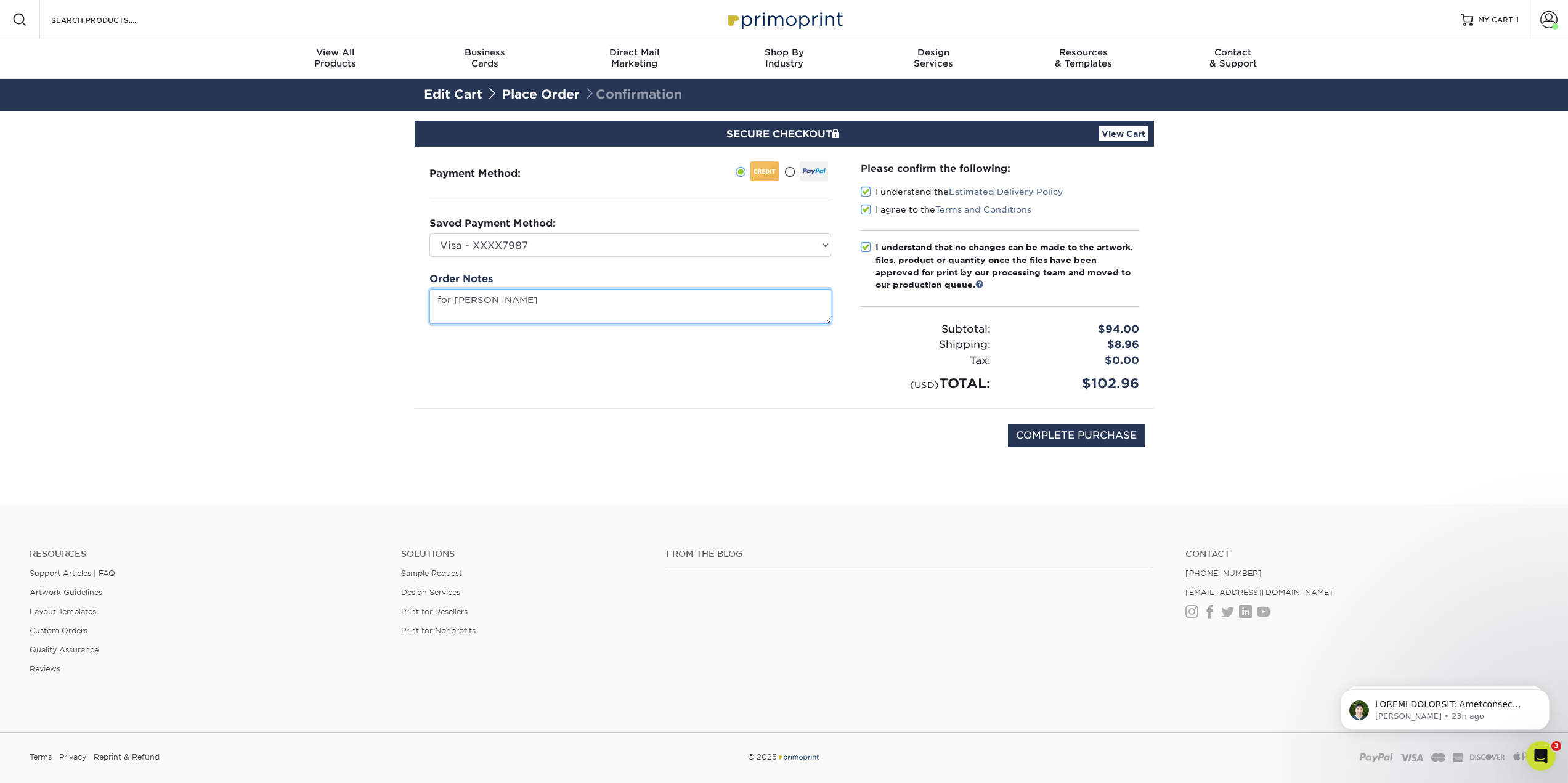
drag, startPoint x: 569, startPoint y: 302, endPoint x: 217, endPoint y: 274, distance: 353.1
click at [227, 270] on section "SECURE CHECKOUT View Cart Payment Method: Saved Payment Method:" at bounding box center [784, 308] width 1568 height 394
type textarea "p"
click at [1057, 432] on input "COMPLETE PURCHASE" at bounding box center [1076, 436] width 137 height 23
type input "PROCESSING, PLEASE WAIT..."
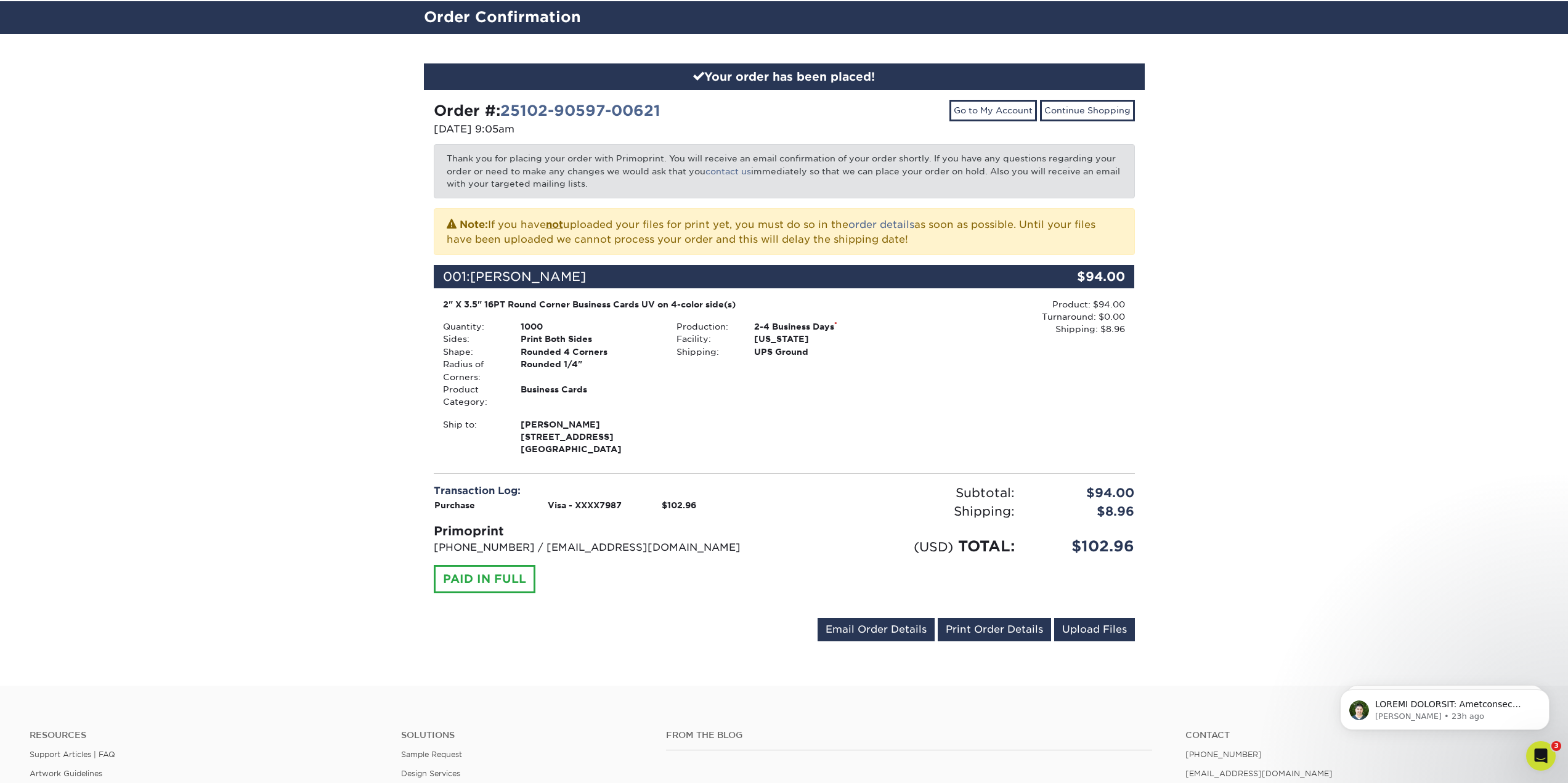
scroll to position [123, 0]
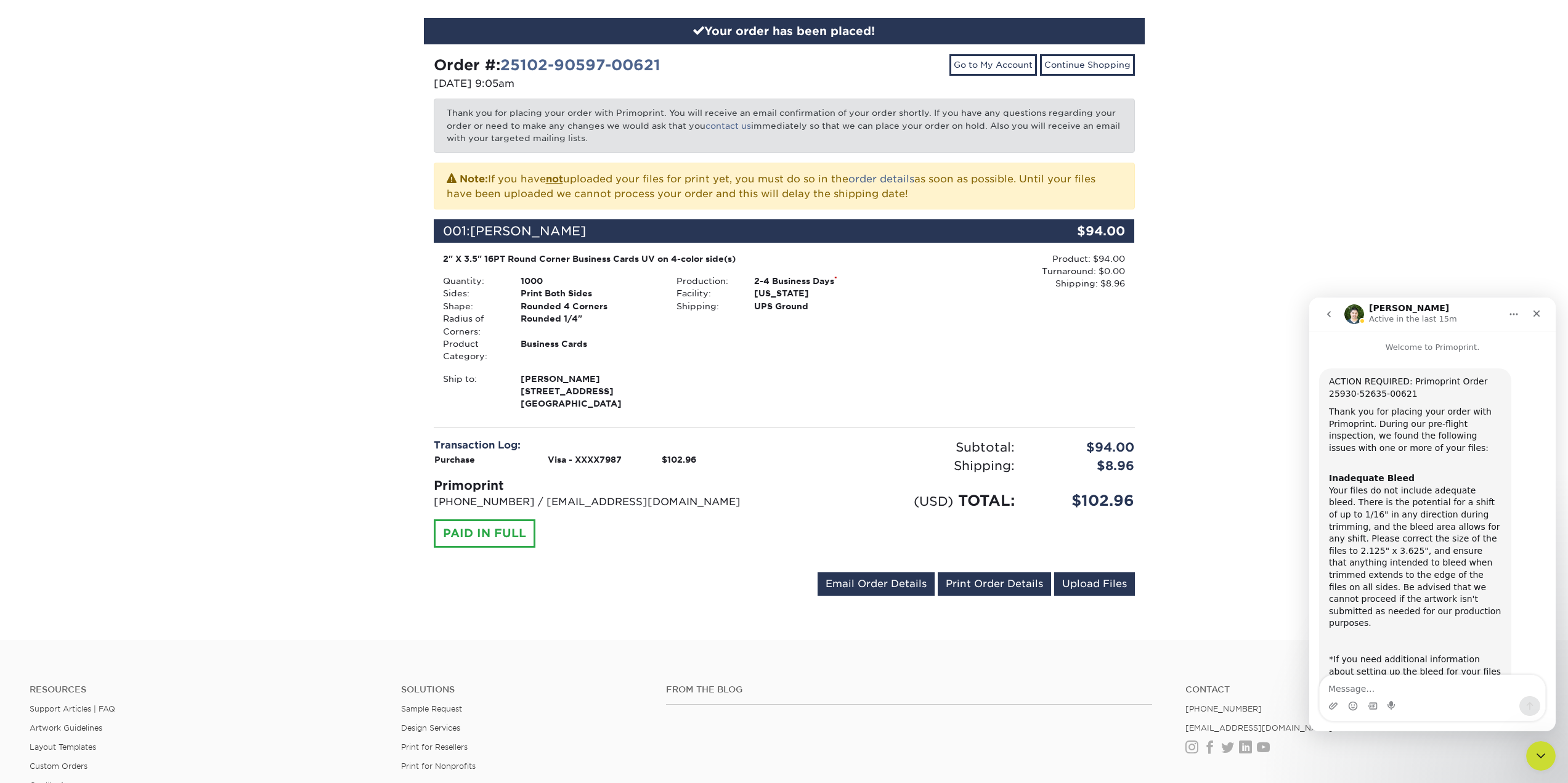
scroll to position [856, 0]
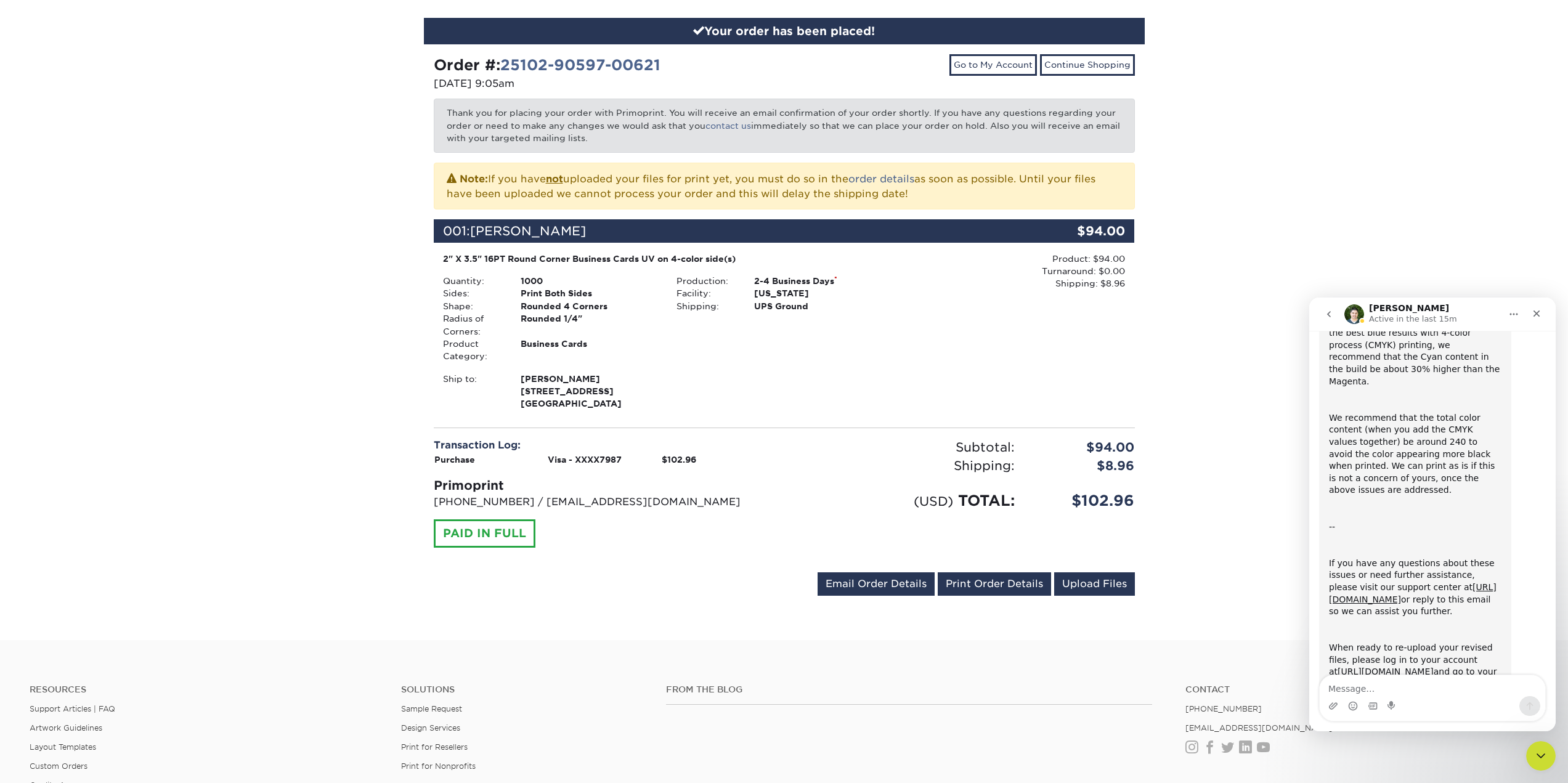
click at [1448, 688] on textarea "Message…" at bounding box center [1432, 685] width 225 height 21
type textarea "i would like to cancel this order. thanks!"
click at [1529, 708] on icon "Send a message…" at bounding box center [1530, 706] width 7 height 8
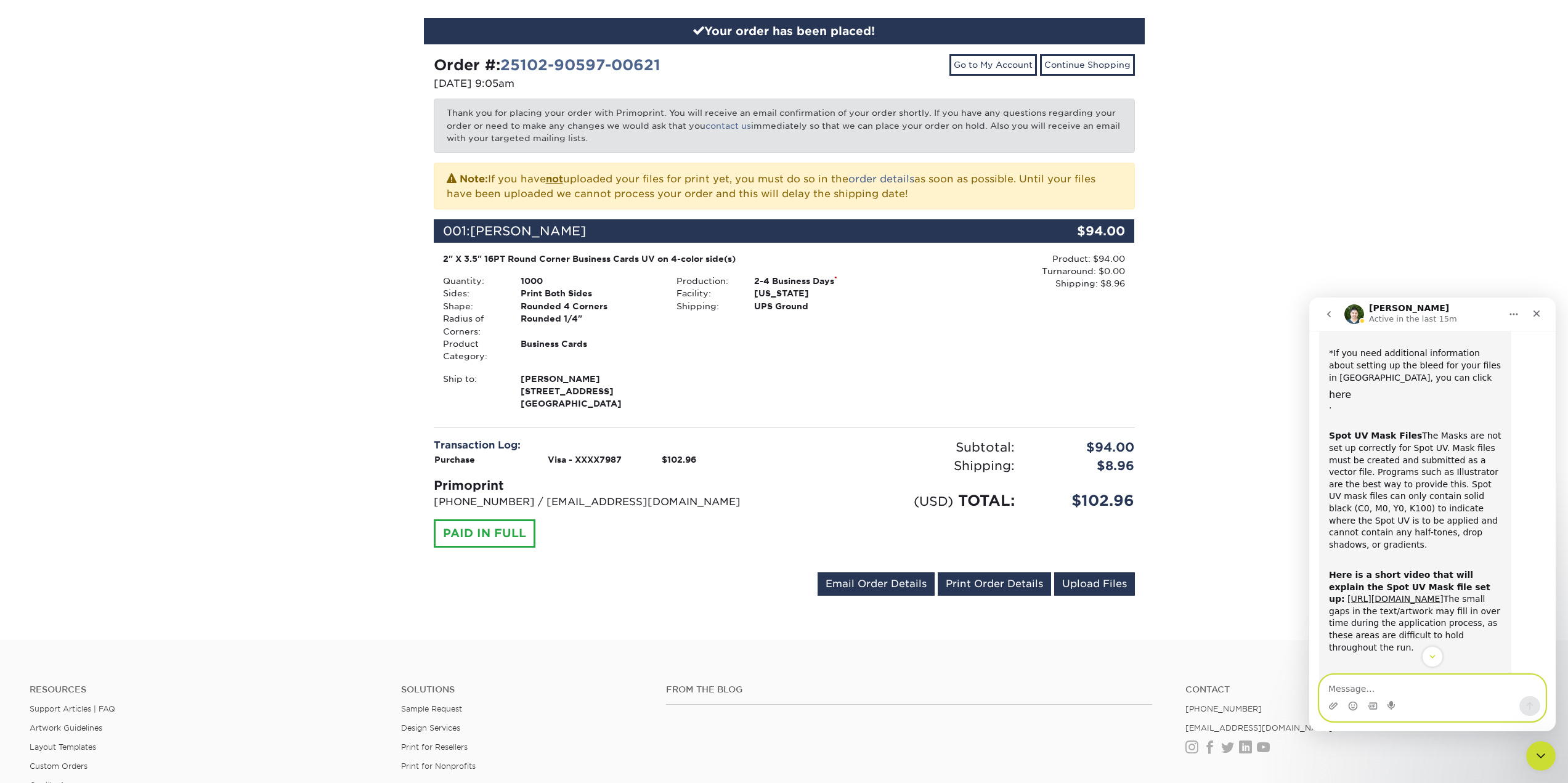
scroll to position [293, 0]
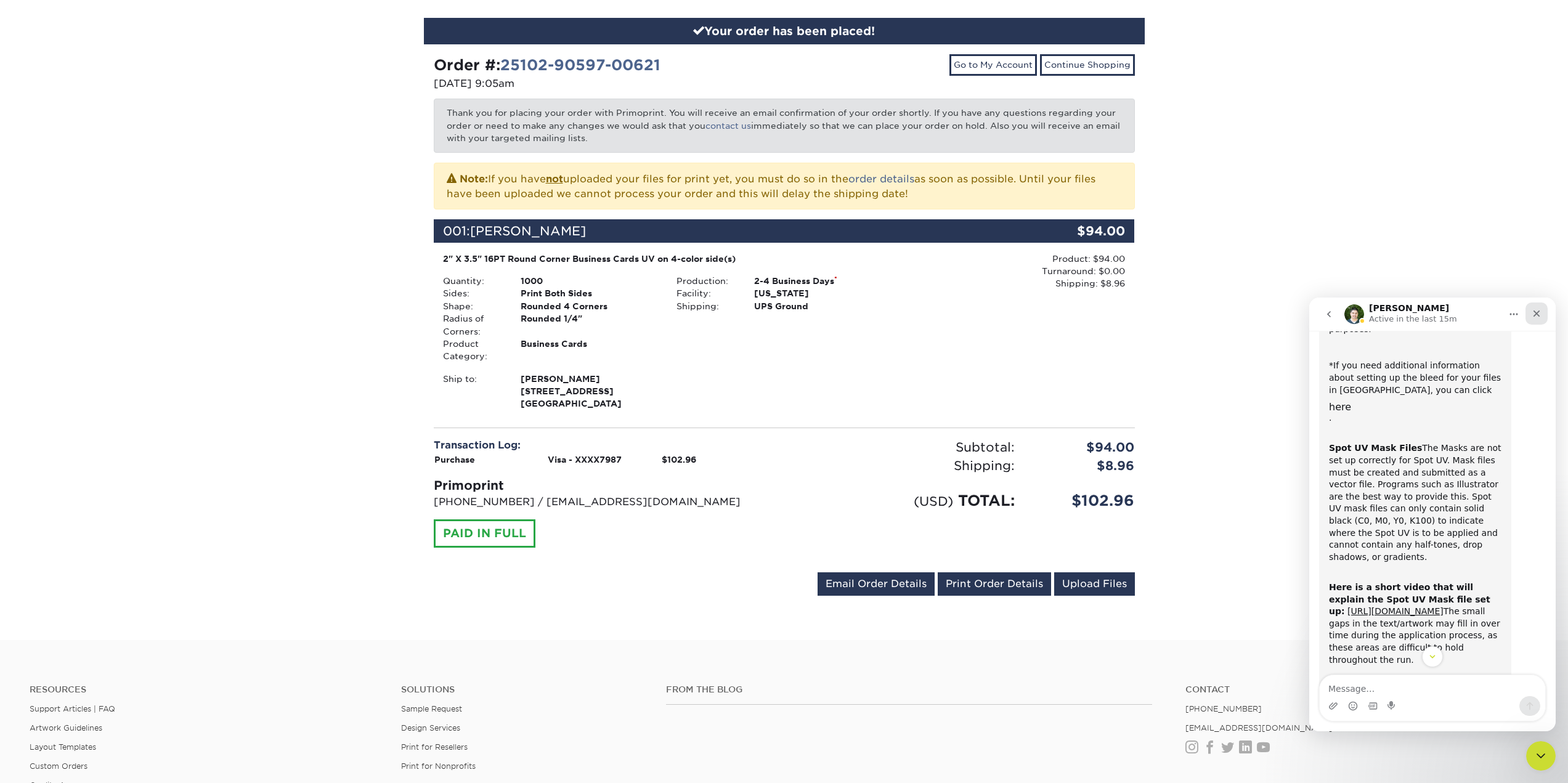
click at [1535, 311] on icon "Close" at bounding box center [1537, 313] width 7 height 7
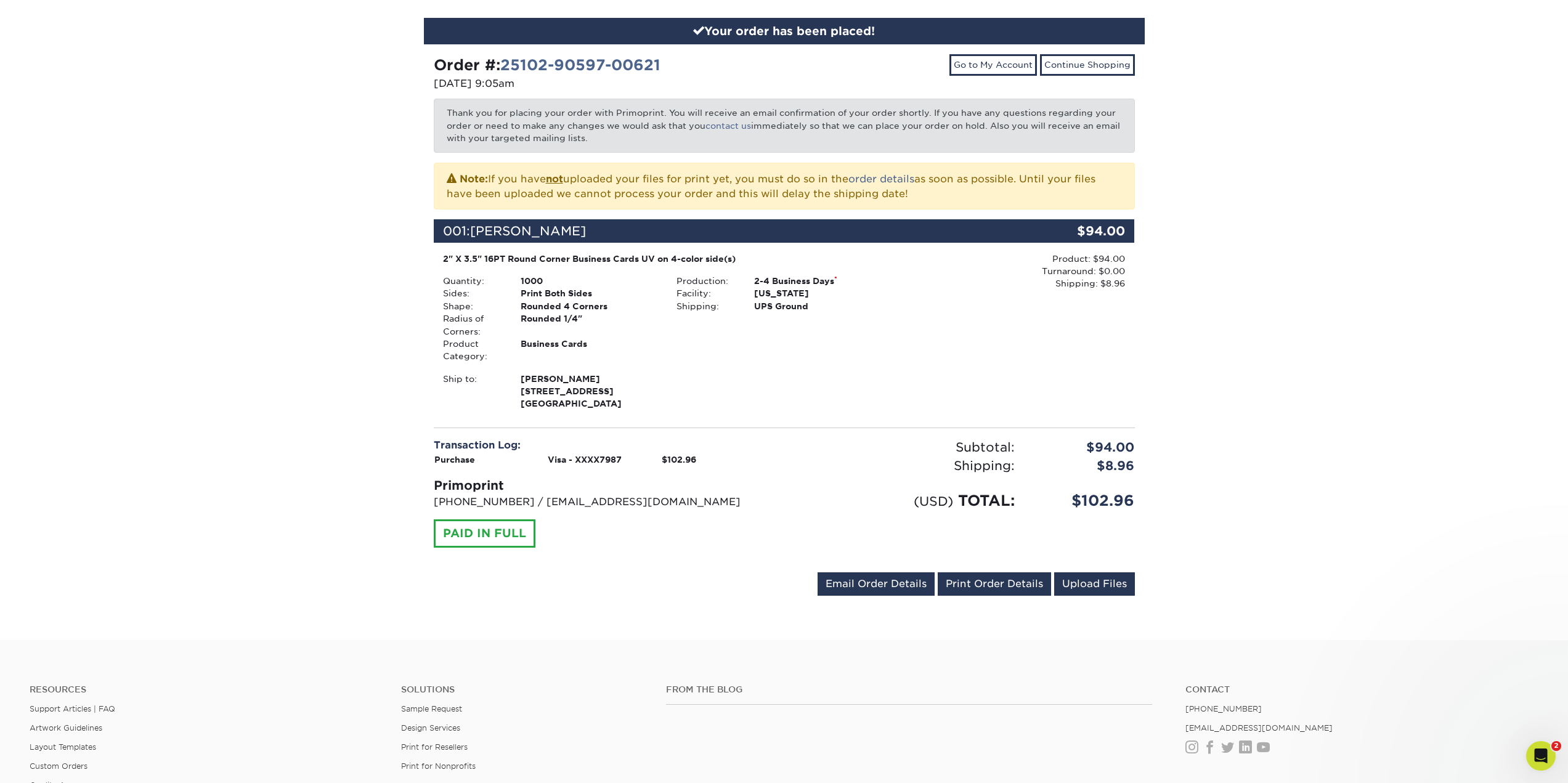
scroll to position [909, 0]
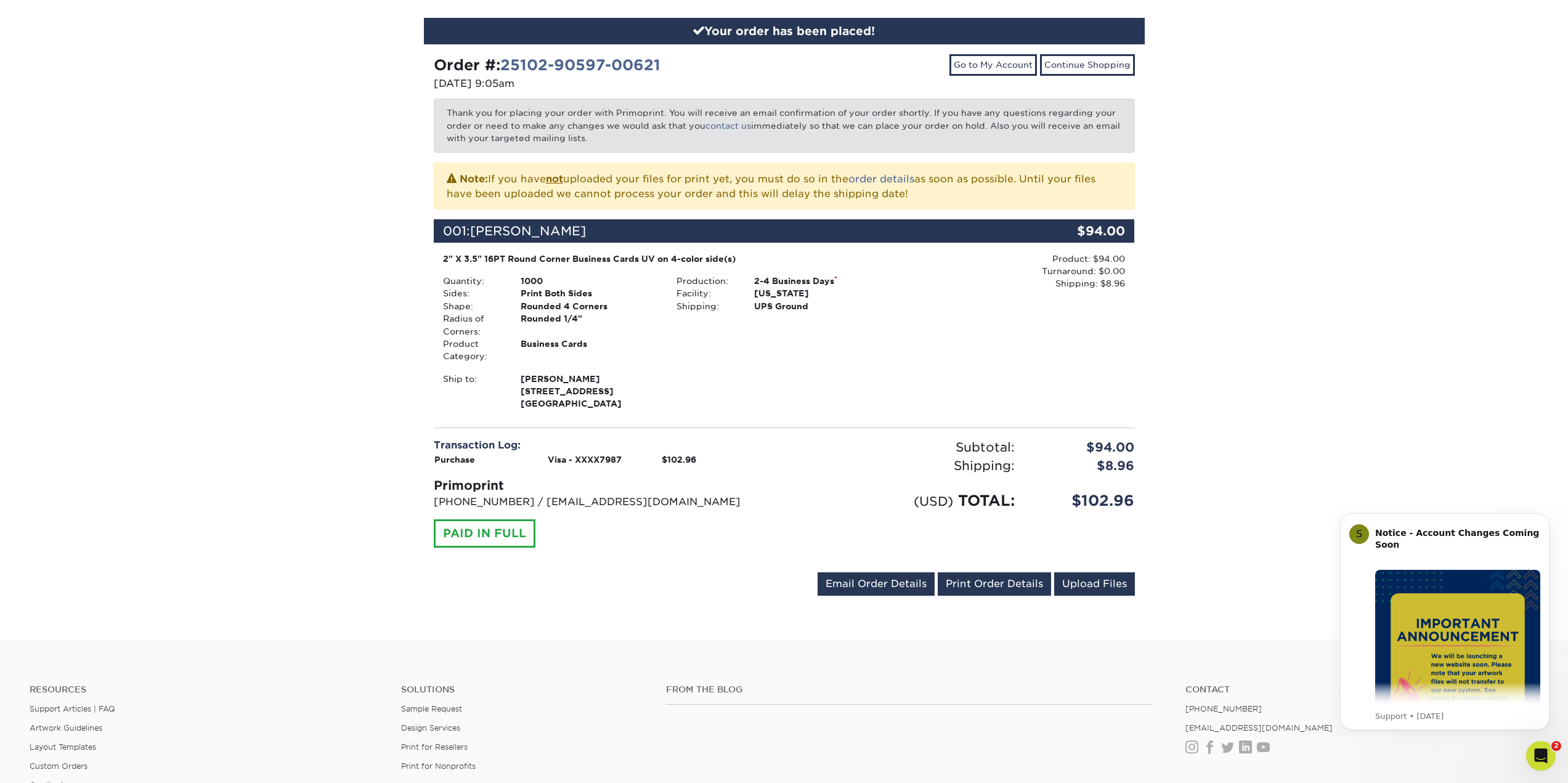
click at [1422, 436] on div "Your order has been placed! Order #: 25102-90597-00621 10/02/2025 9:05am Go to …" at bounding box center [784, 314] width 1568 height 652
click at [1546, 511] on button "Dismiss notification" at bounding box center [1545, 516] width 16 height 16
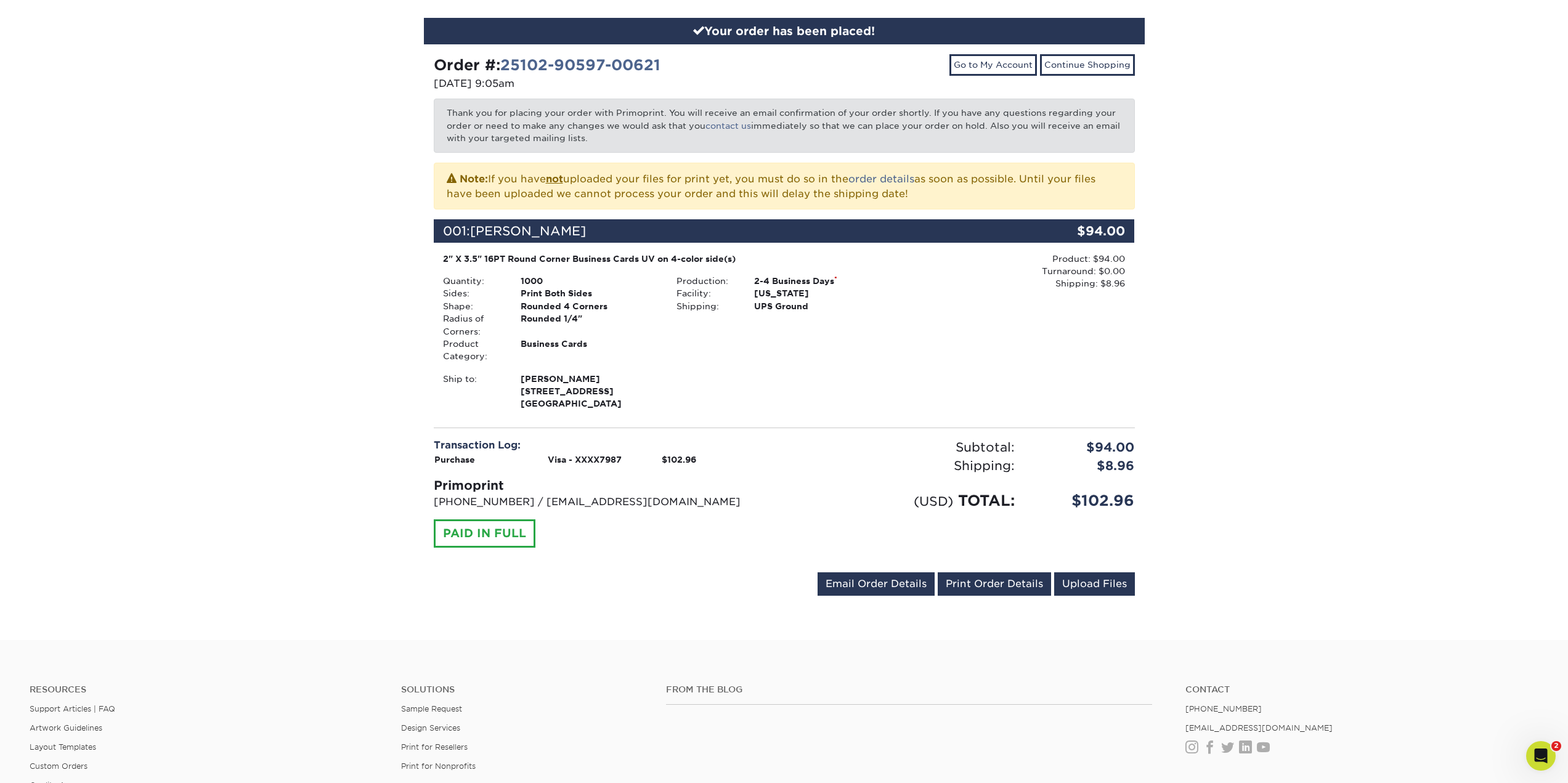
click at [1422, 276] on div "Your order has been placed! Order #: 25102-90597-00621 10/02/2025 9:05am Go to …" at bounding box center [784, 314] width 1568 height 652
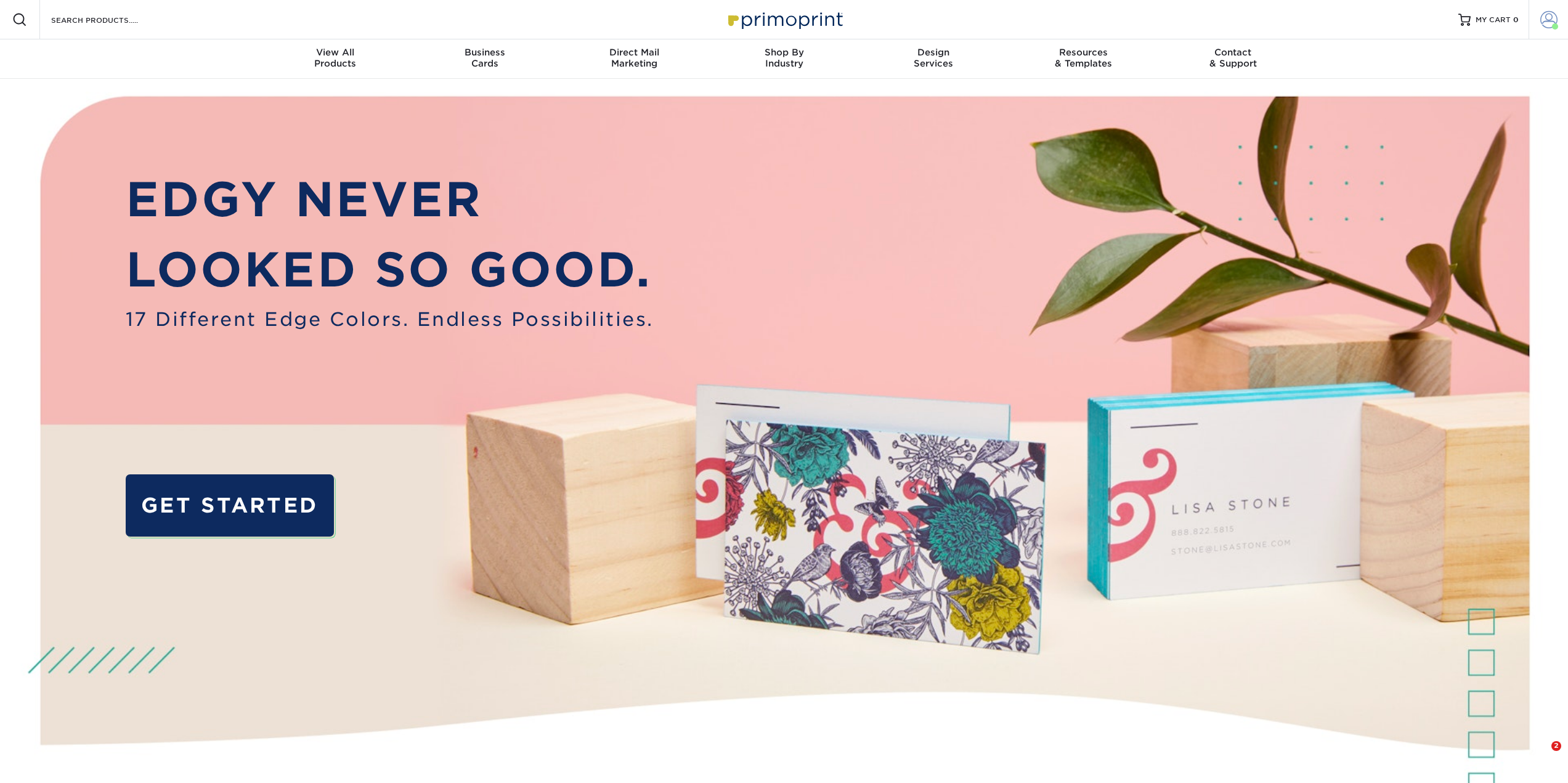
click at [1548, 10] on link "Account" at bounding box center [1548, 19] width 39 height 39
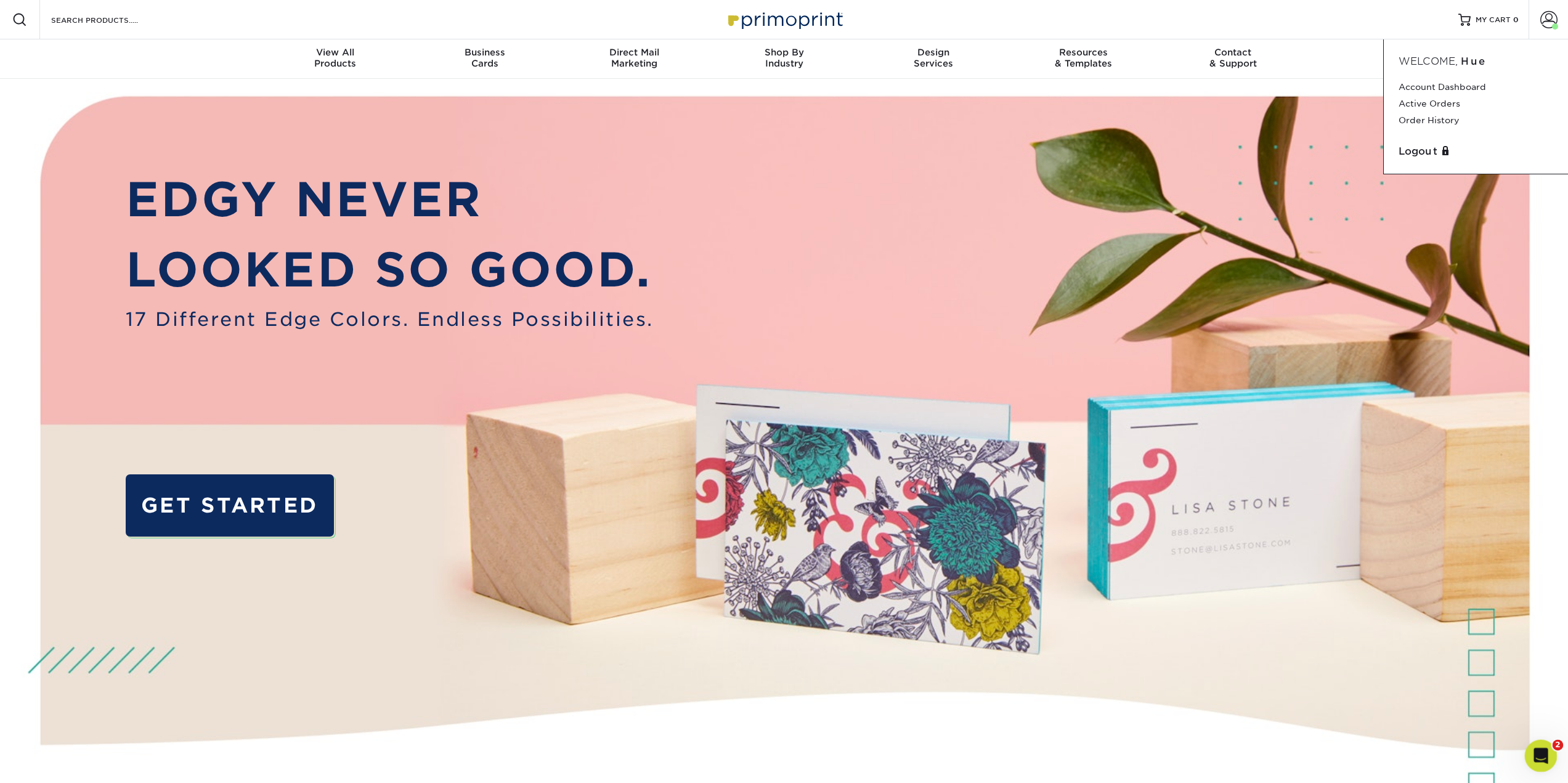
click at [1545, 747] on div "Open Intercom Messenger" at bounding box center [1538, 753] width 41 height 41
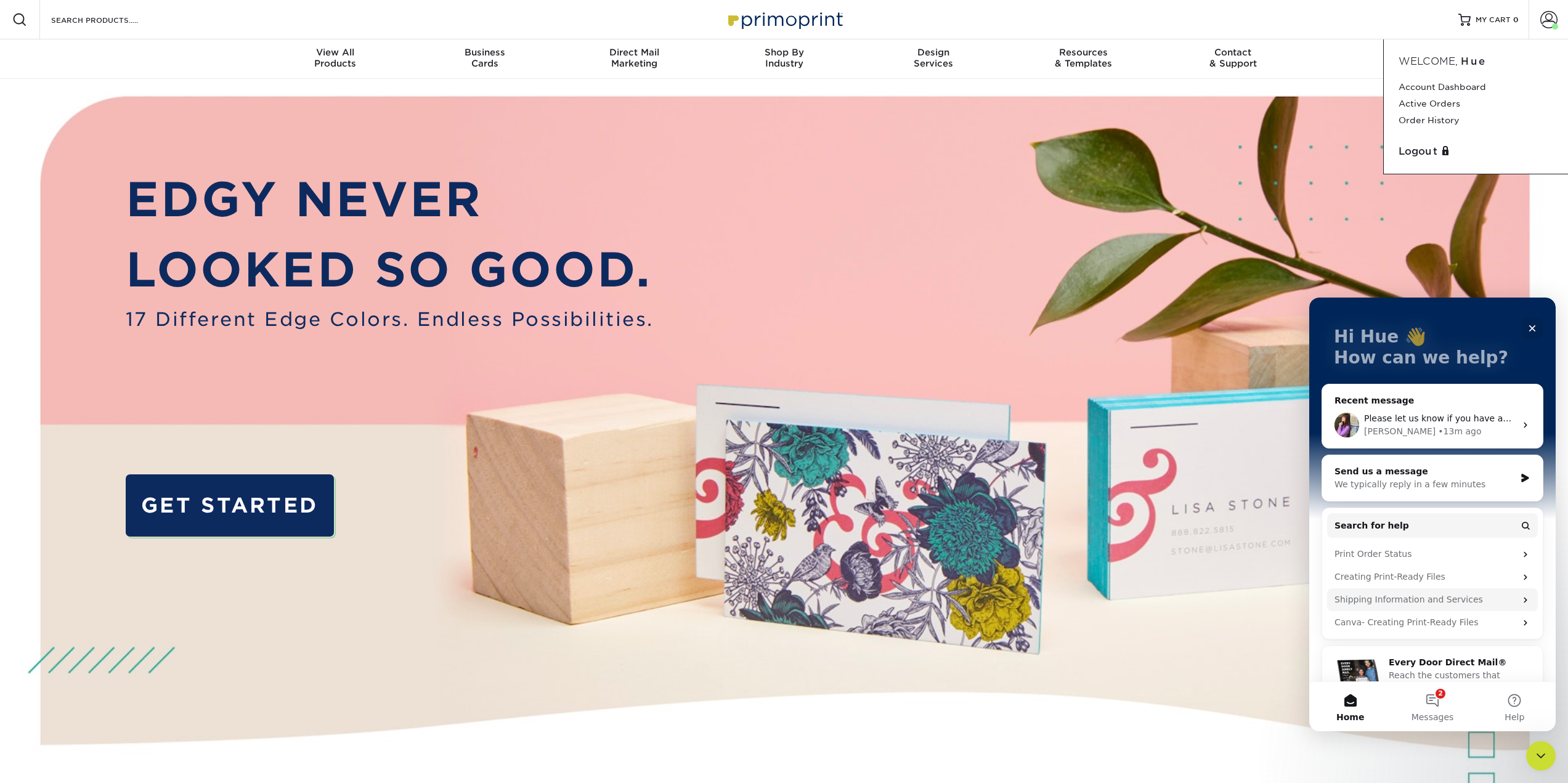
scroll to position [61, 0]
click at [1446, 548] on div "Print Order Status" at bounding box center [1425, 550] width 181 height 13
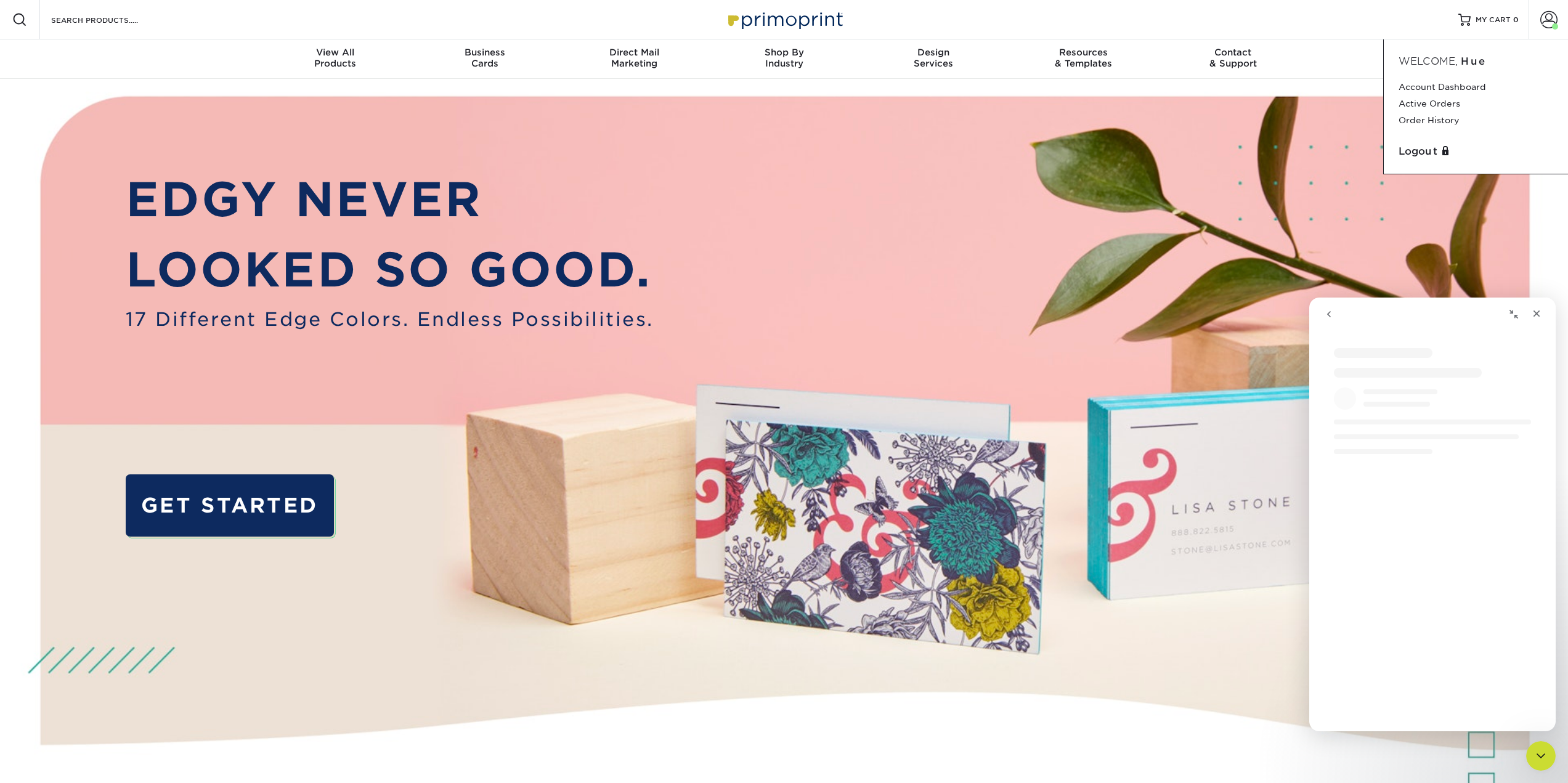
scroll to position [0, 0]
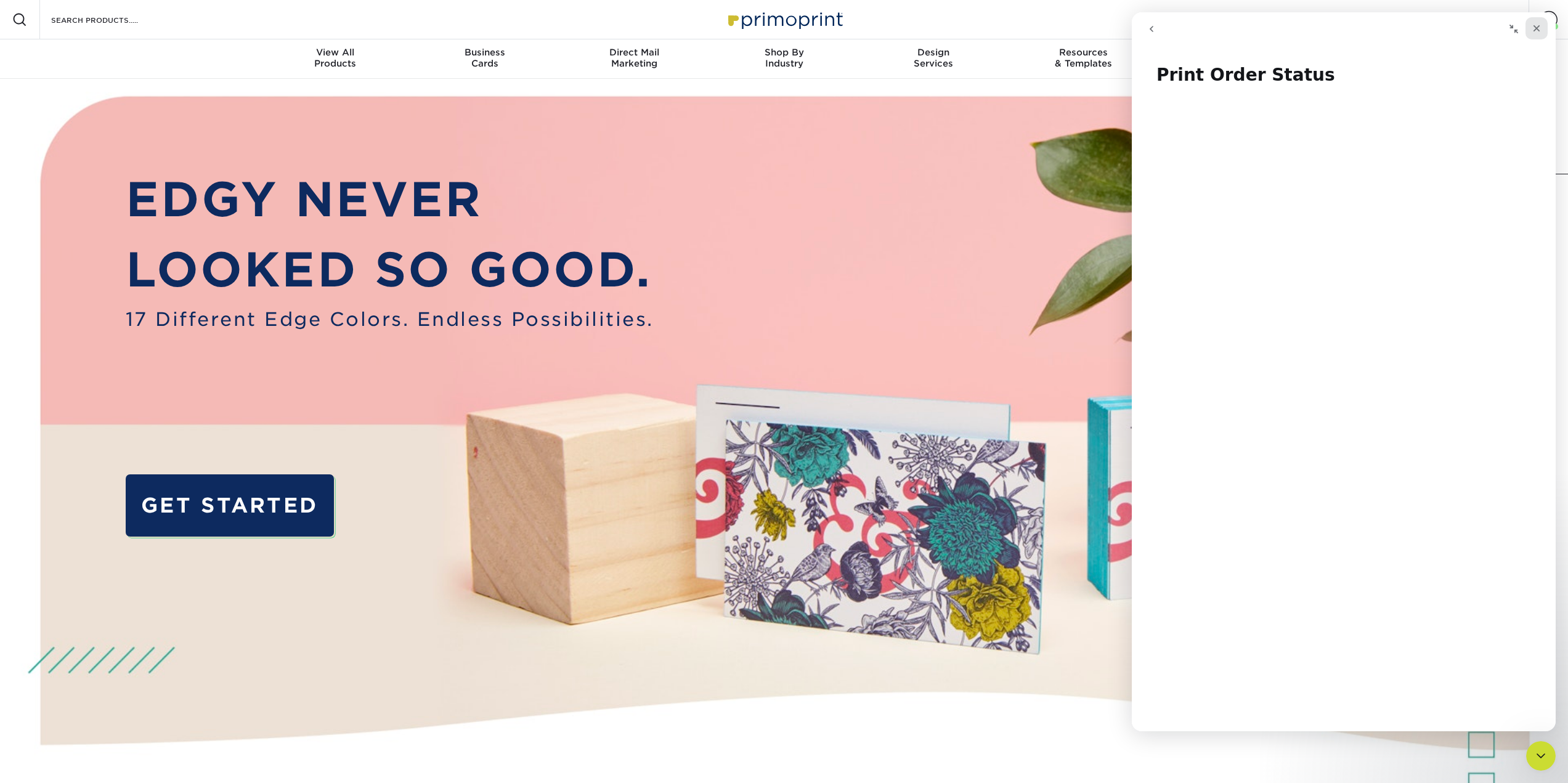
click at [1538, 28] on icon "Close" at bounding box center [1536, 28] width 10 height 10
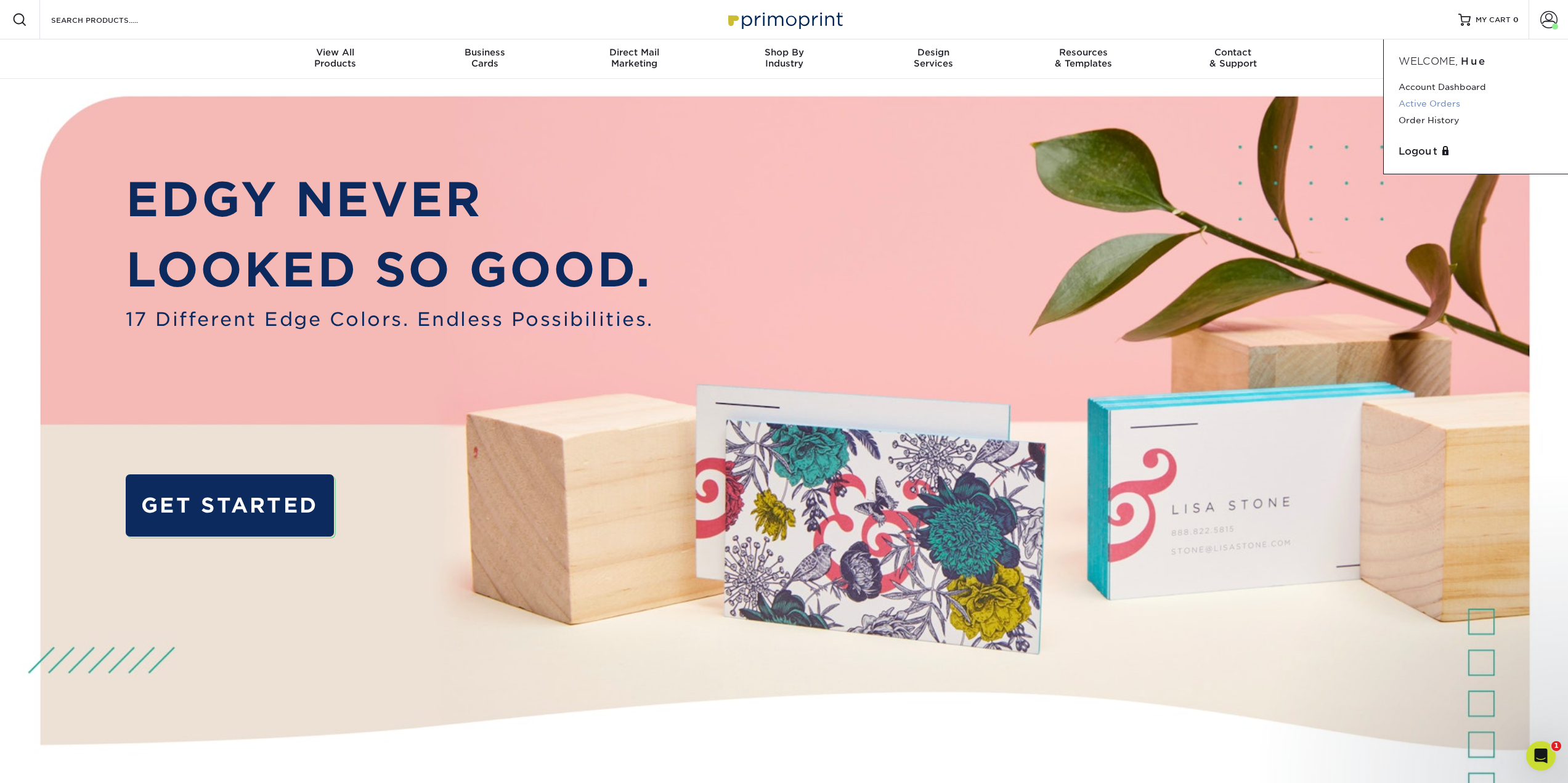
click at [1444, 97] on link "Active Orders" at bounding box center [1476, 104] width 155 height 17
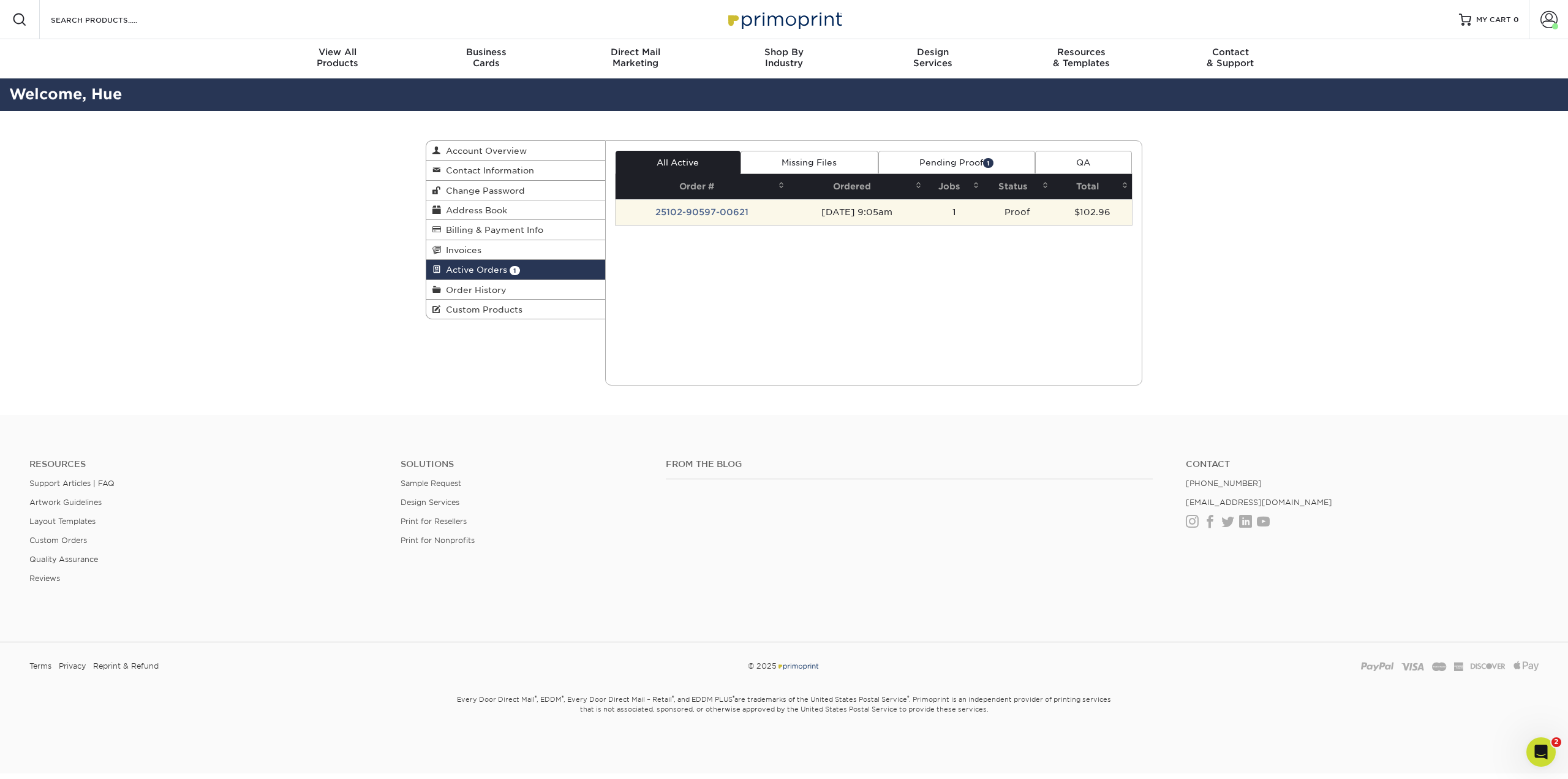
click at [1052, 219] on td "Proof" at bounding box center [1017, 212] width 69 height 25
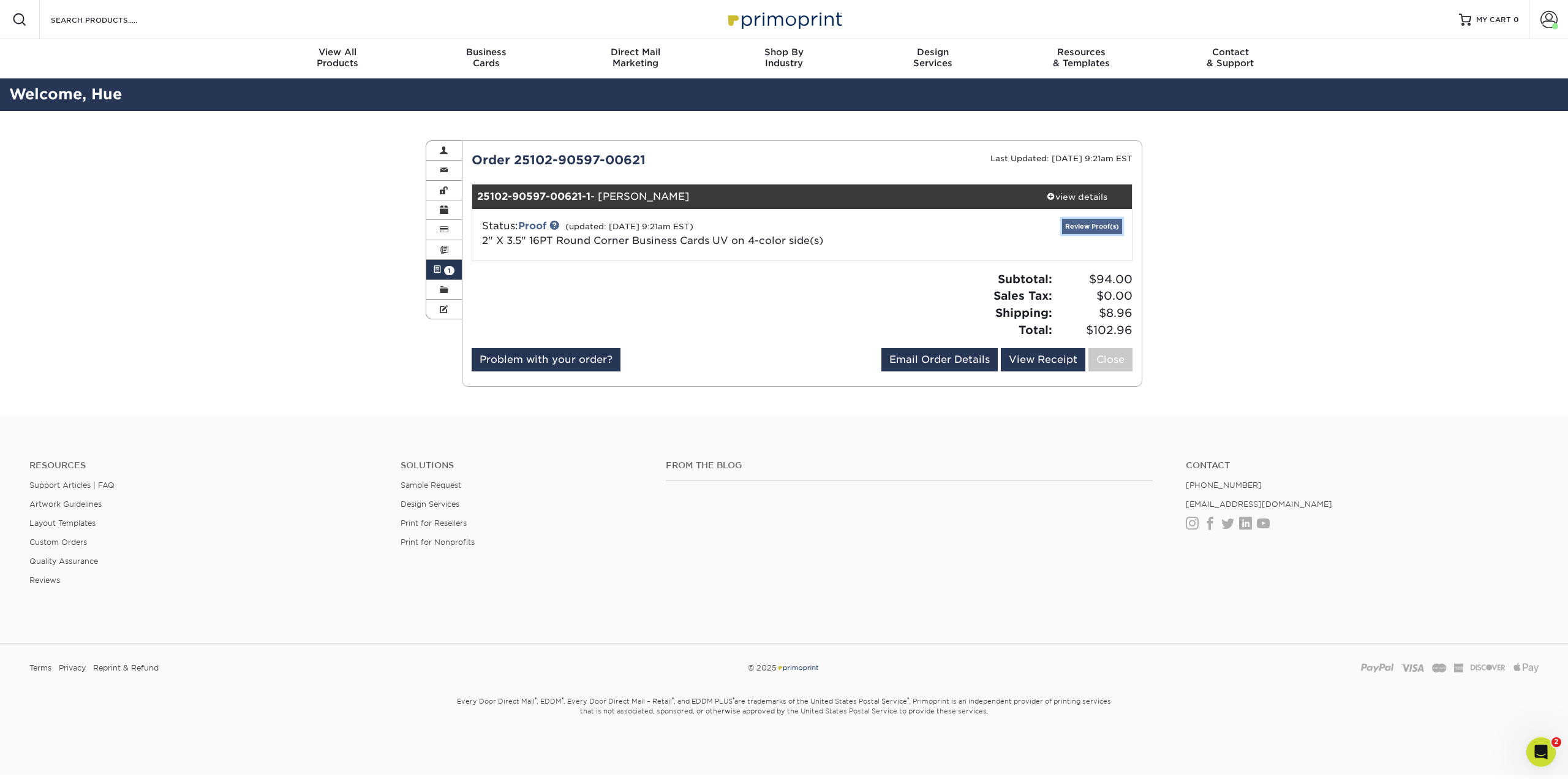
click at [1084, 227] on link "Review Proof(s)" at bounding box center [1091, 226] width 60 height 15
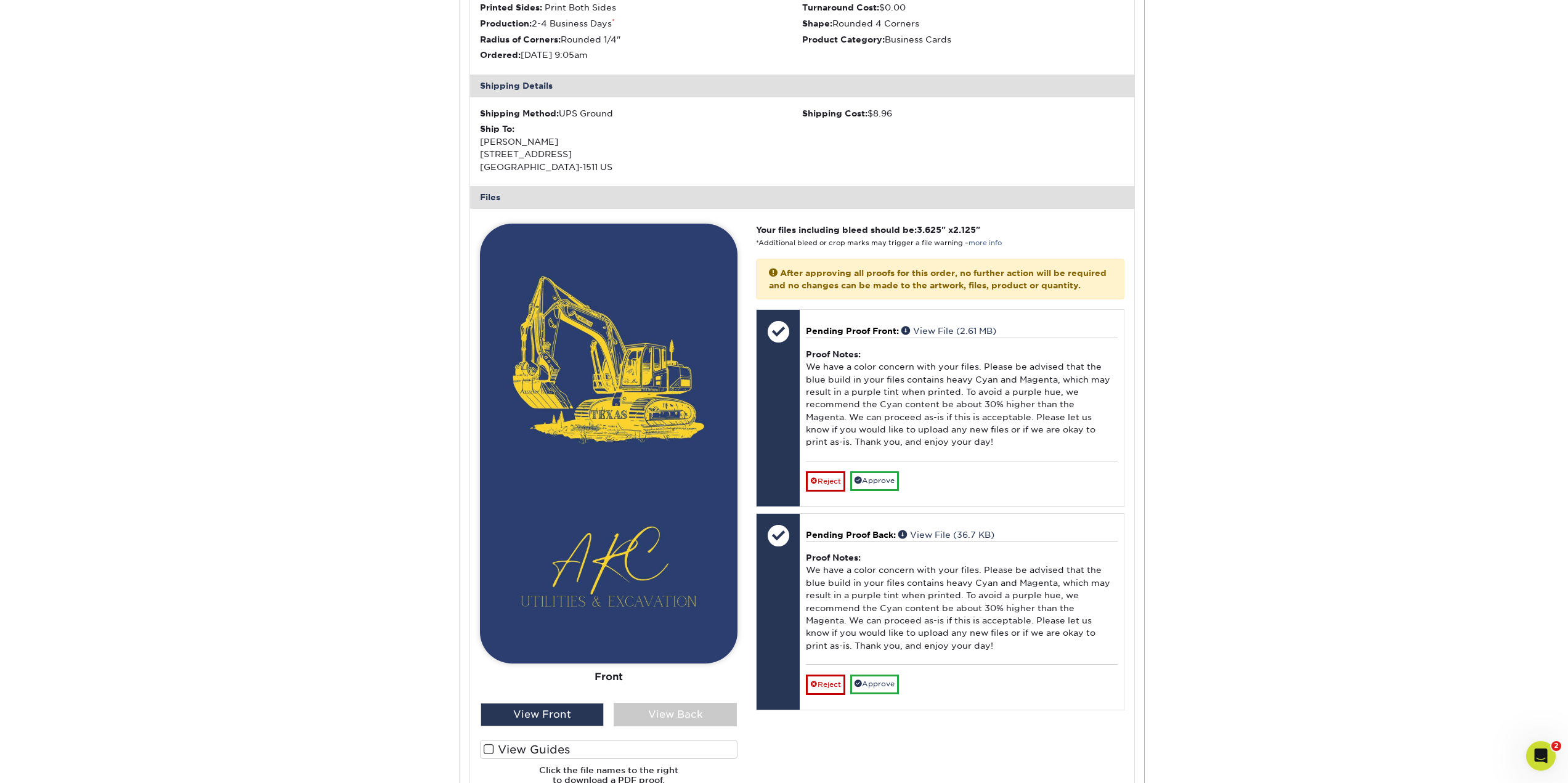
scroll to position [369, 0]
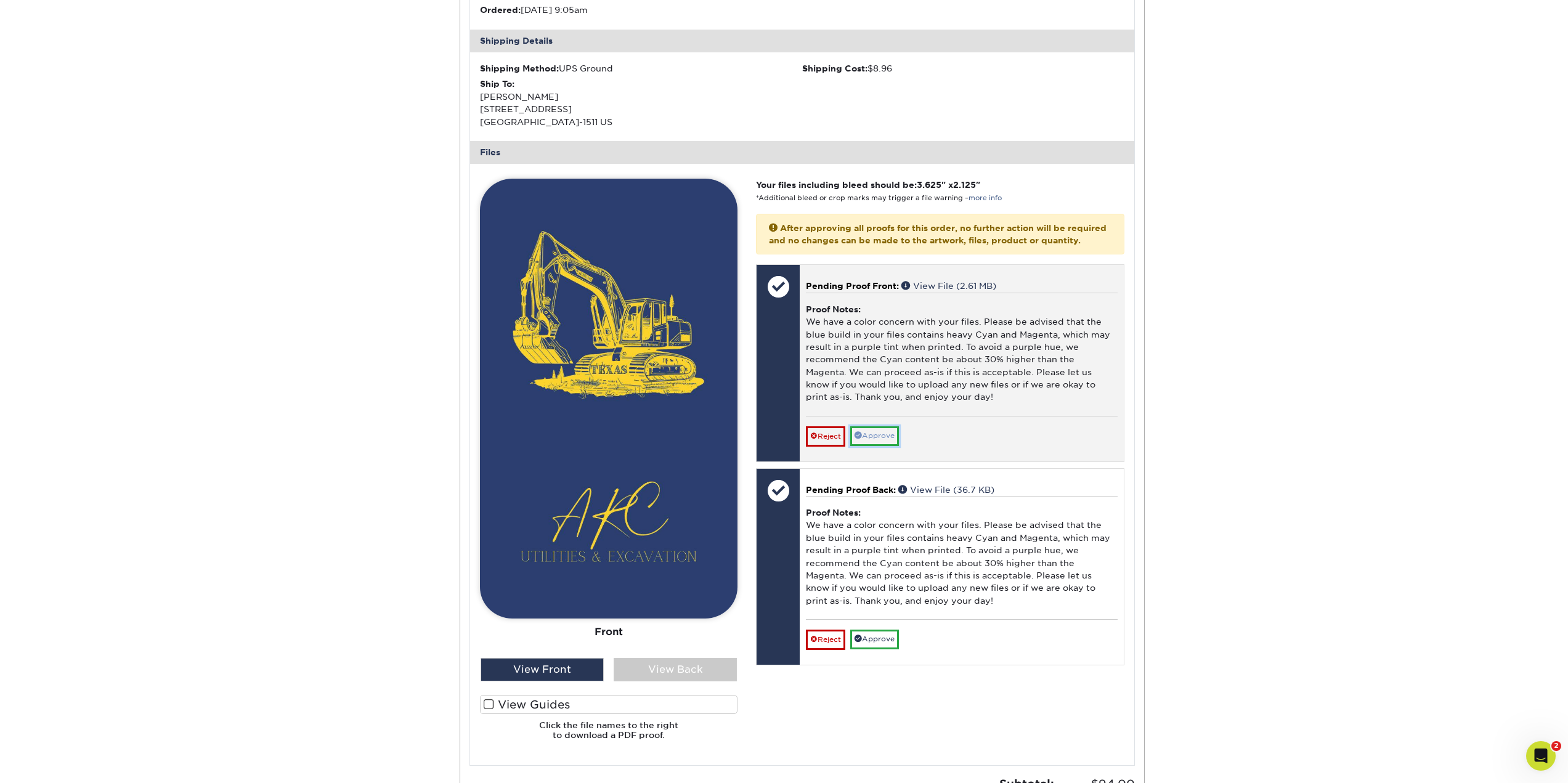
click at [881, 445] on link "Approve" at bounding box center [874, 436] width 48 height 19
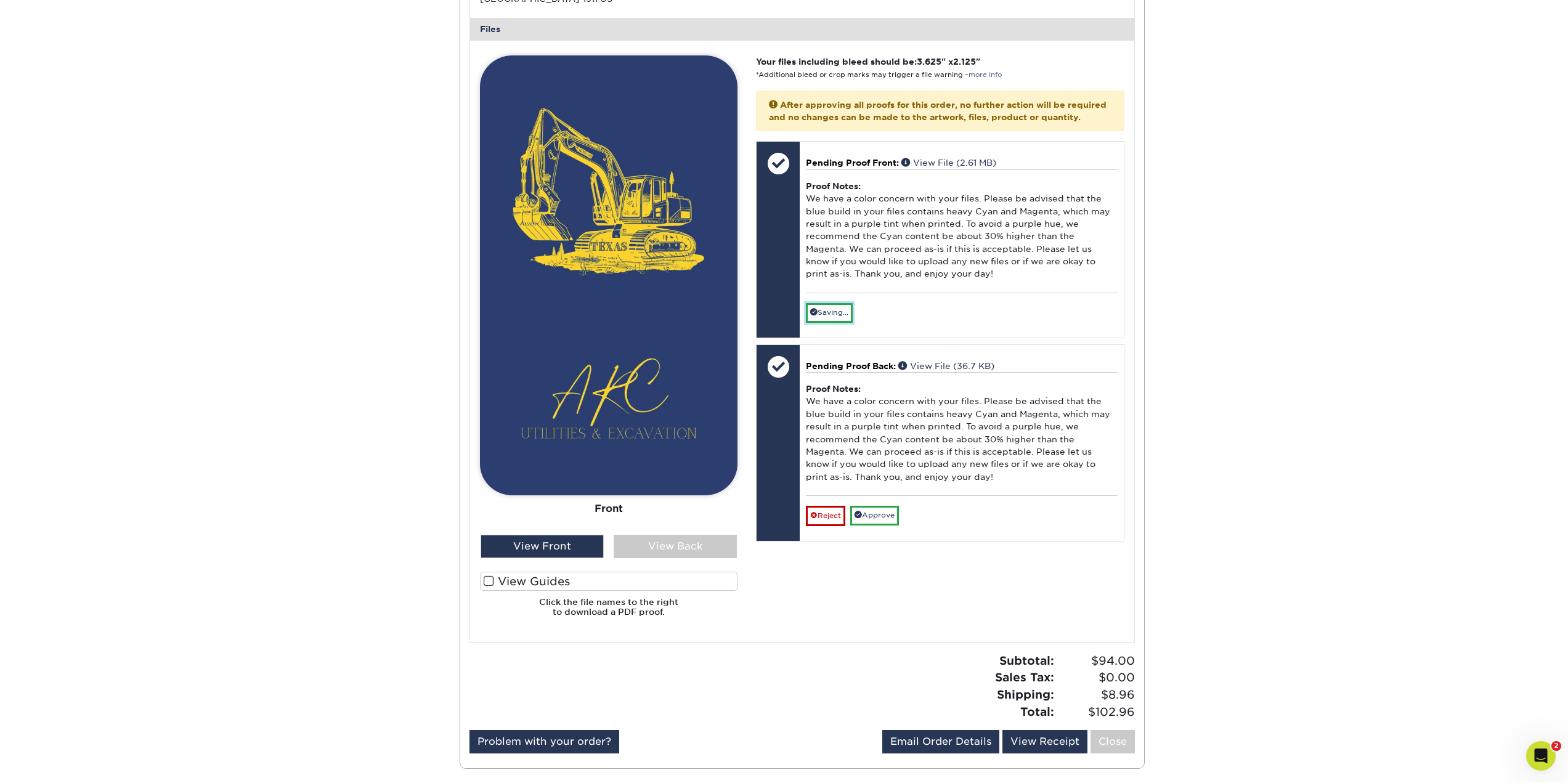
scroll to position [616, 0]
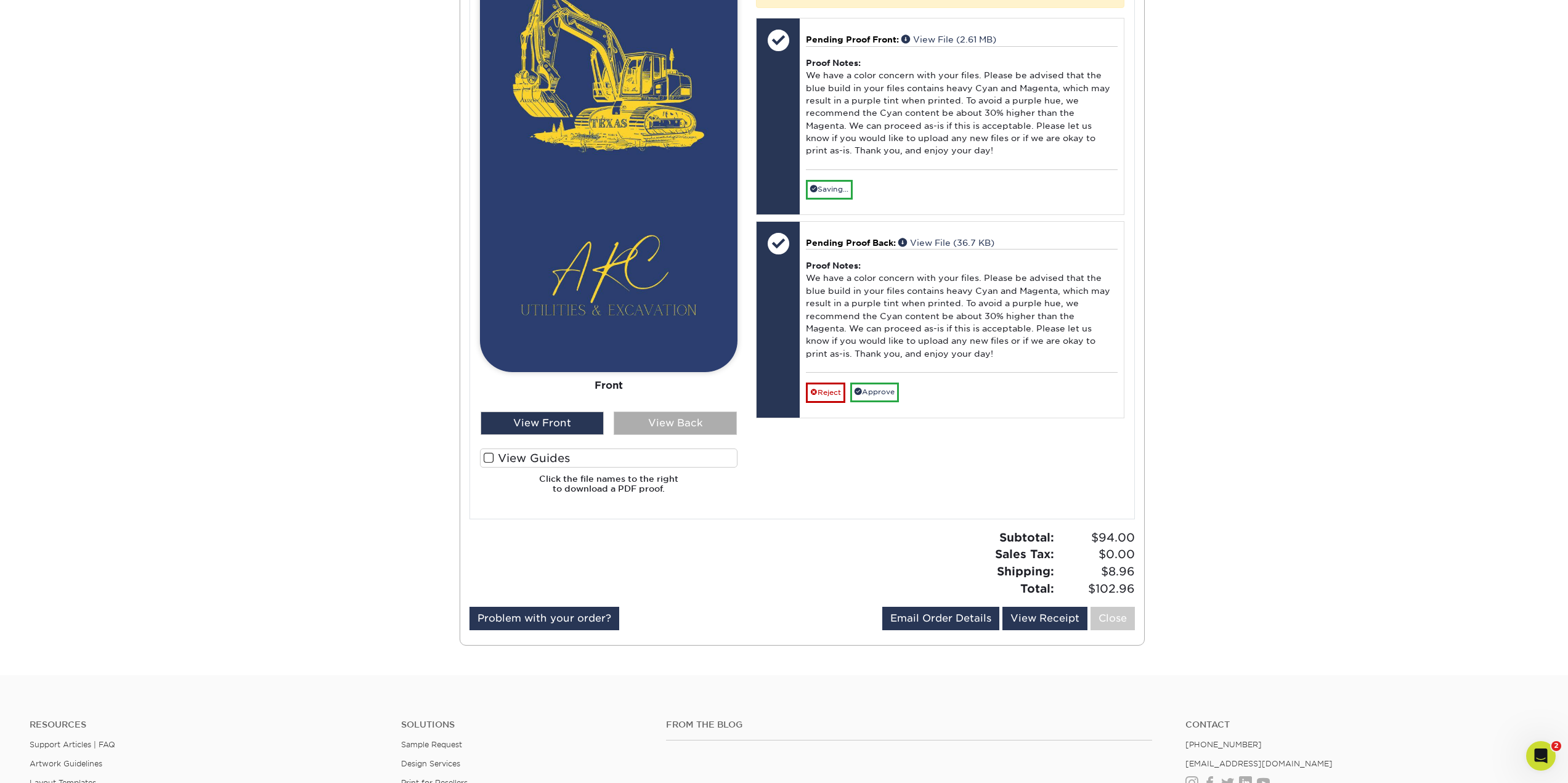
click at [687, 425] on div "View Back" at bounding box center [675, 423] width 123 height 23
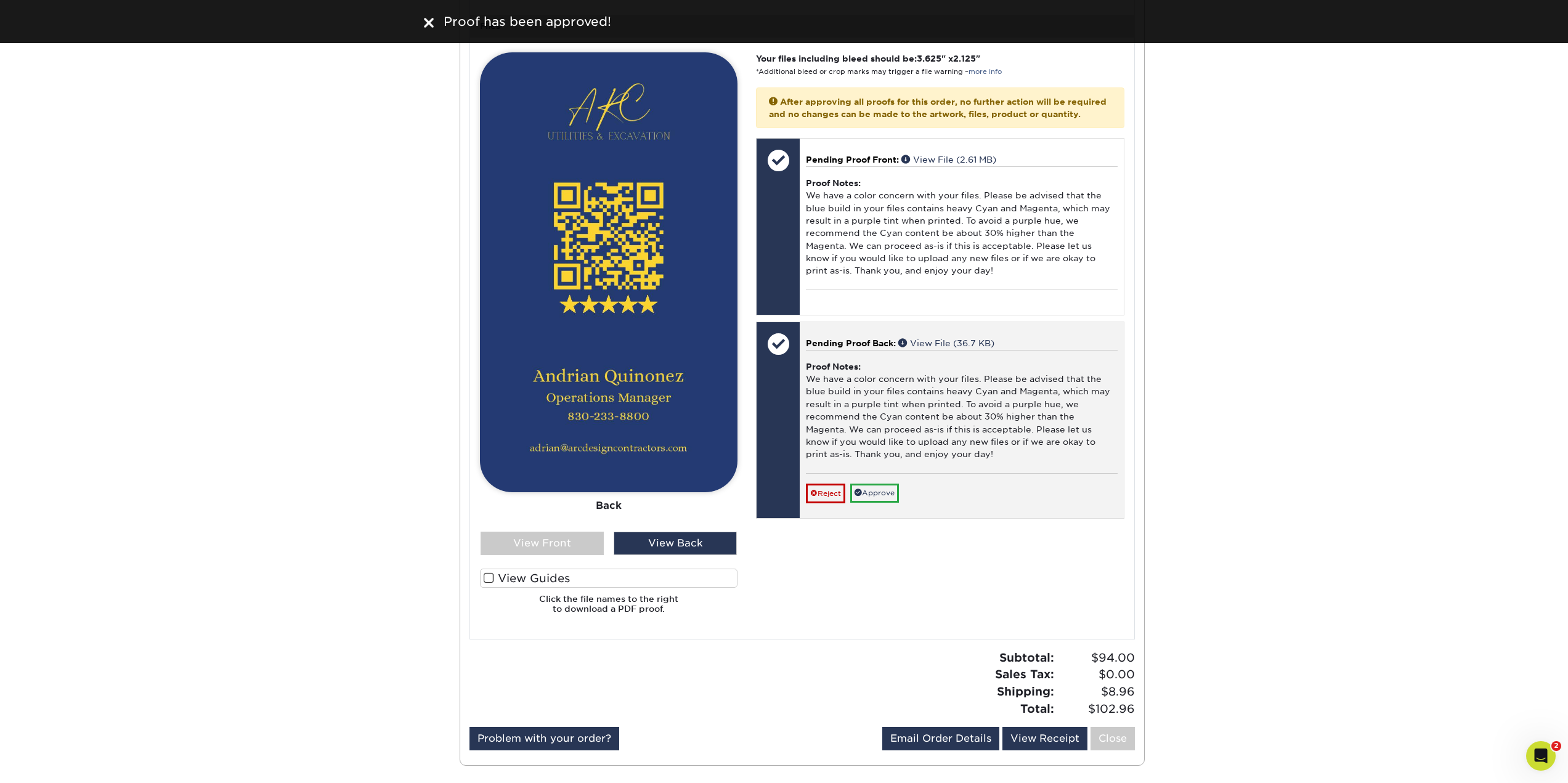
scroll to position [492, 0]
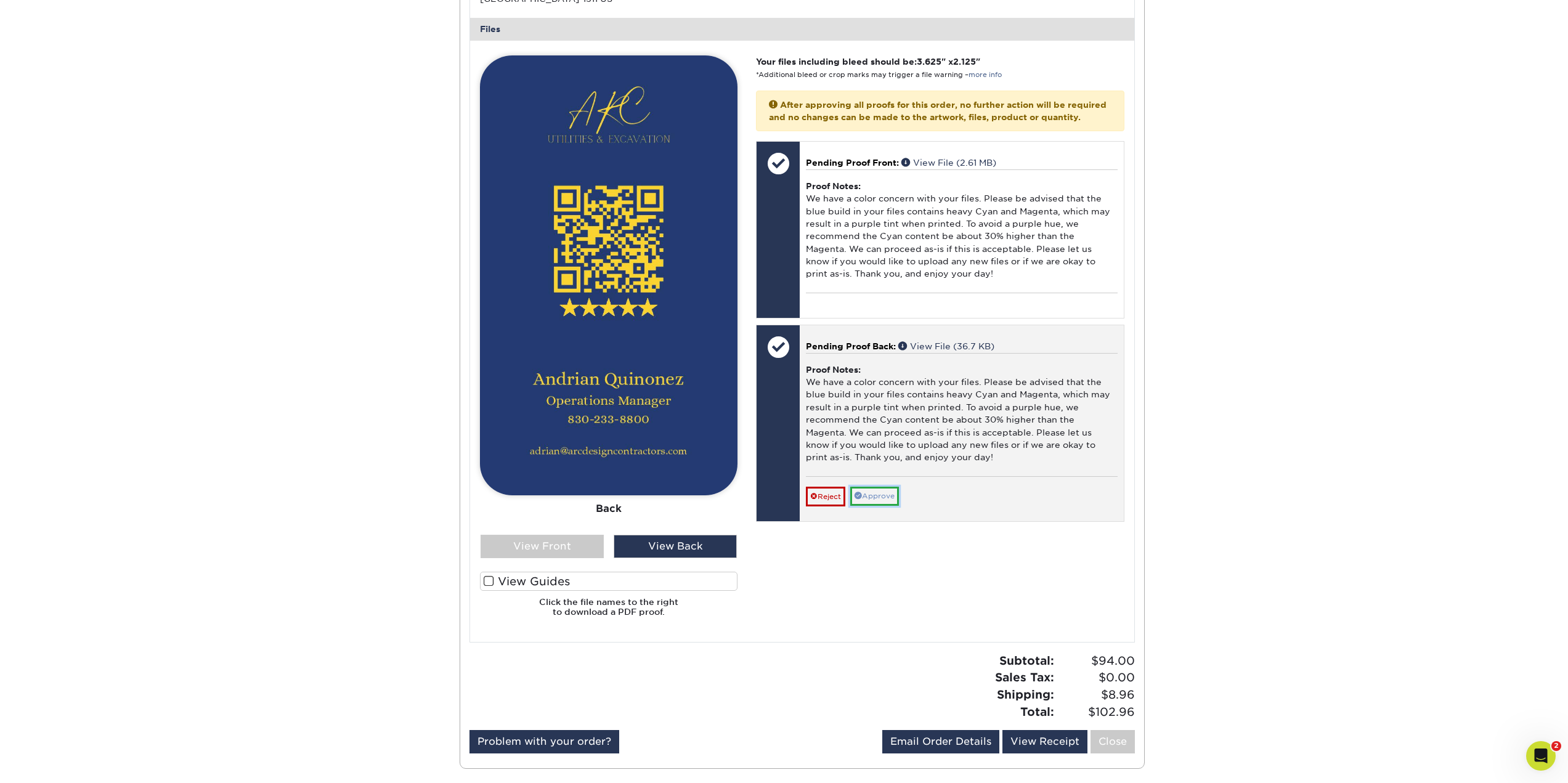
click at [897, 505] on link "Approve" at bounding box center [874, 496] width 48 height 19
